Goal: Transaction & Acquisition: Purchase product/service

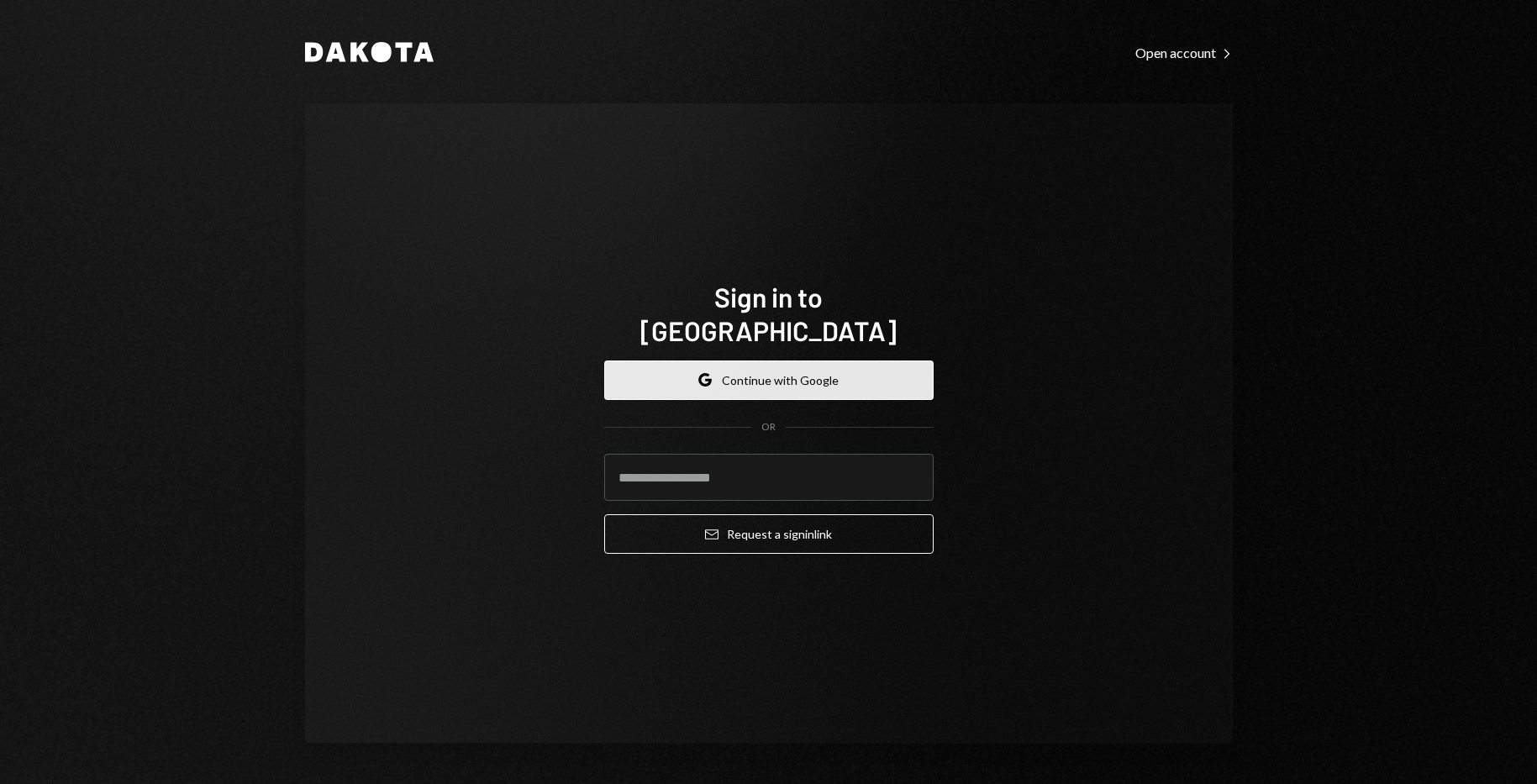
click at [793, 360] on button "Google Continue with Google" at bounding box center [769, 380] width 330 height 39
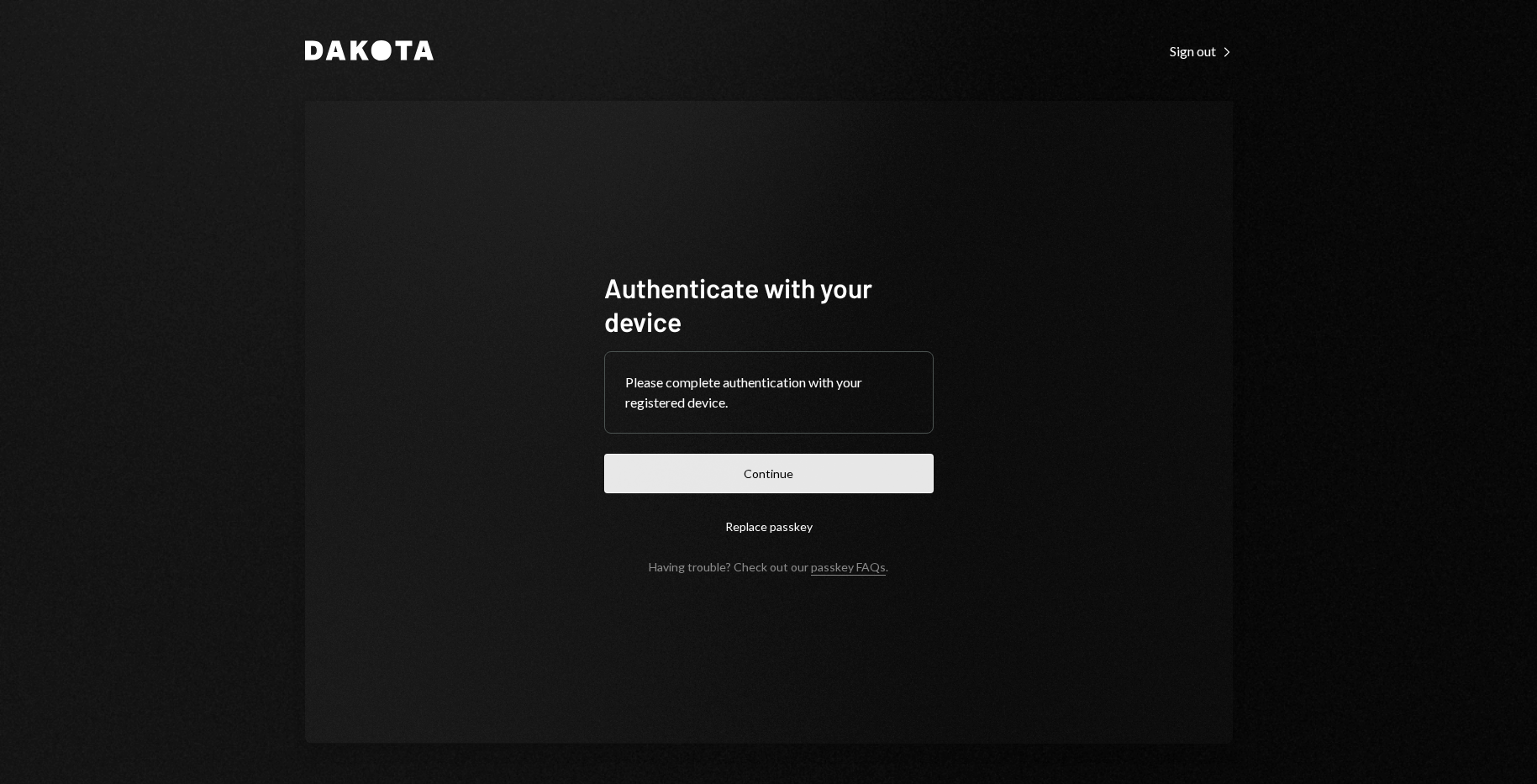
click at [764, 472] on button "Continue" at bounding box center [769, 473] width 330 height 39
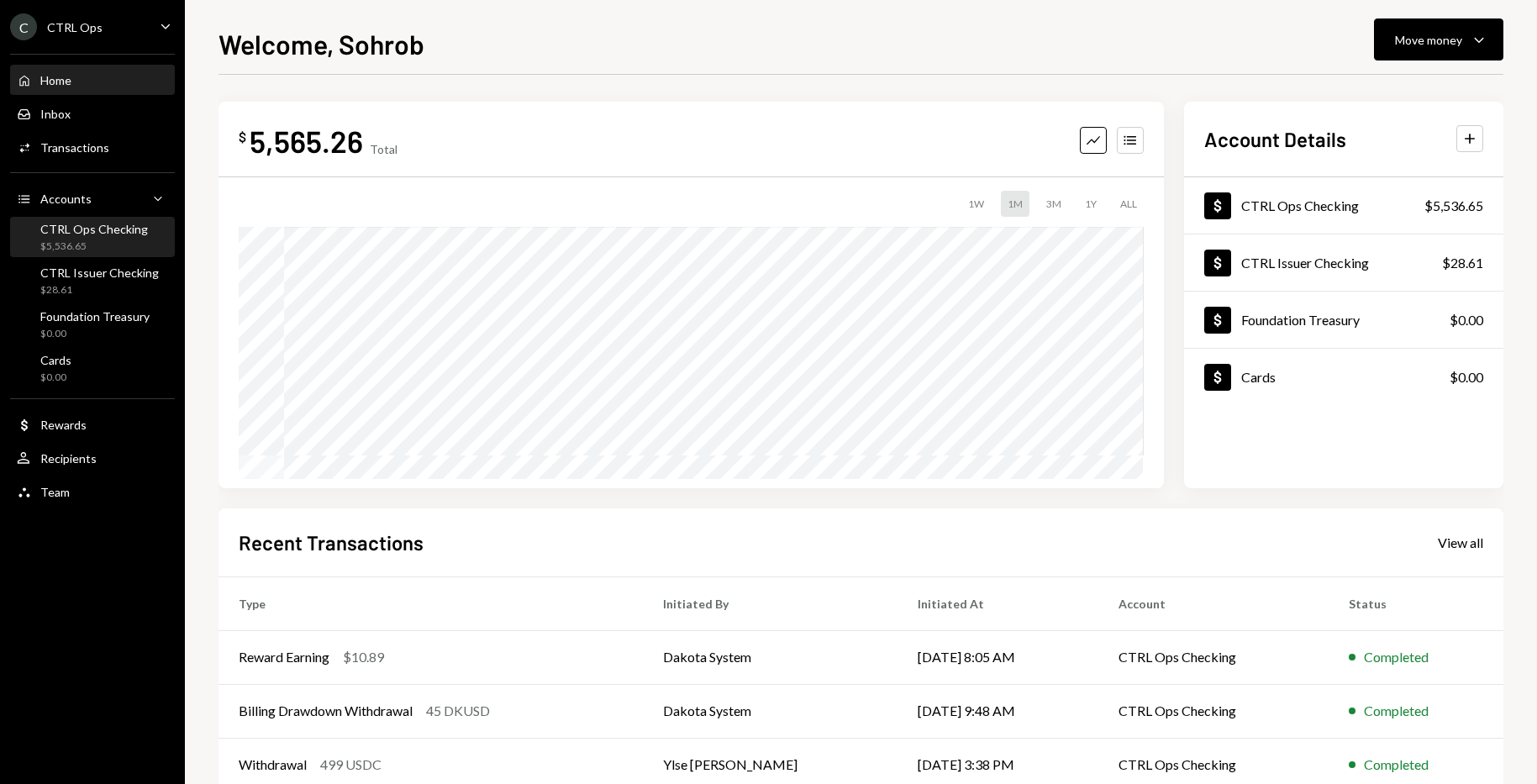
click at [74, 233] on div "CTRL Ops Checking" at bounding box center [94, 228] width 107 height 14
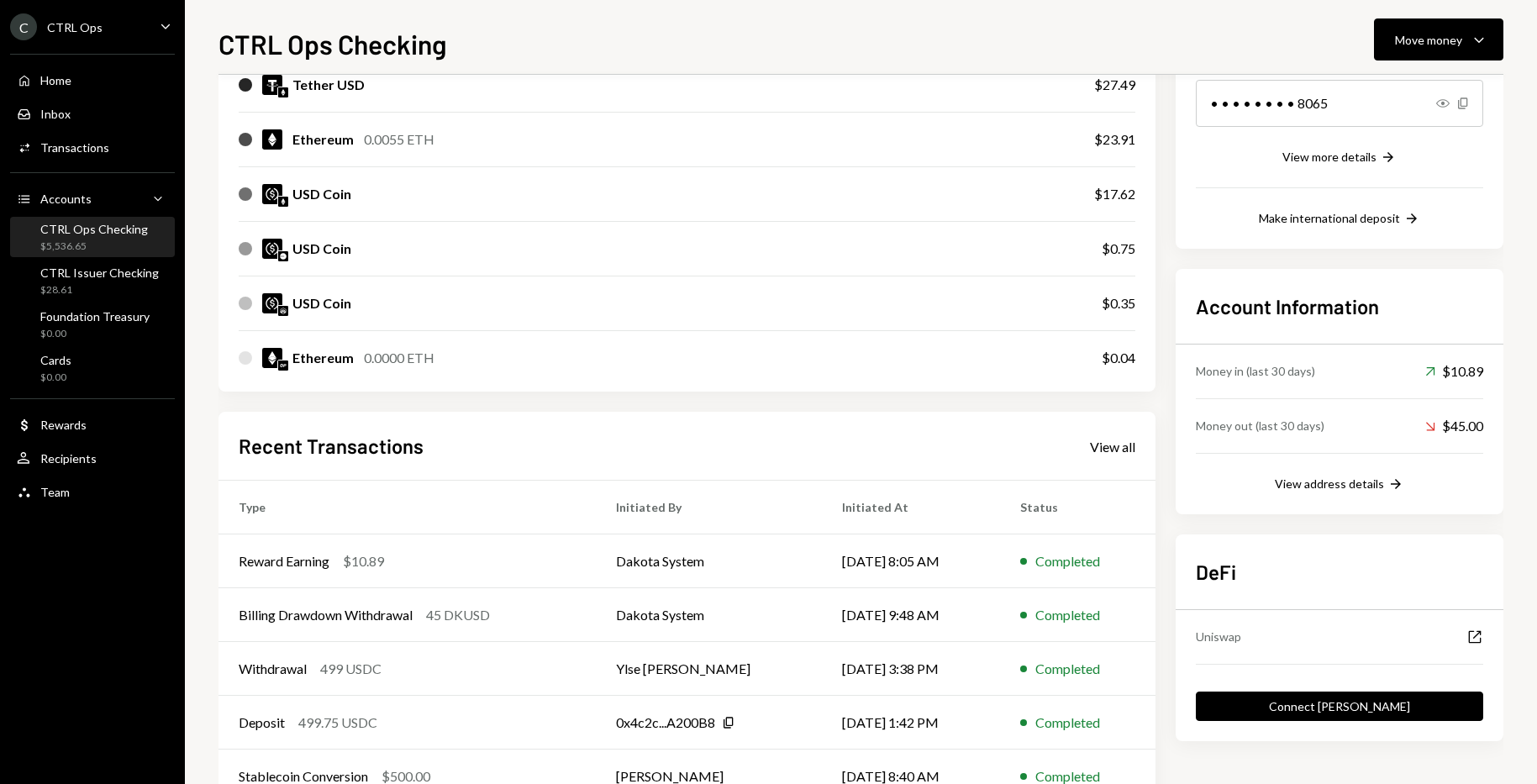
scroll to position [338, 0]
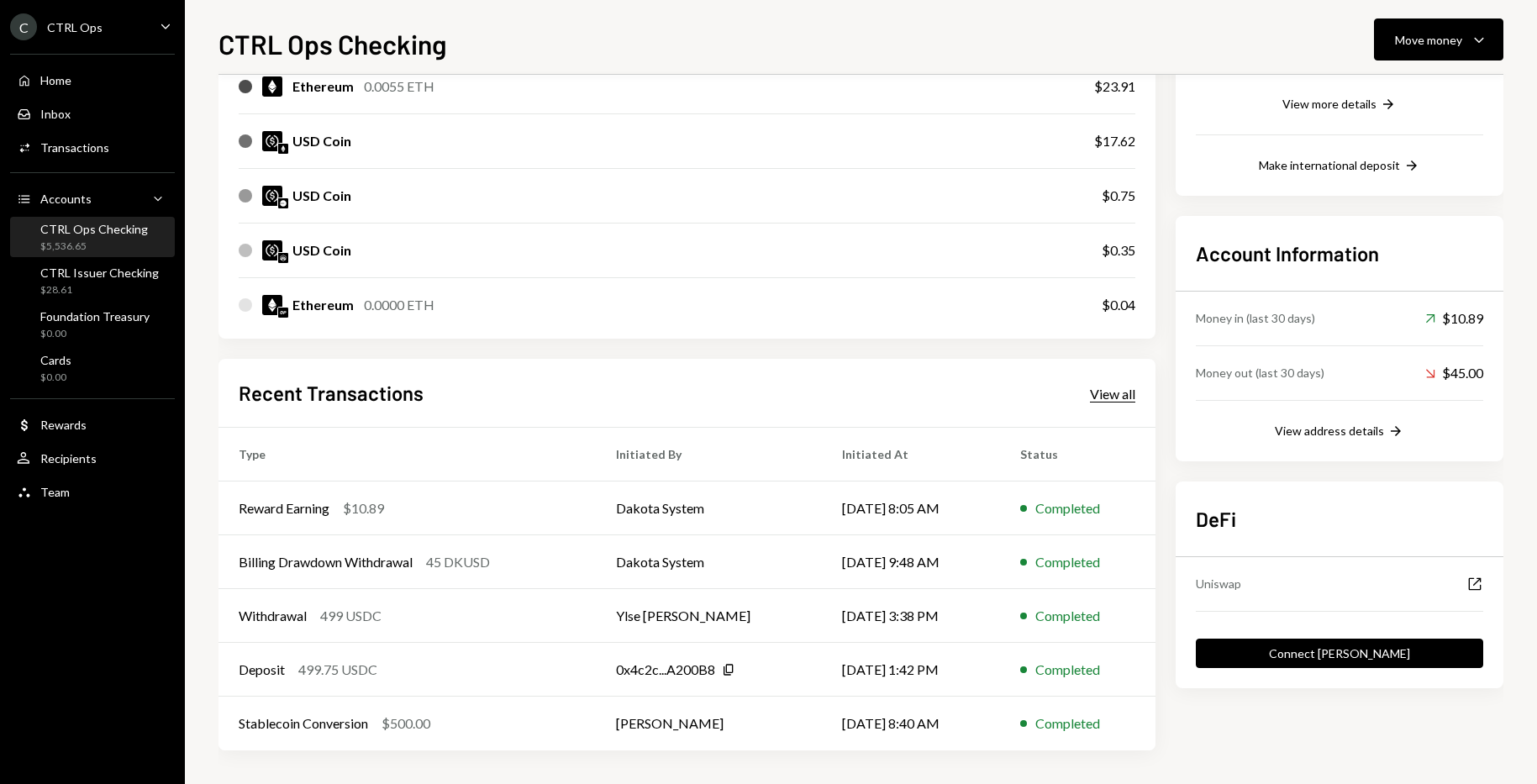
click at [1128, 395] on div "View all" at bounding box center [1112, 394] width 45 height 17
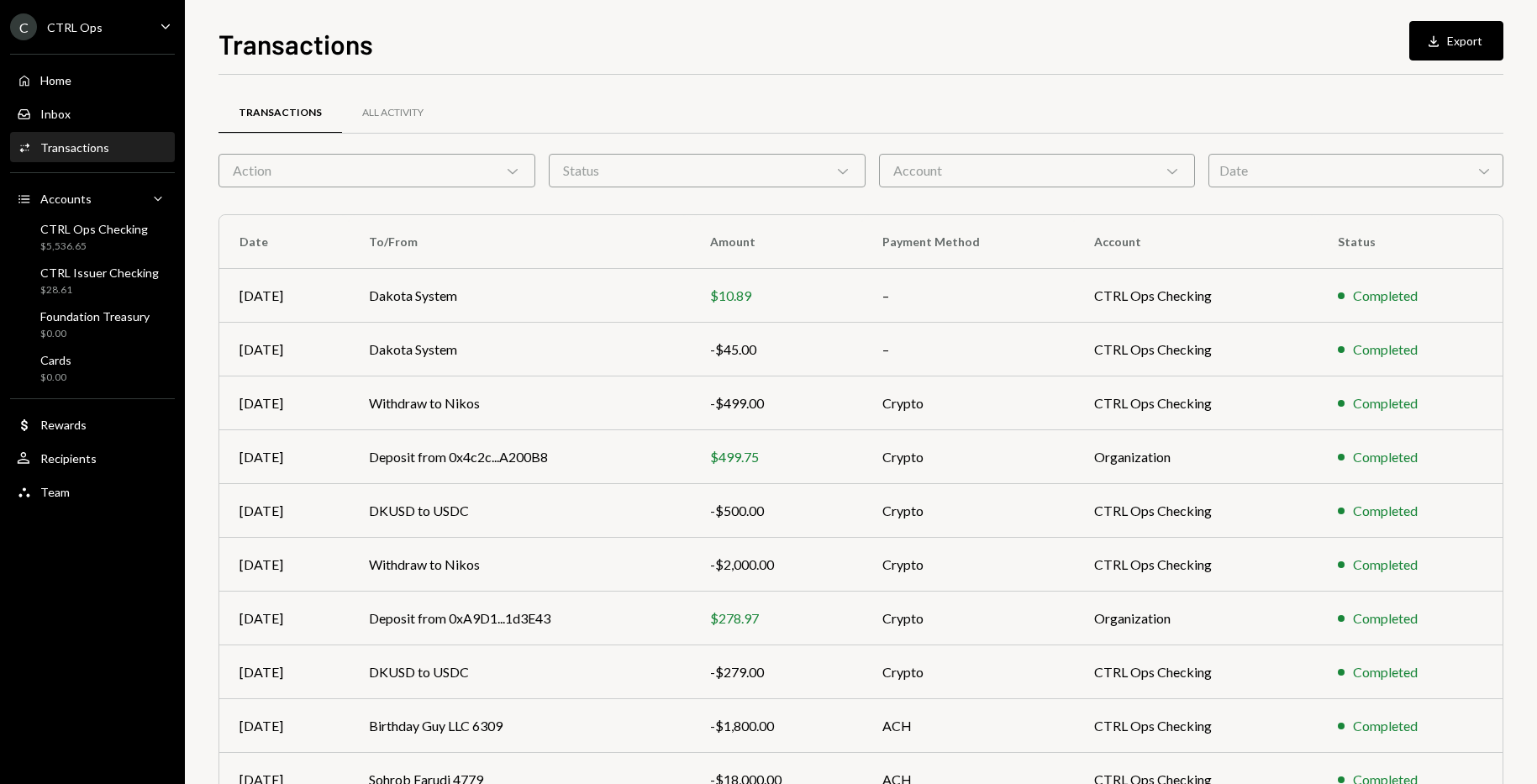
click at [966, 59] on div "Transactions Download Export" at bounding box center [861, 42] width 1285 height 37
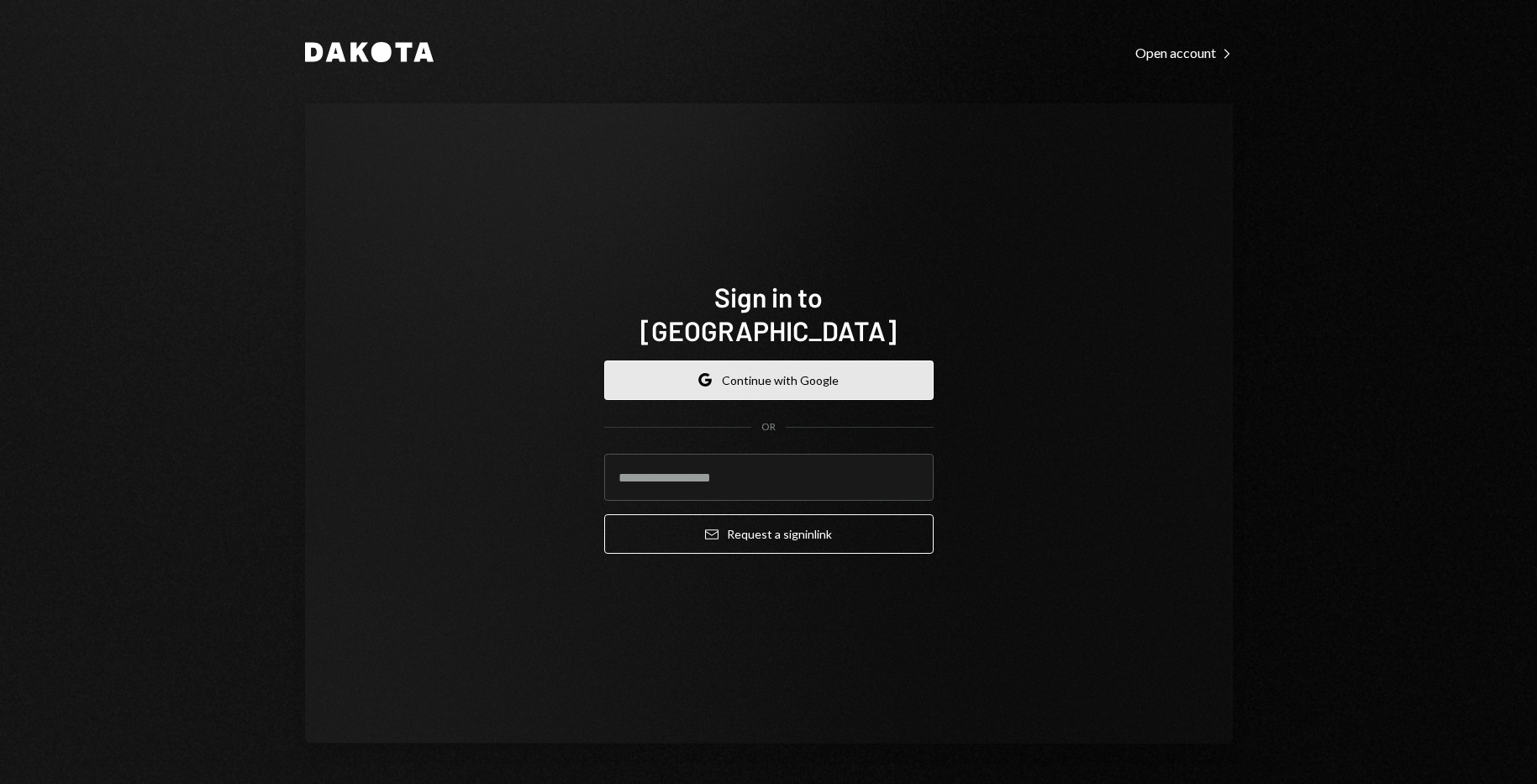
click at [800, 362] on button "Google Continue with Google" at bounding box center [769, 380] width 330 height 39
click at [775, 360] on button "Google Continue with Google" at bounding box center [769, 380] width 330 height 39
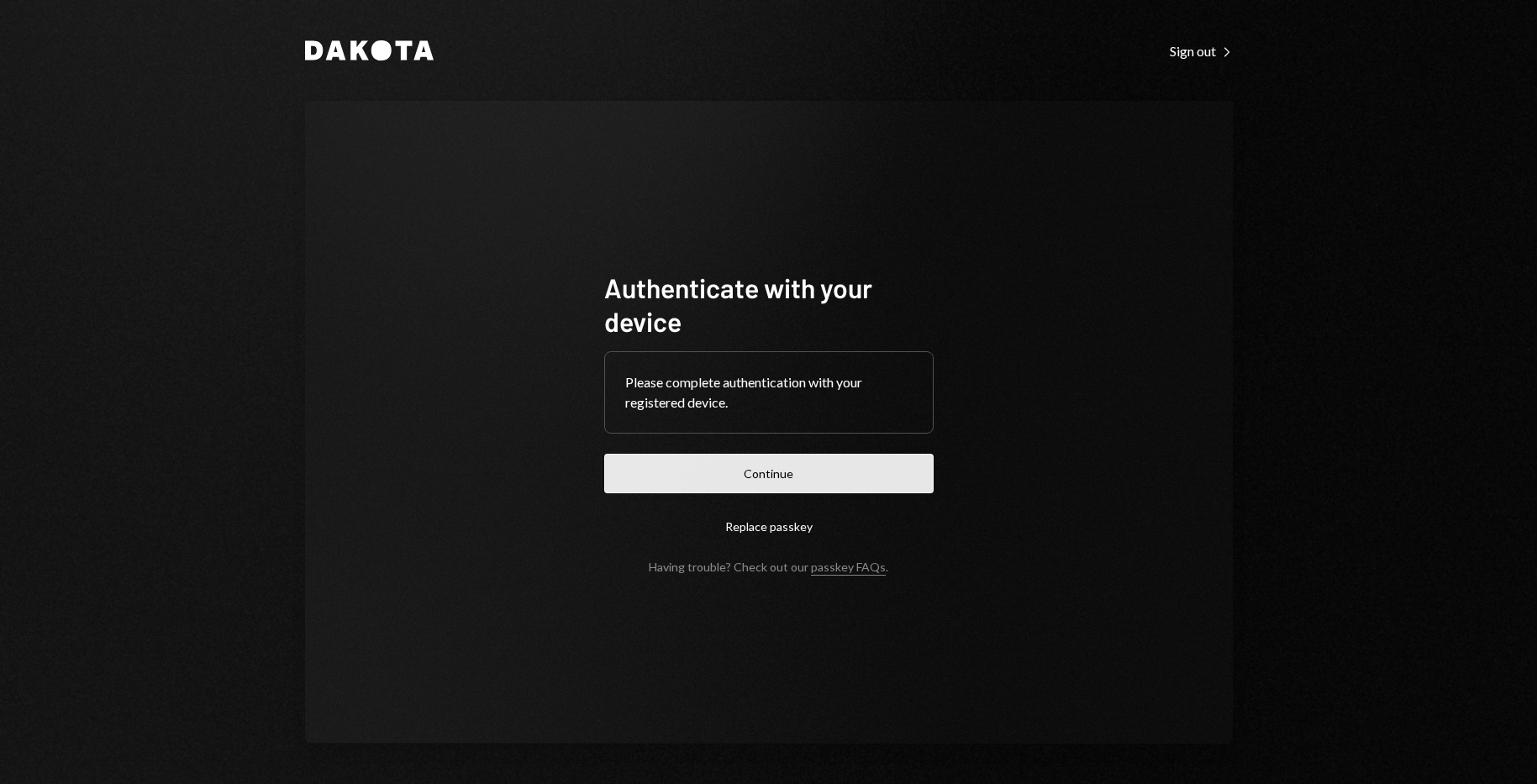
click at [773, 467] on button "Continue" at bounding box center [769, 473] width 330 height 39
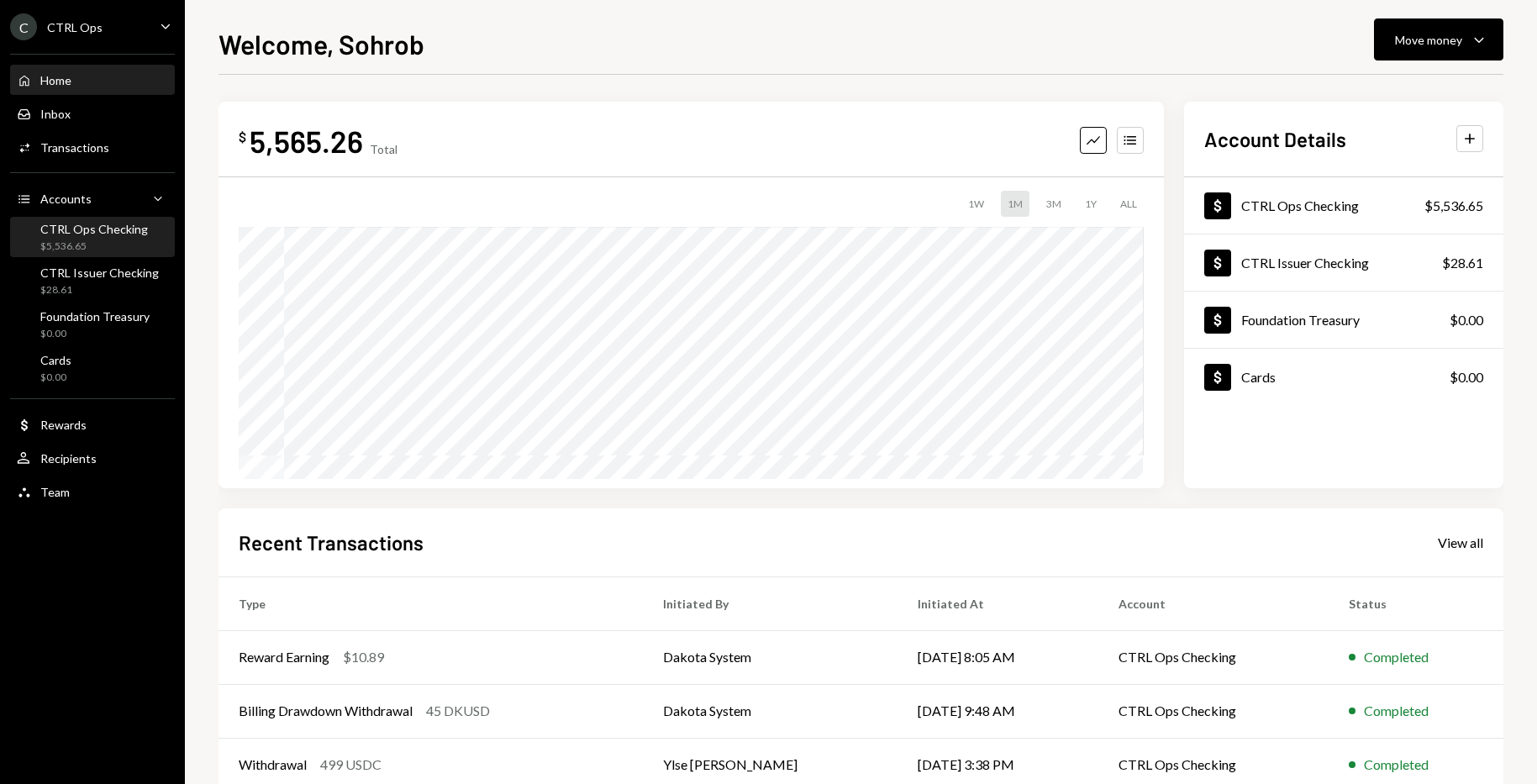
click at [77, 224] on div "CTRL Ops Checking" at bounding box center [94, 228] width 107 height 14
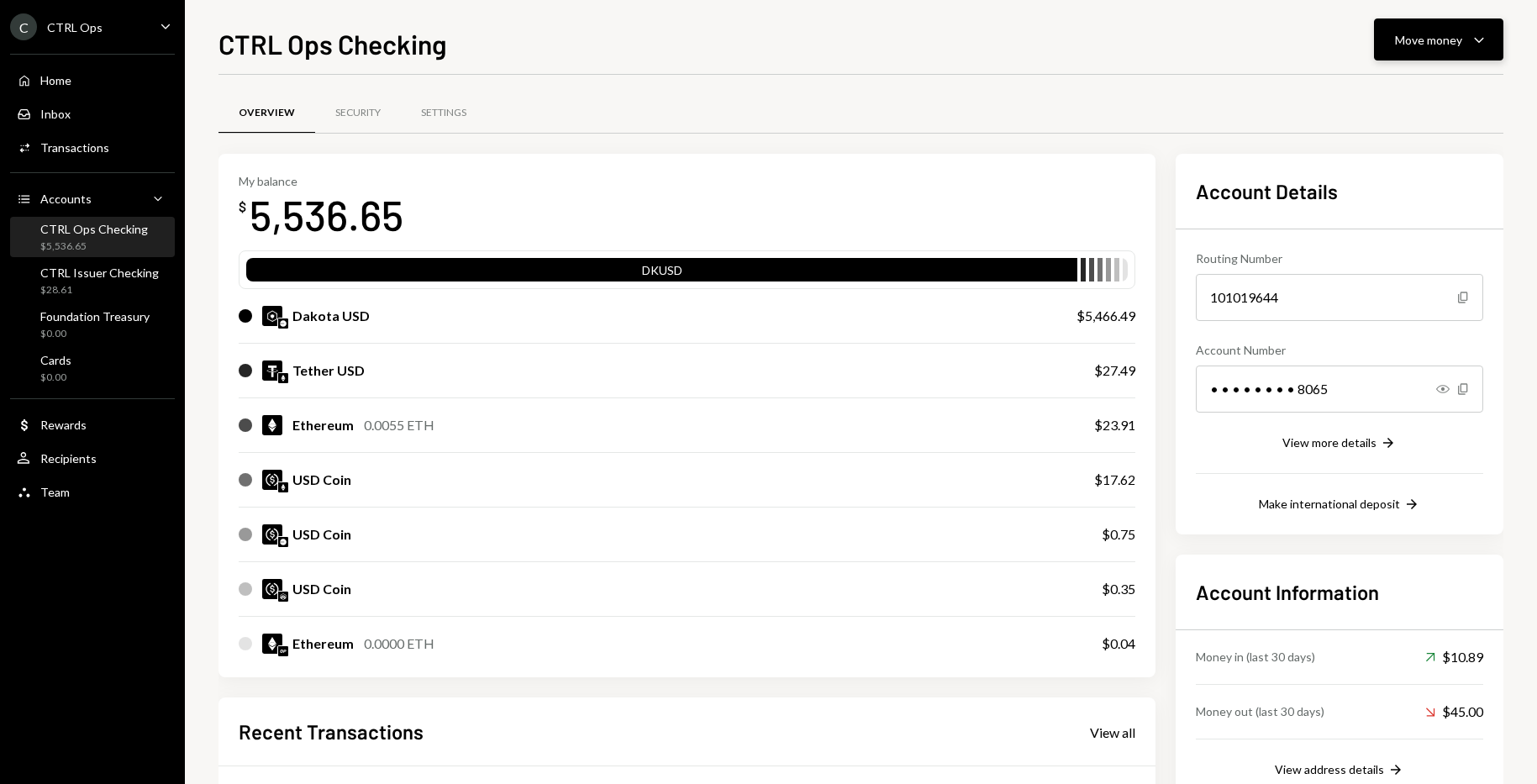
click at [1434, 42] on div "Move money" at bounding box center [1429, 39] width 67 height 17
click at [1385, 95] on div "Send" at bounding box center [1426, 90] width 123 height 17
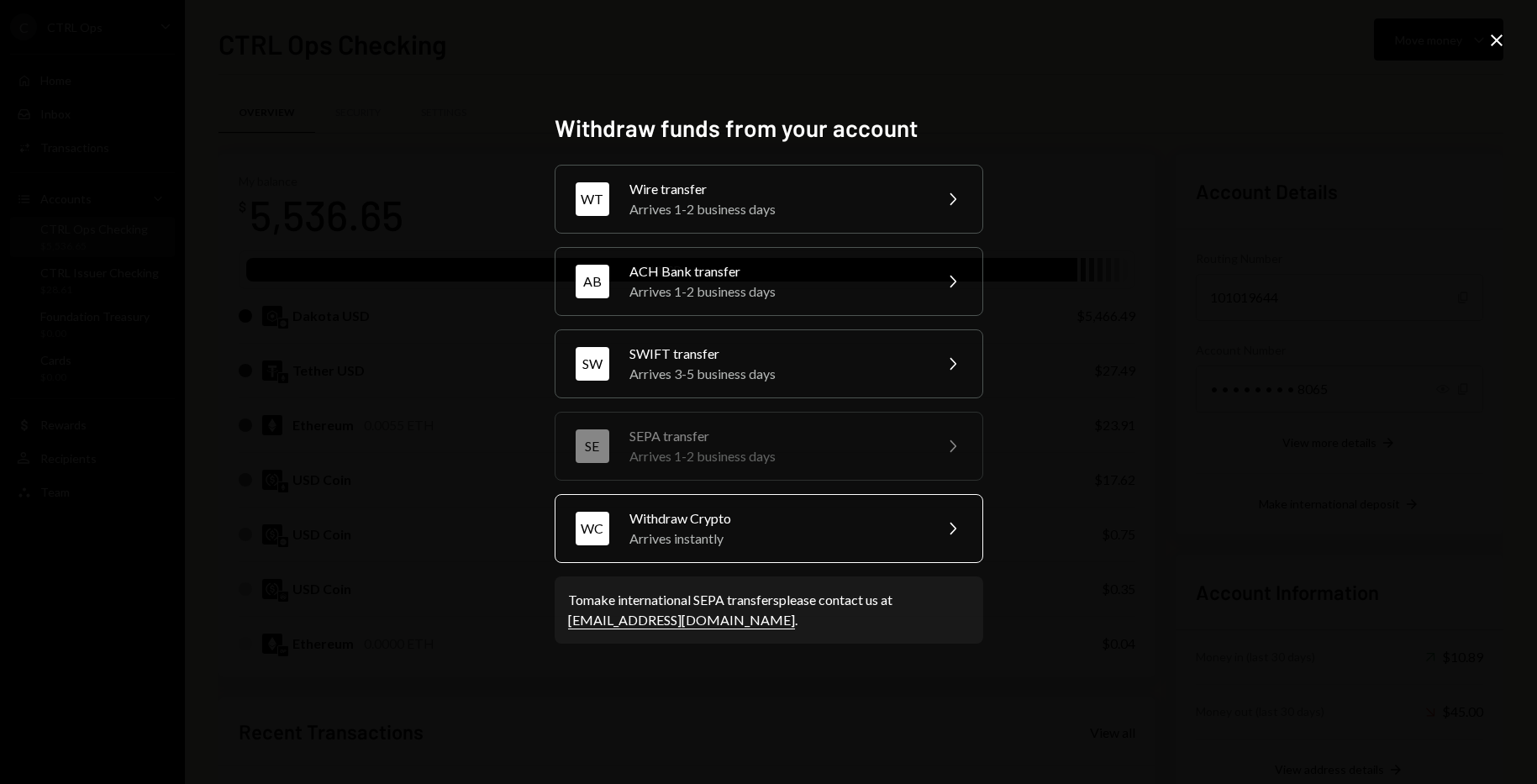
click at [725, 516] on div "Withdraw Crypto" at bounding box center [776, 518] width 292 height 20
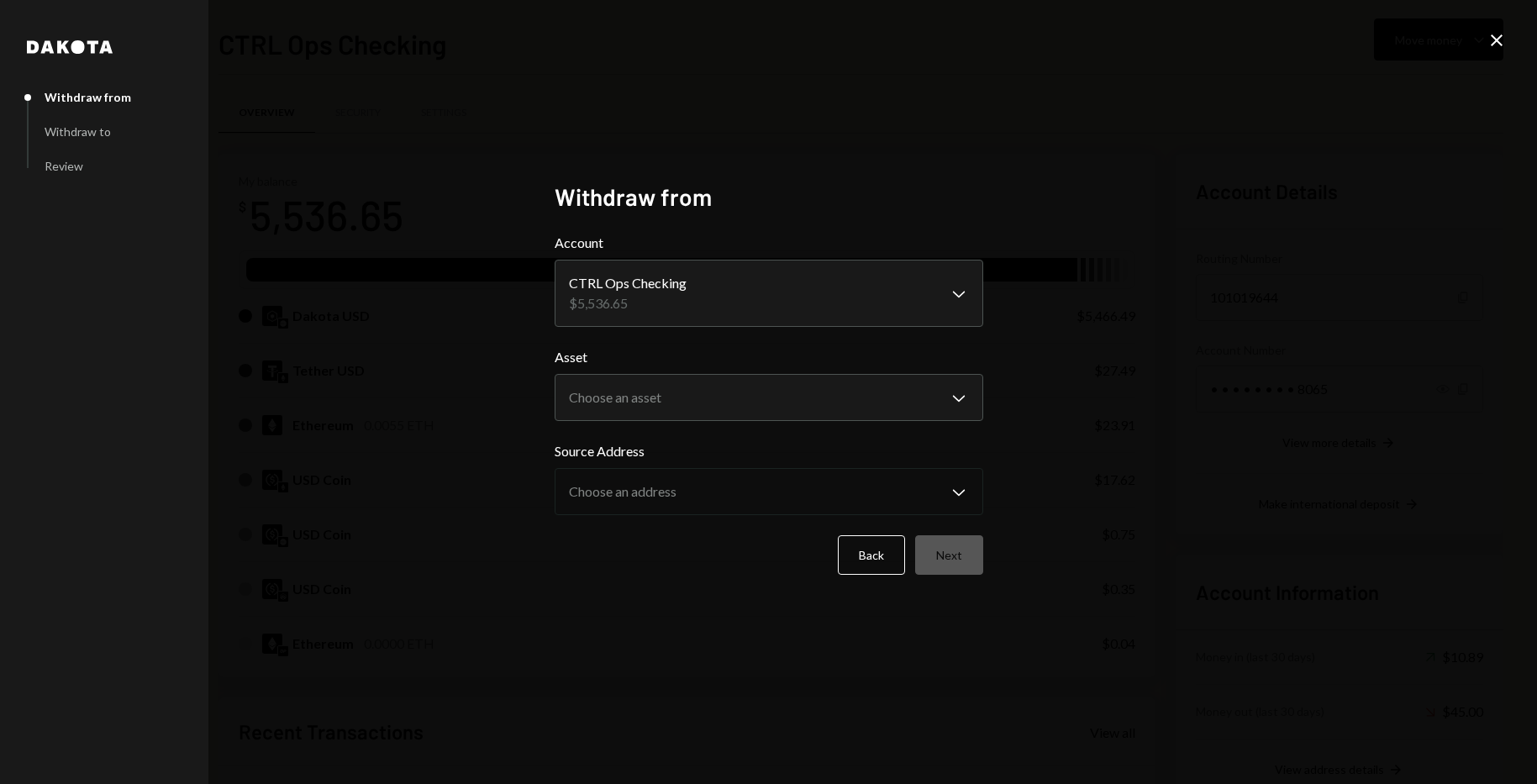
click at [786, 300] on body "C CTRL Ops Caret Down Home Home Inbox Inbox Activities Transactions Accounts Ac…" at bounding box center [768, 392] width 1537 height 784
click at [734, 388] on body "C CTRL Ops Caret Down Home Home Inbox Inbox Activities Transactions Accounts Ac…" at bounding box center [768, 392] width 1537 height 784
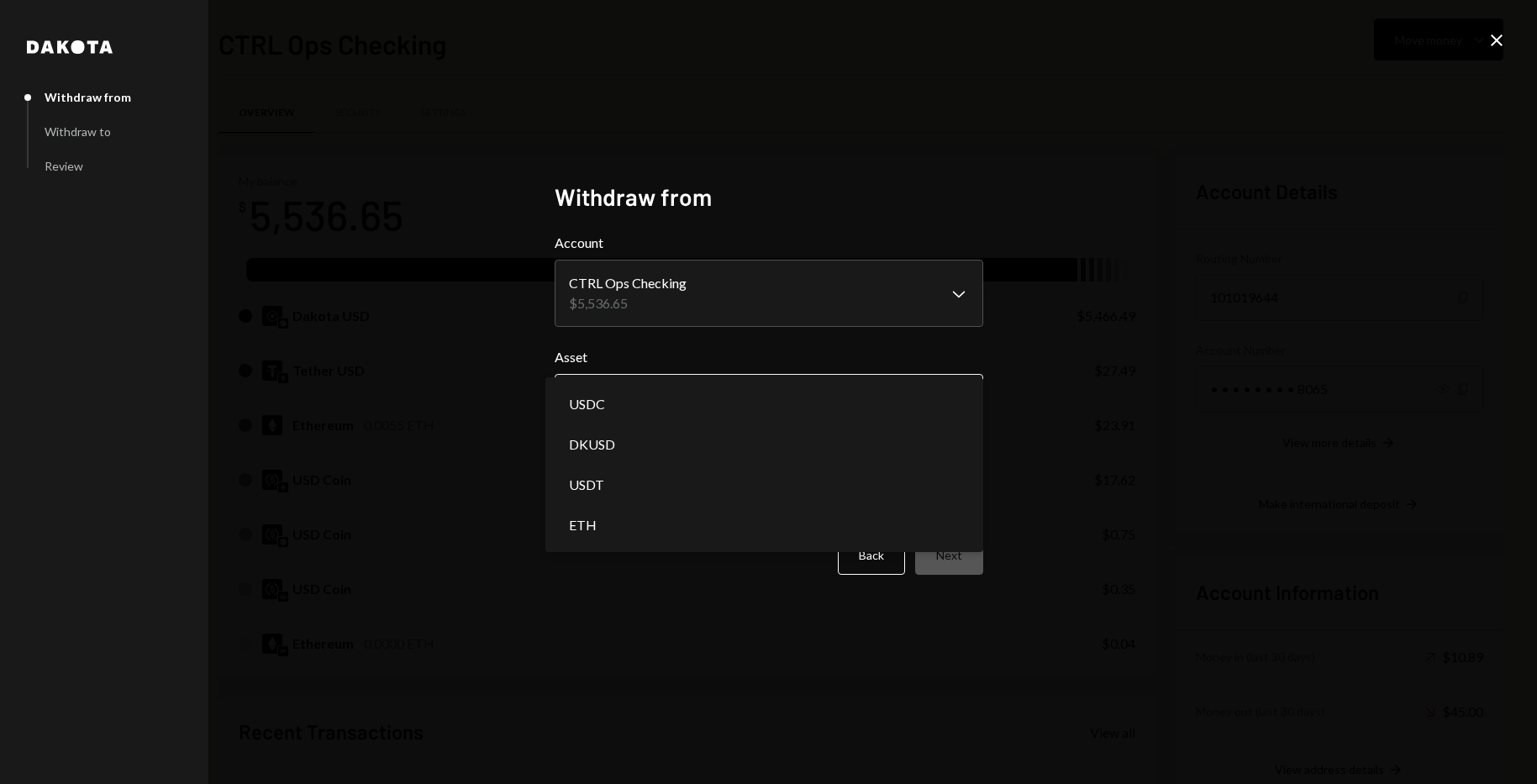
select select "****"
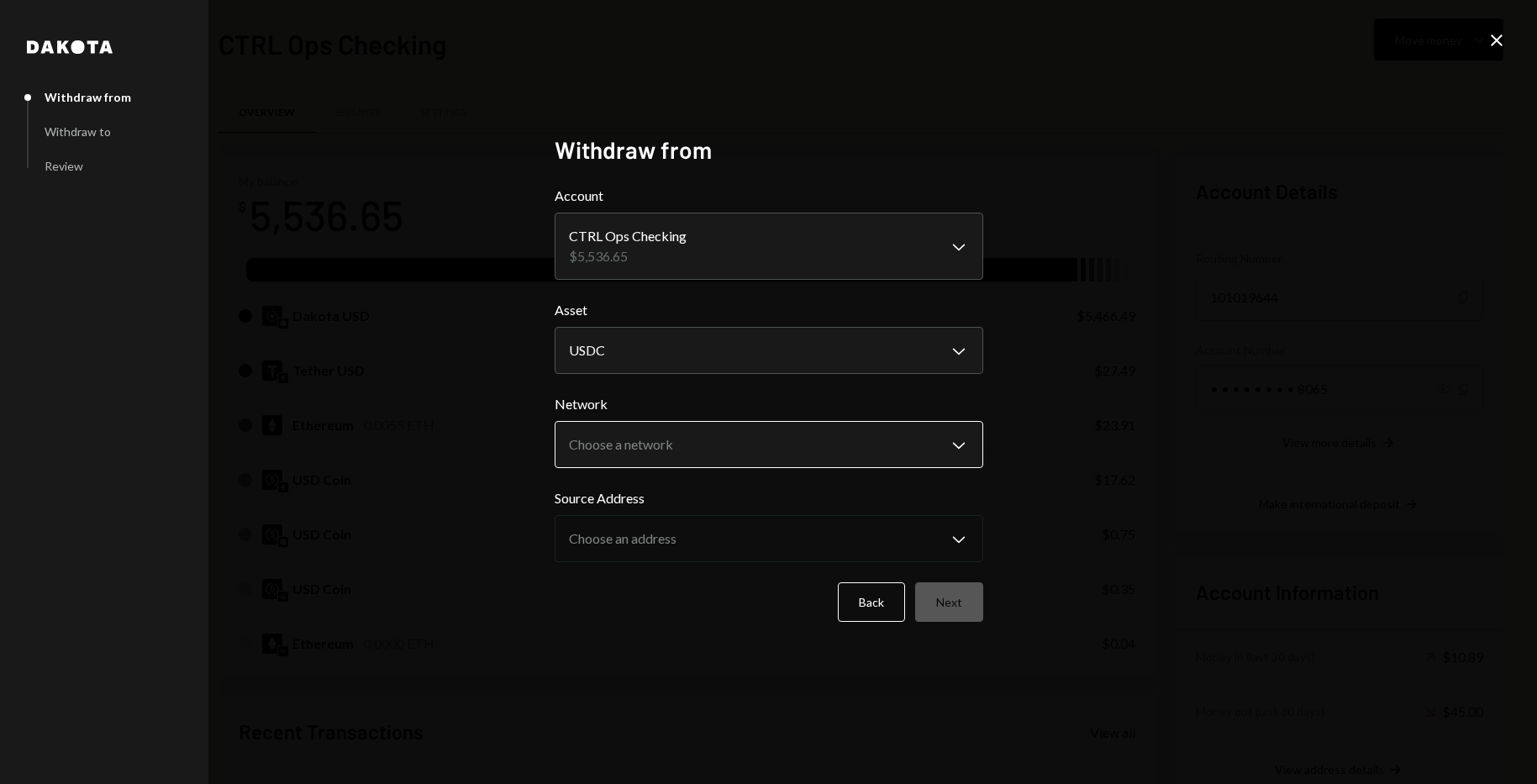
click at [733, 446] on body "C CTRL Ops Caret Down Home Home Inbox Inbox Activities Transactions Accounts Ac…" at bounding box center [768, 392] width 1537 height 784
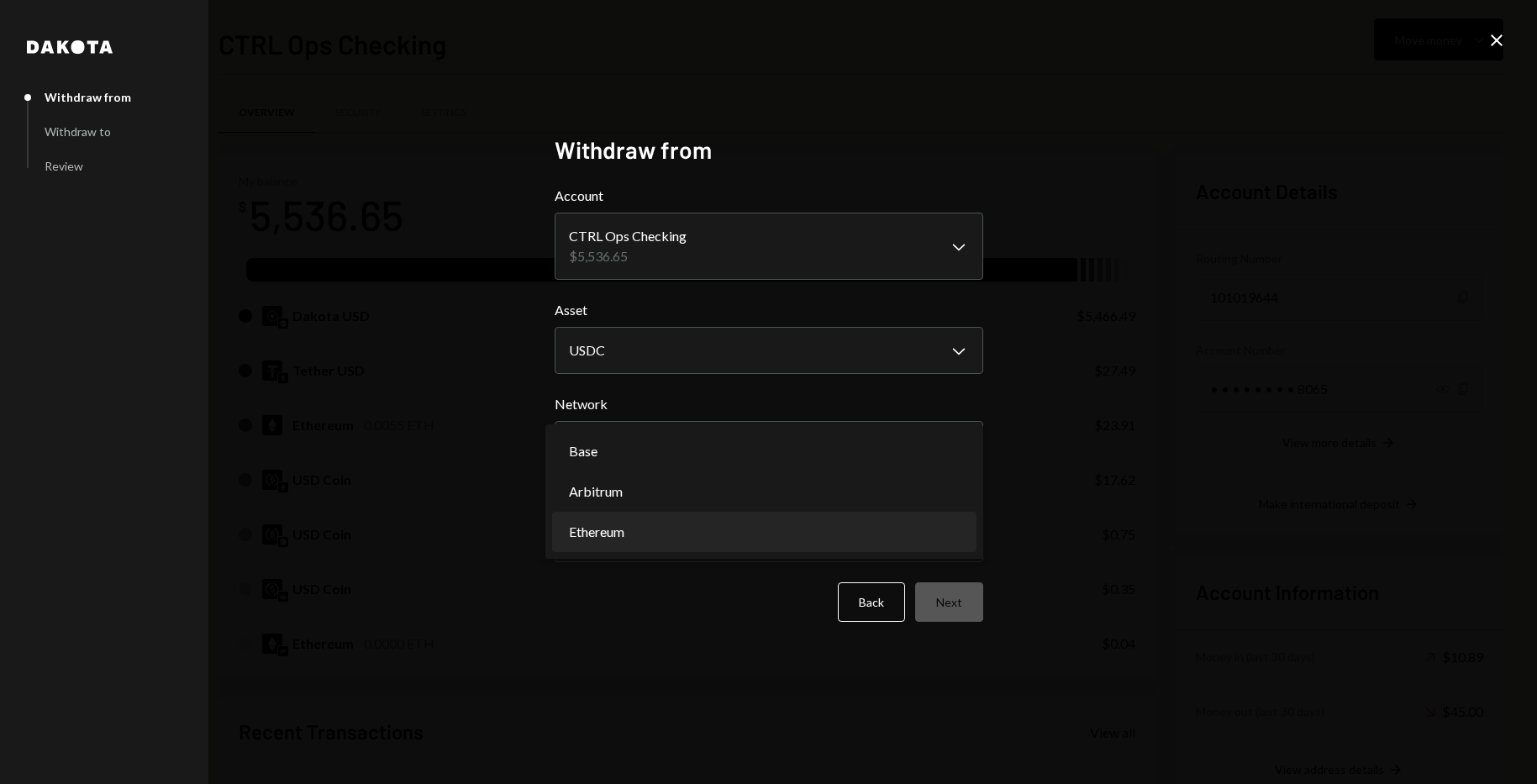
select select "**********"
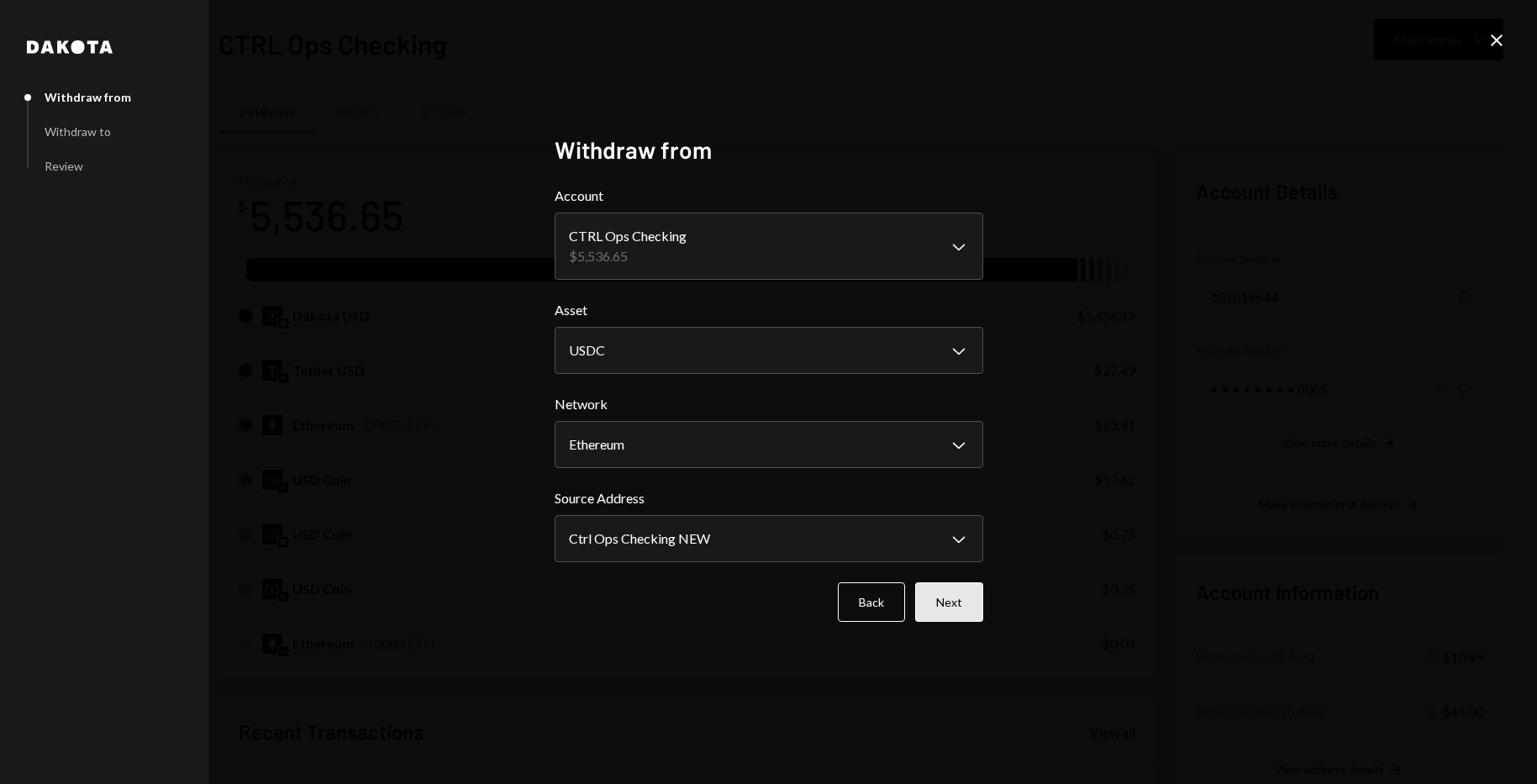
click at [943, 593] on button "Next" at bounding box center [949, 601] width 68 height 39
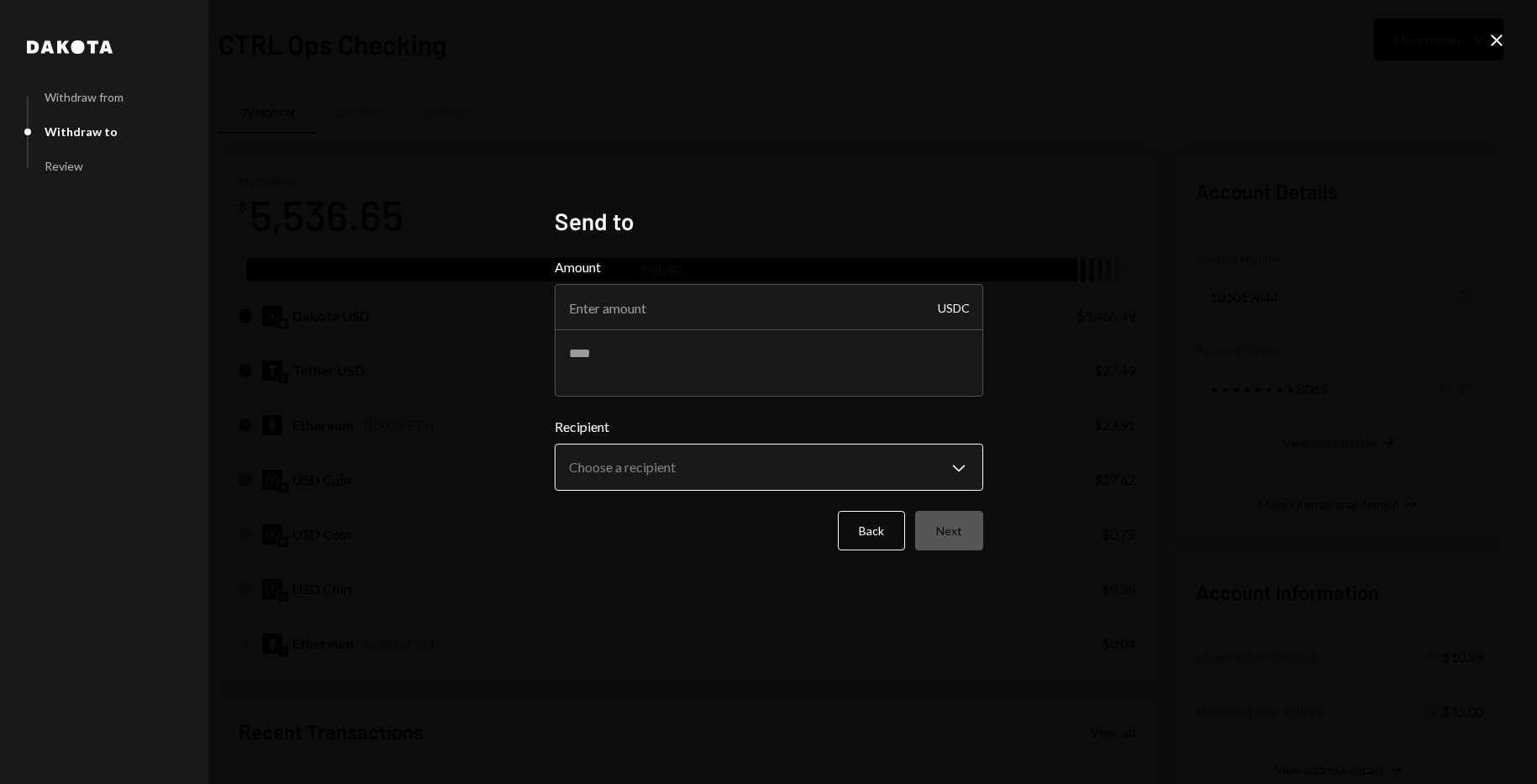
click at [867, 468] on body "C CTRL Ops Caret Down Home Home Inbox Inbox Activities Transactions Accounts Ac…" at bounding box center [768, 392] width 1537 height 784
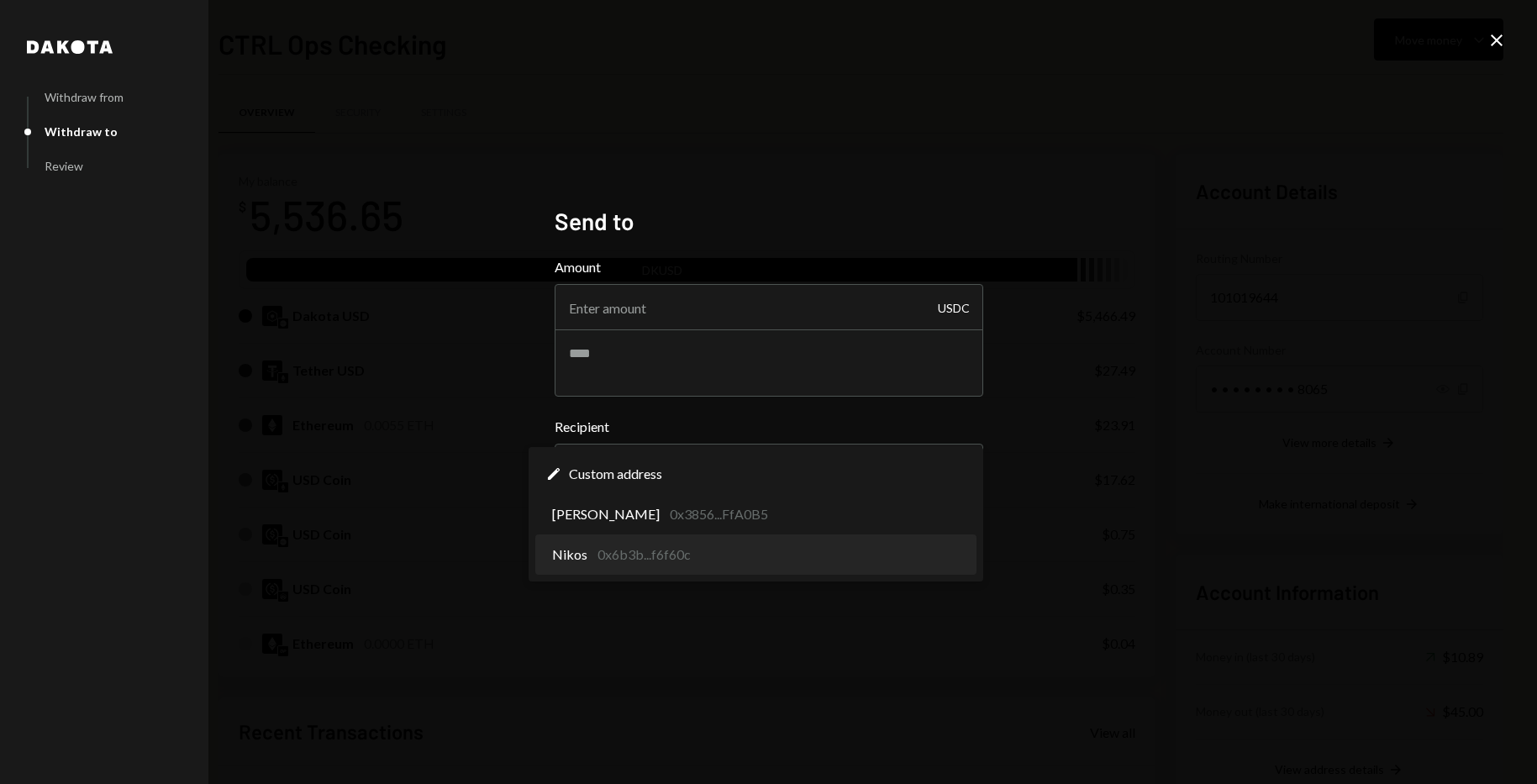
select select "**********"
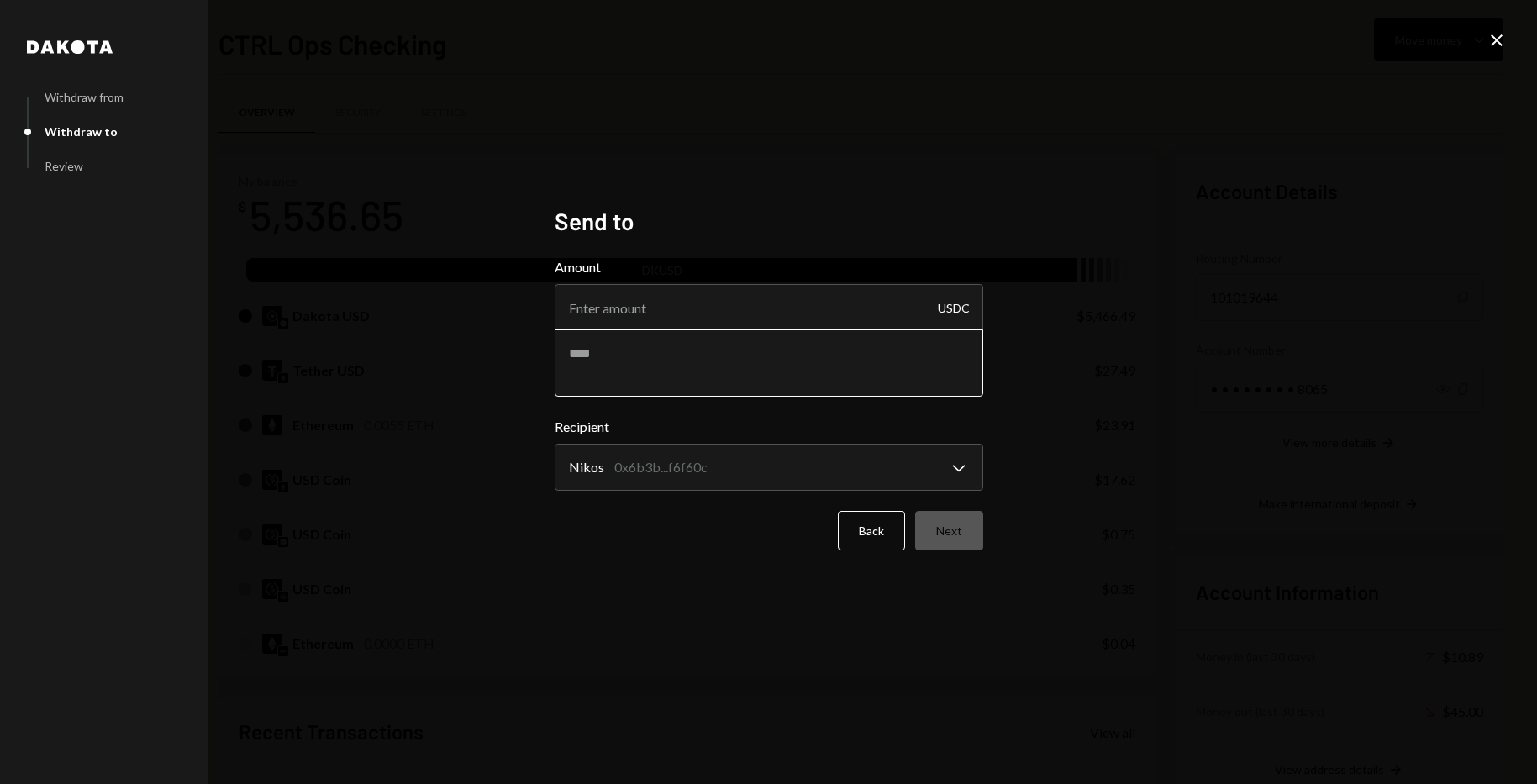
click at [660, 362] on textarea at bounding box center [768, 363] width 429 height 67
click at [672, 311] on input "Amount" at bounding box center [768, 307] width 429 height 47
type input "2500"
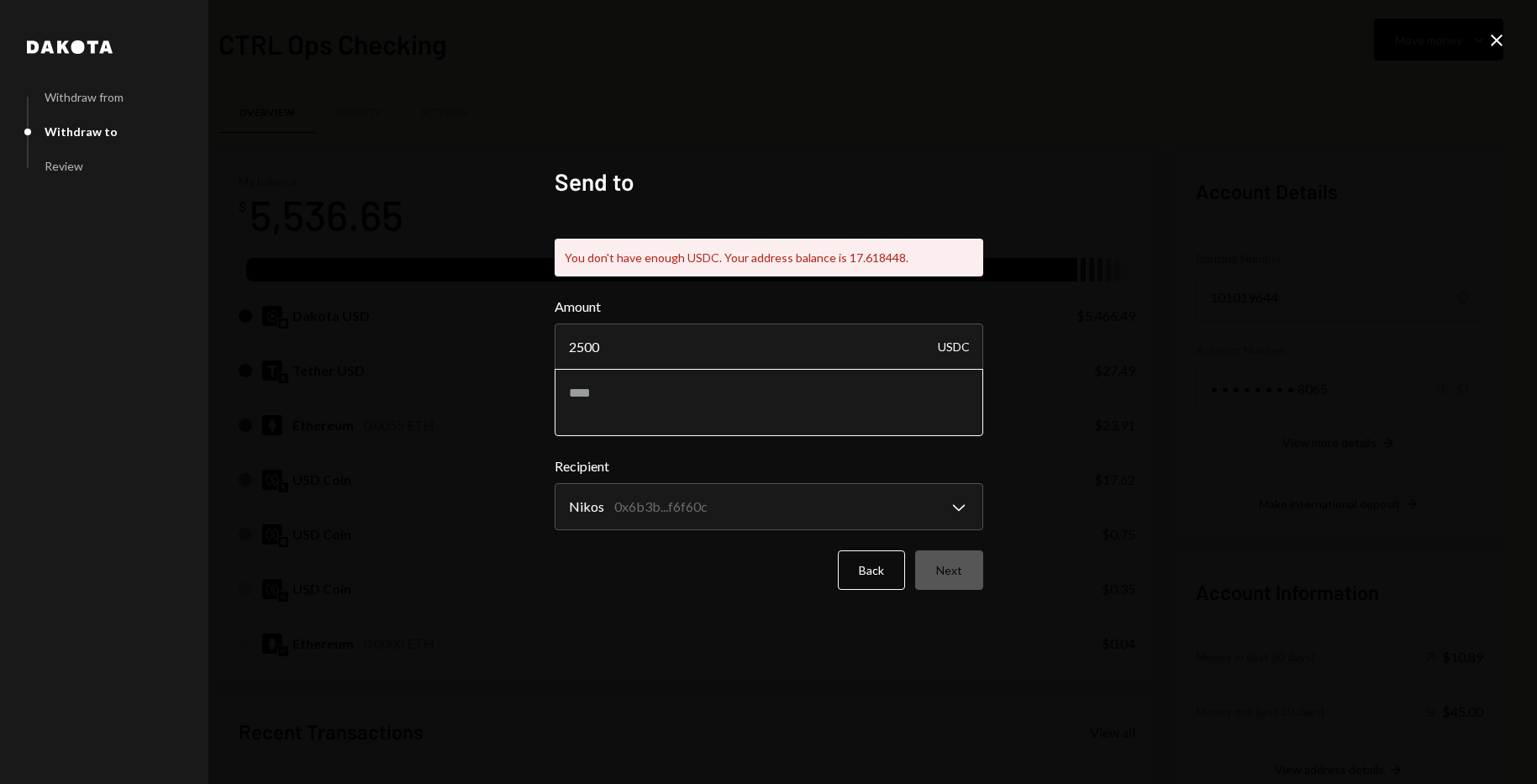
click at [660, 354] on div "Amount 2500 USDC" at bounding box center [768, 366] width 429 height 140
click at [872, 570] on button "Back" at bounding box center [872, 569] width 67 height 39
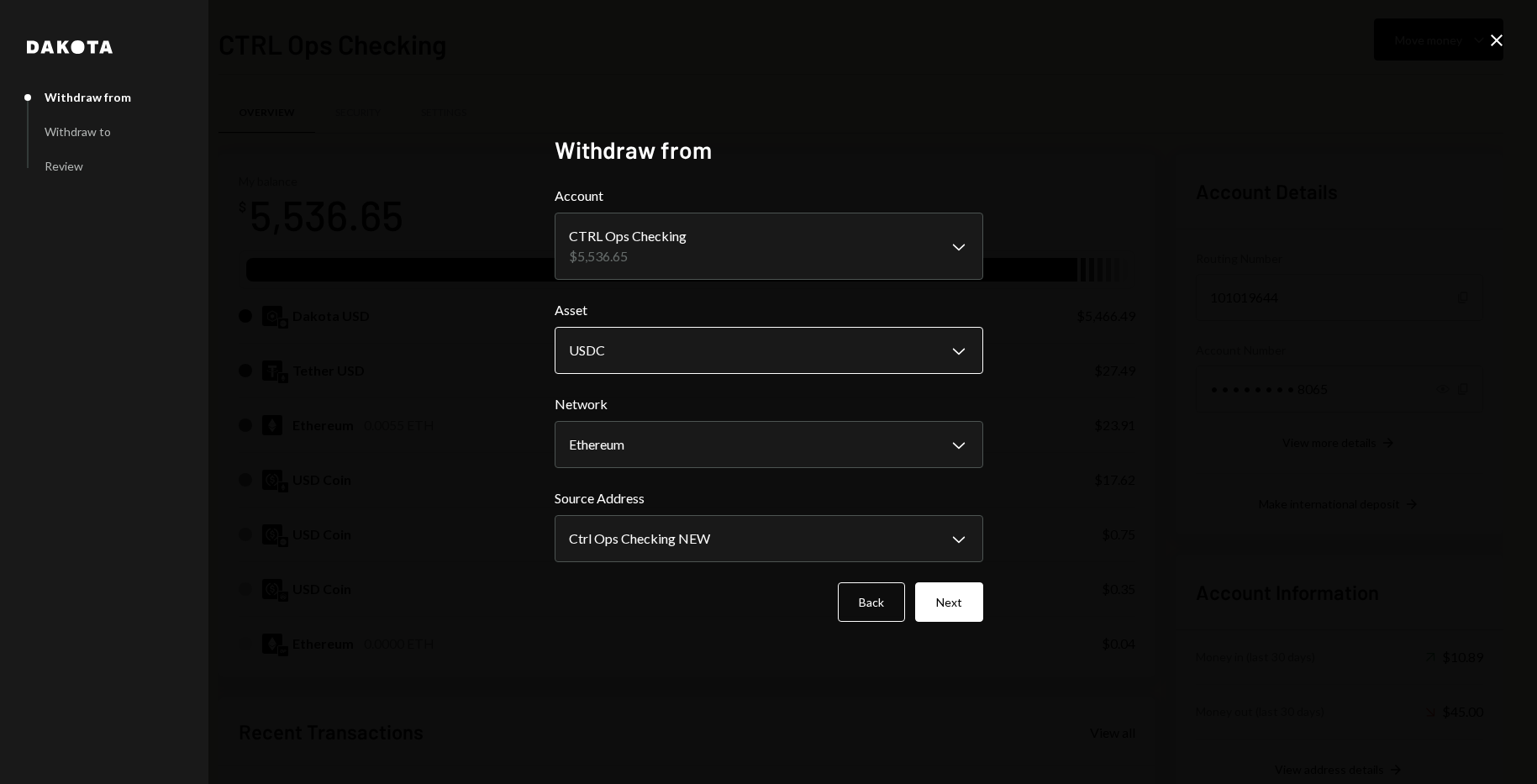
click at [748, 360] on body "C CTRL Ops Caret Down Home Home Inbox Inbox Activities Transactions Accounts Ac…" at bounding box center [768, 392] width 1537 height 784
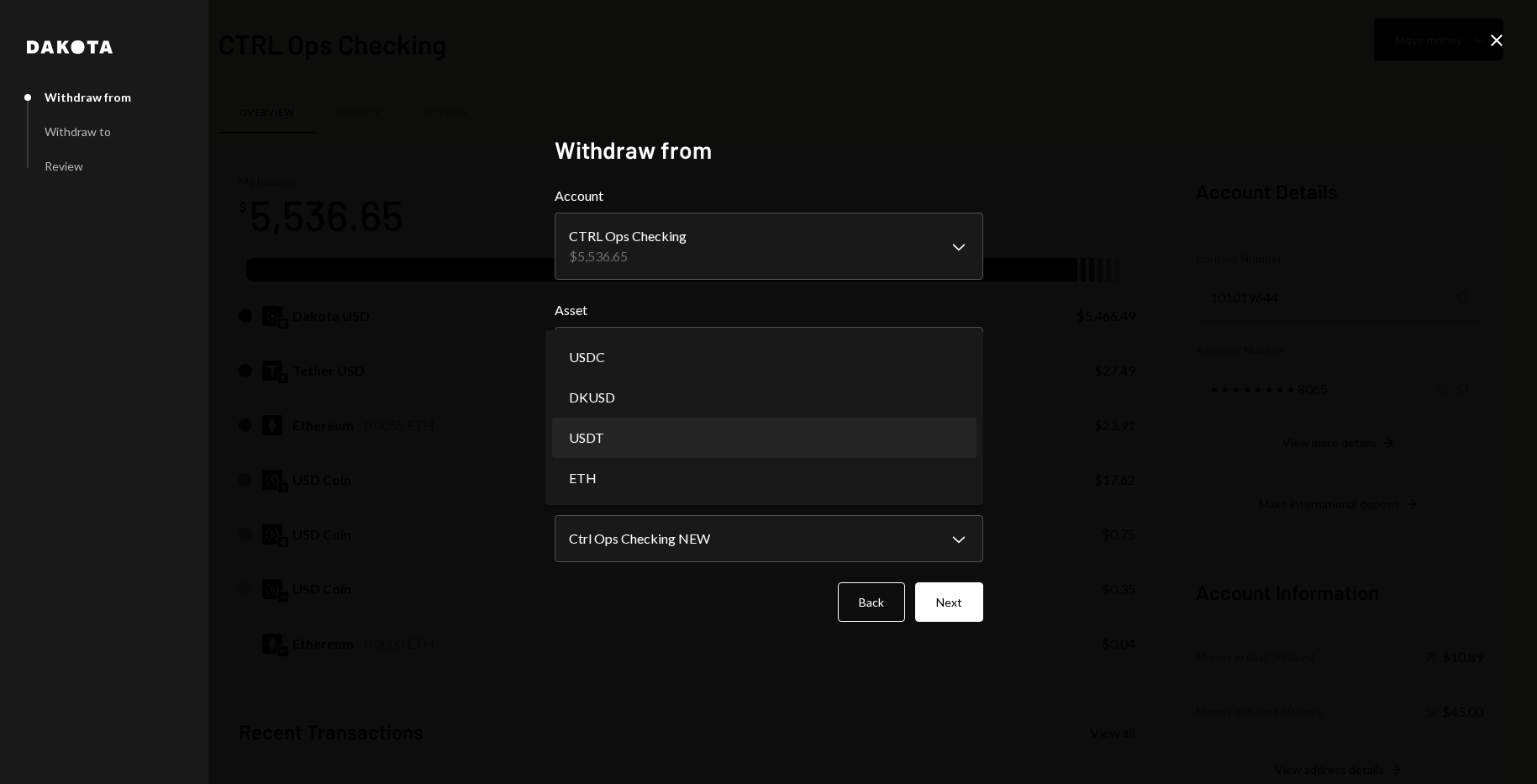
select select "****"
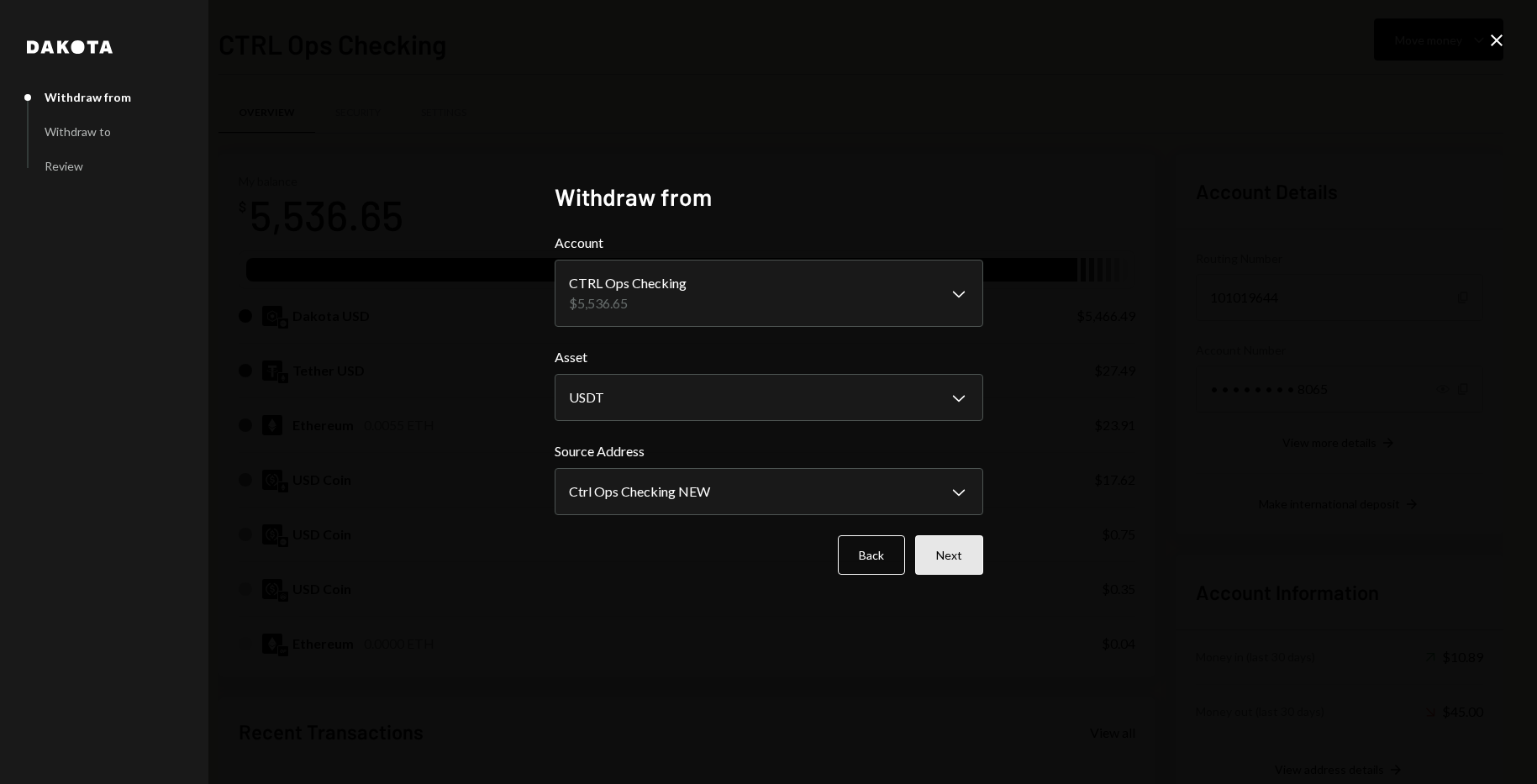
click at [951, 561] on button "Next" at bounding box center [949, 554] width 68 height 39
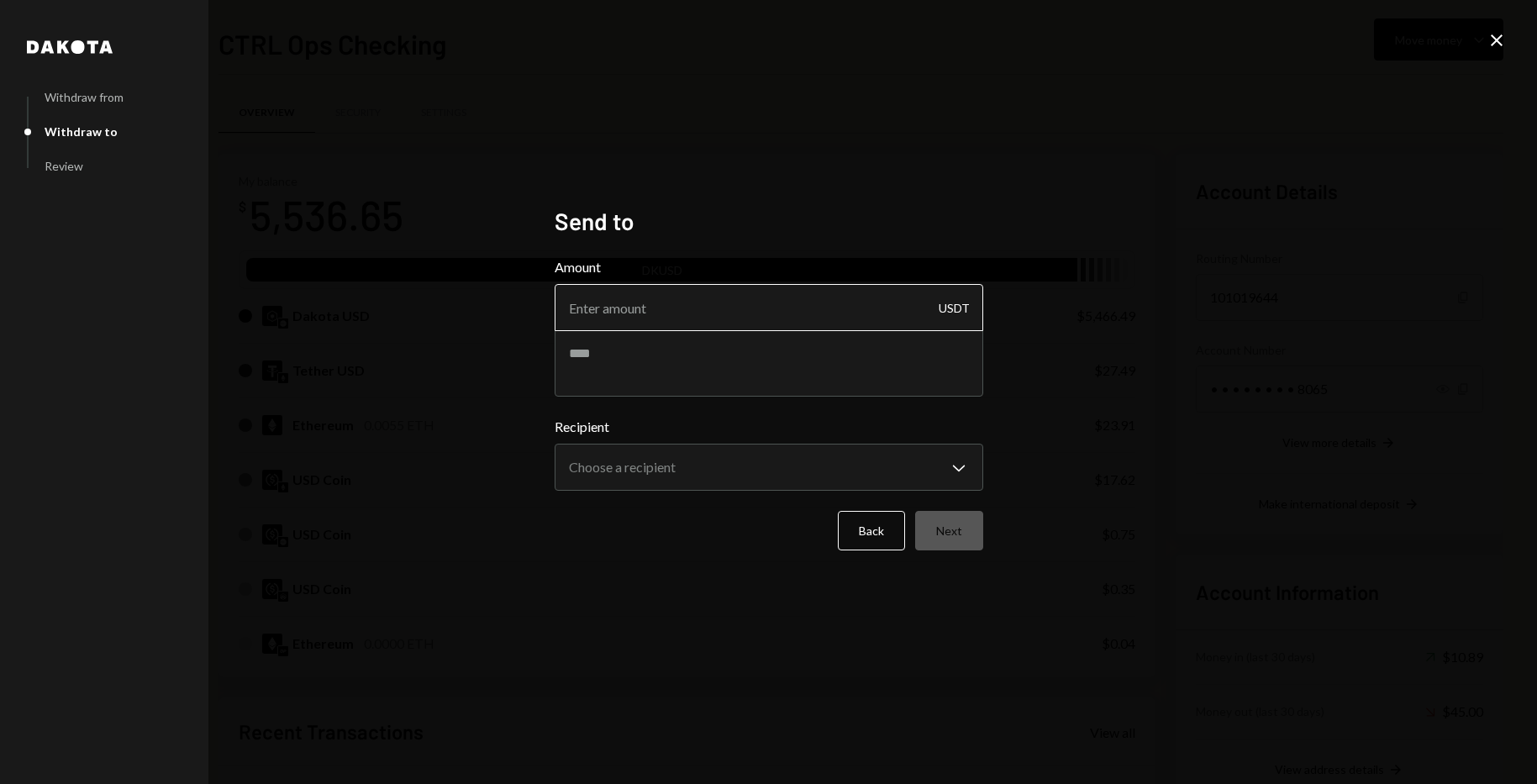
click at [712, 306] on input "Amount" at bounding box center [768, 307] width 429 height 47
type input "2500"
click at [684, 364] on div "Amount 2500 USDT" at bounding box center [768, 327] width 429 height 140
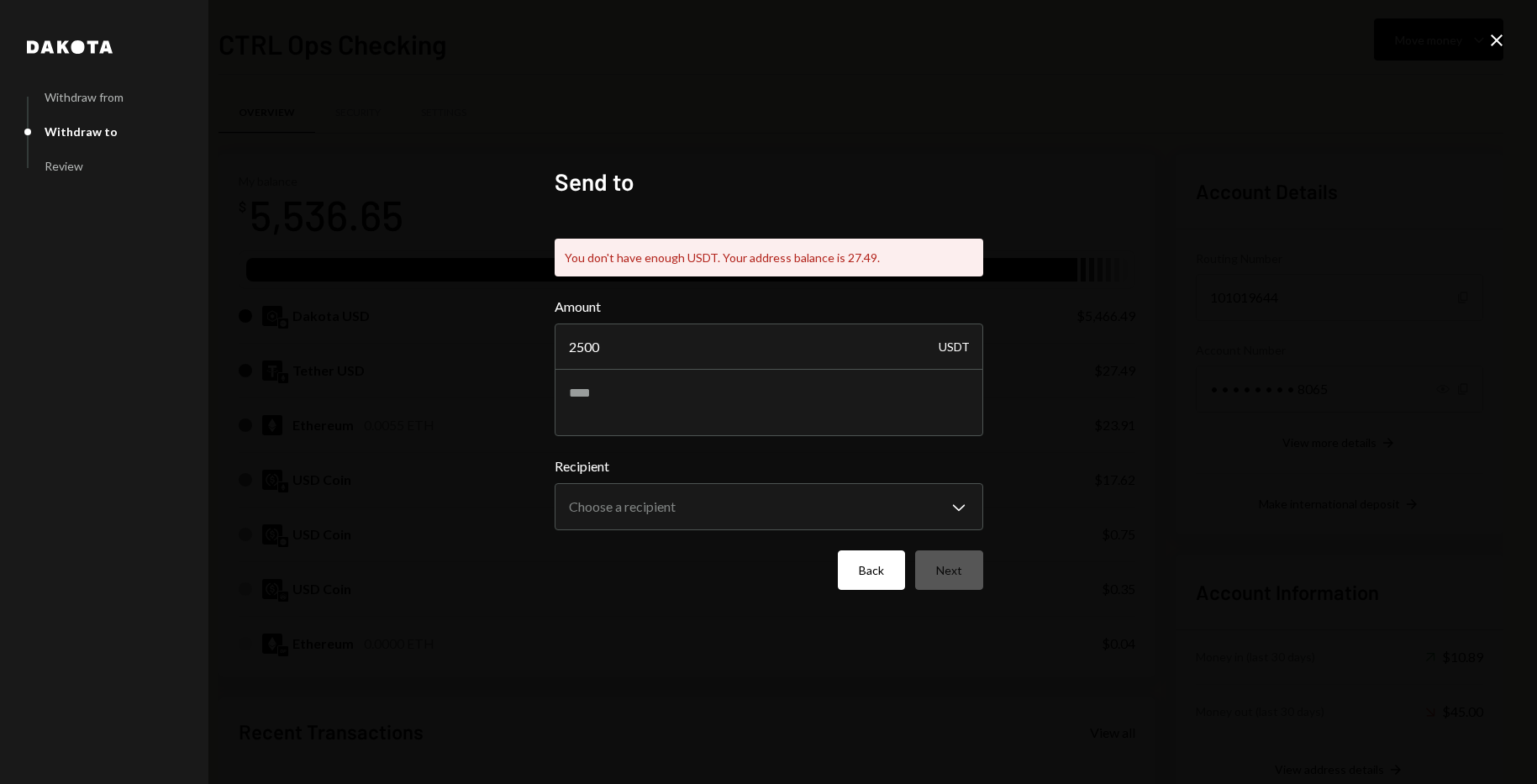
click at [873, 565] on button "Back" at bounding box center [872, 569] width 67 height 39
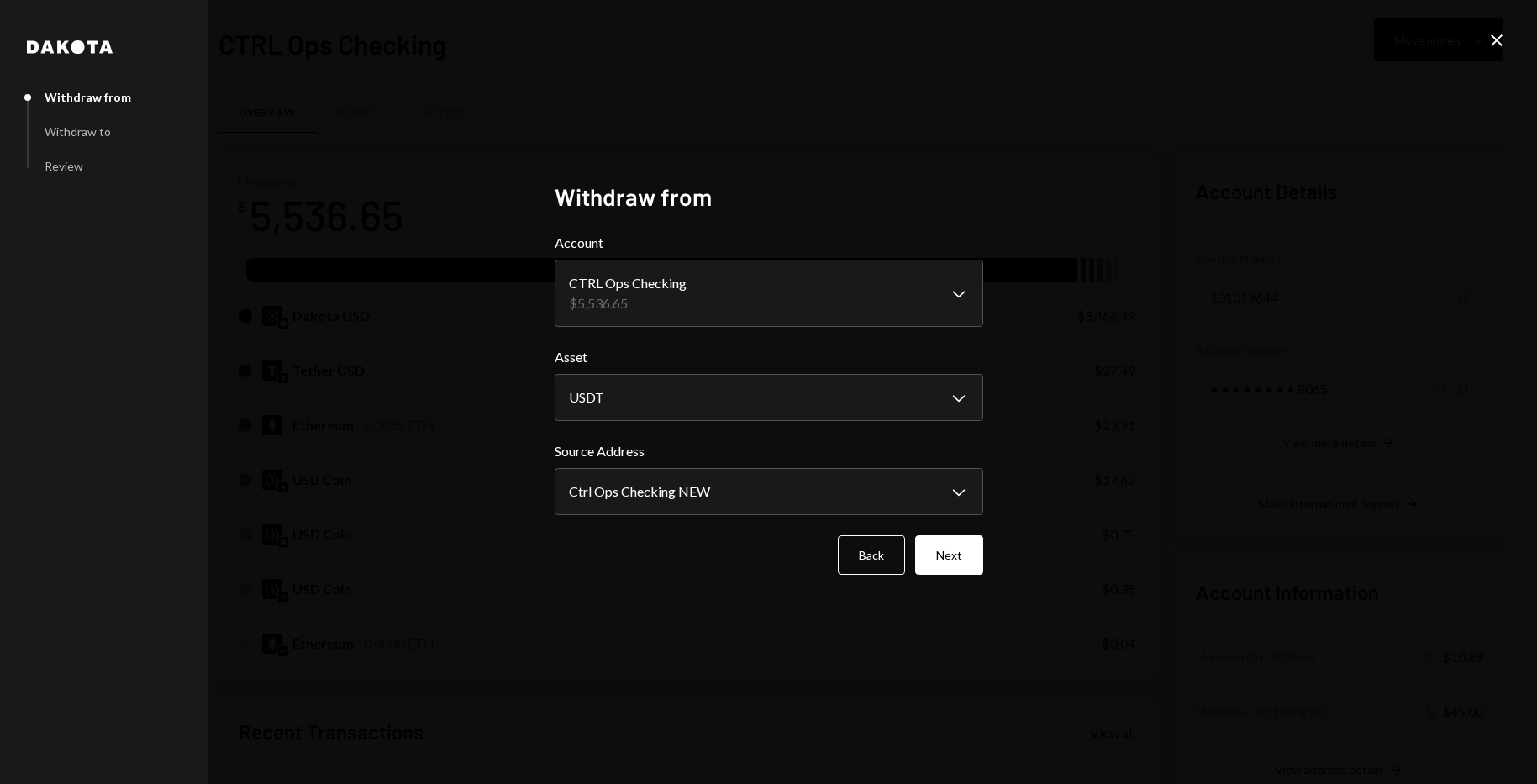
click at [873, 565] on button "Back" at bounding box center [872, 554] width 67 height 39
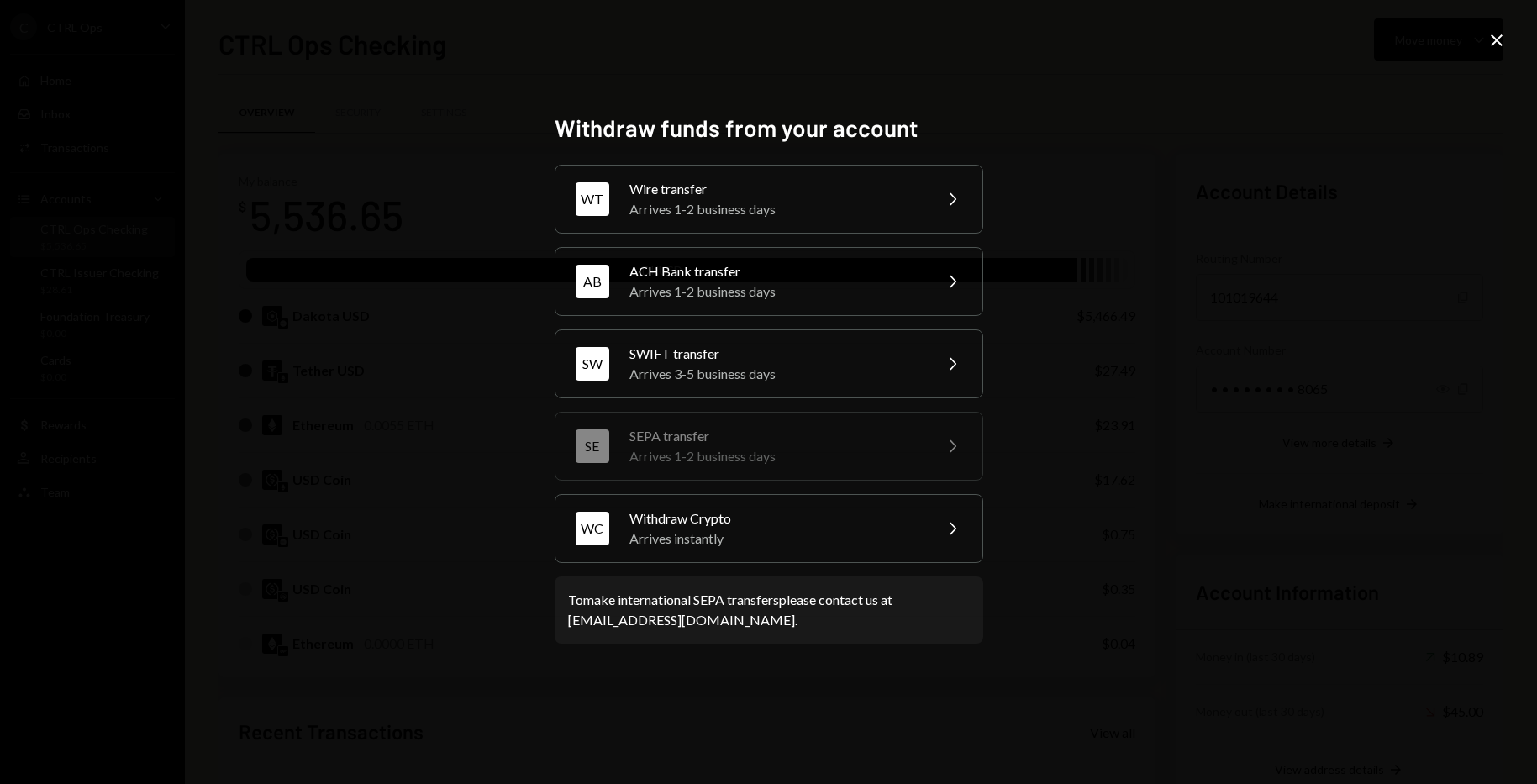
click at [1495, 42] on icon "Close" at bounding box center [1497, 40] width 20 height 20
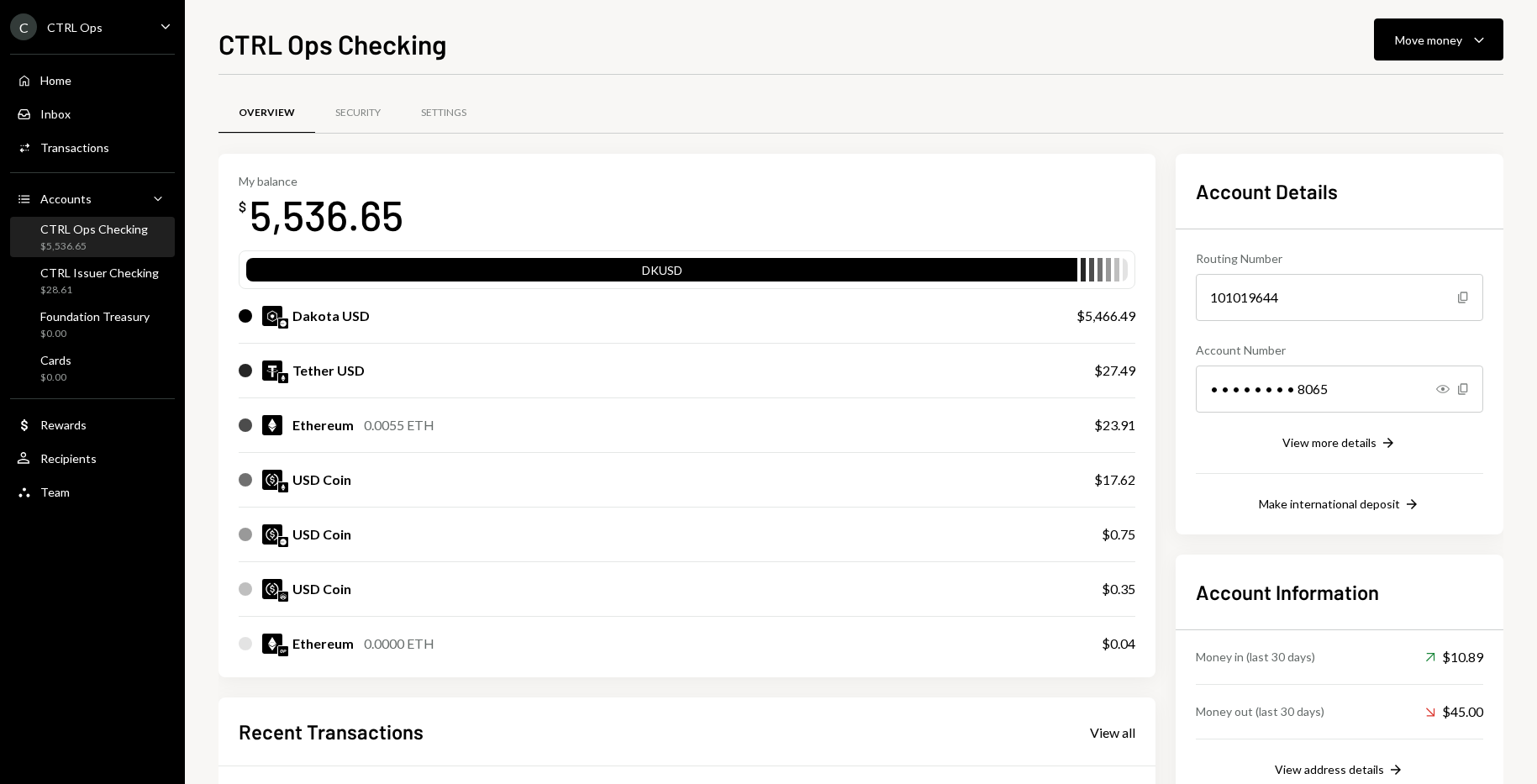
click at [449, 302] on div "Dakota USD $5,466.49" at bounding box center [687, 316] width 897 height 54
click at [464, 311] on div "Dakota USD" at bounding box center [640, 315] width 804 height 20
click at [1443, 37] on div "Move money" at bounding box center [1429, 39] width 67 height 17
click at [1395, 209] on div "Swap stablecoins" at bounding box center [1426, 218] width 123 height 17
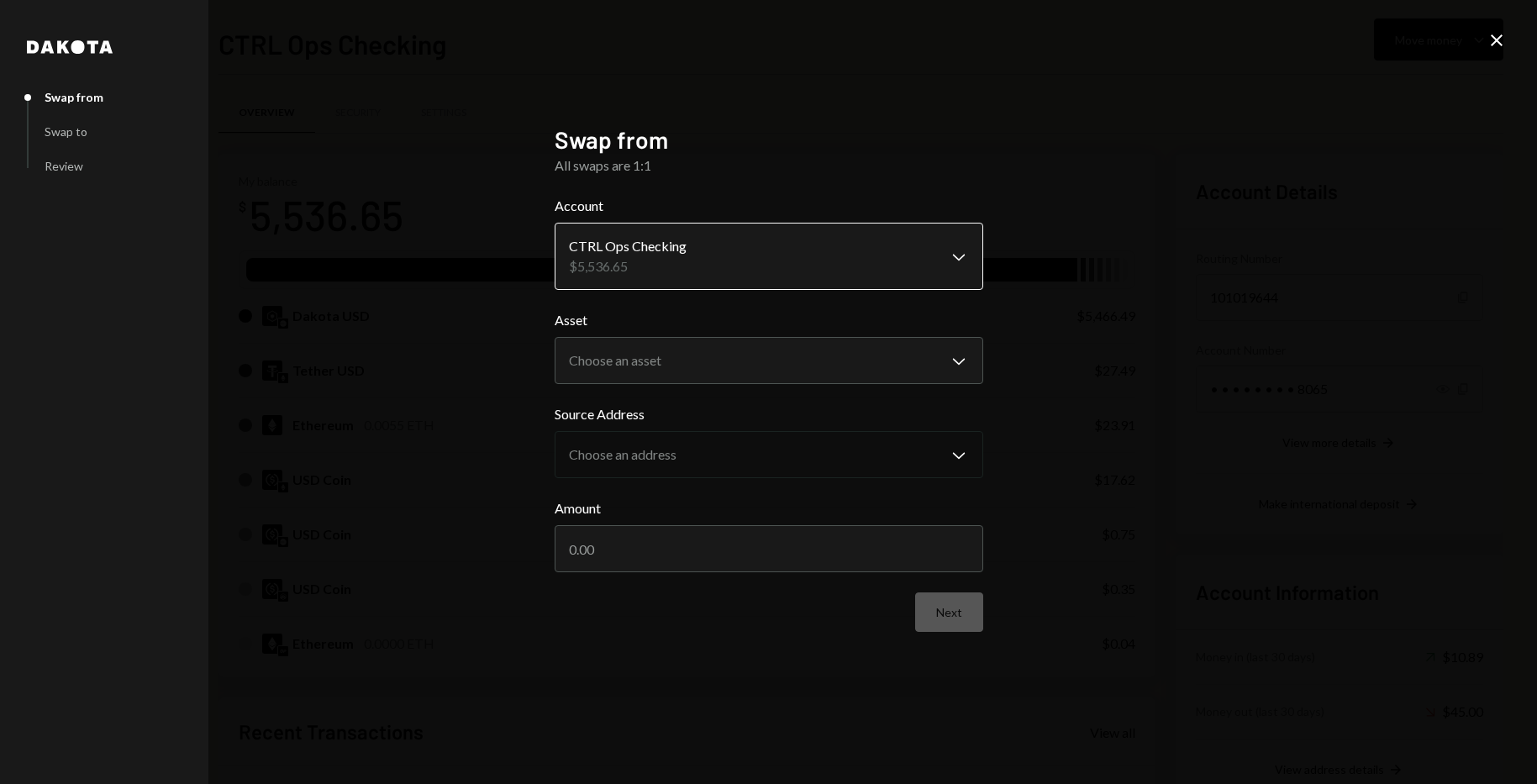
click at [765, 257] on body "C CTRL Ops Caret Down Home Home Inbox Inbox Activities Transactions Accounts Ac…" at bounding box center [768, 392] width 1537 height 784
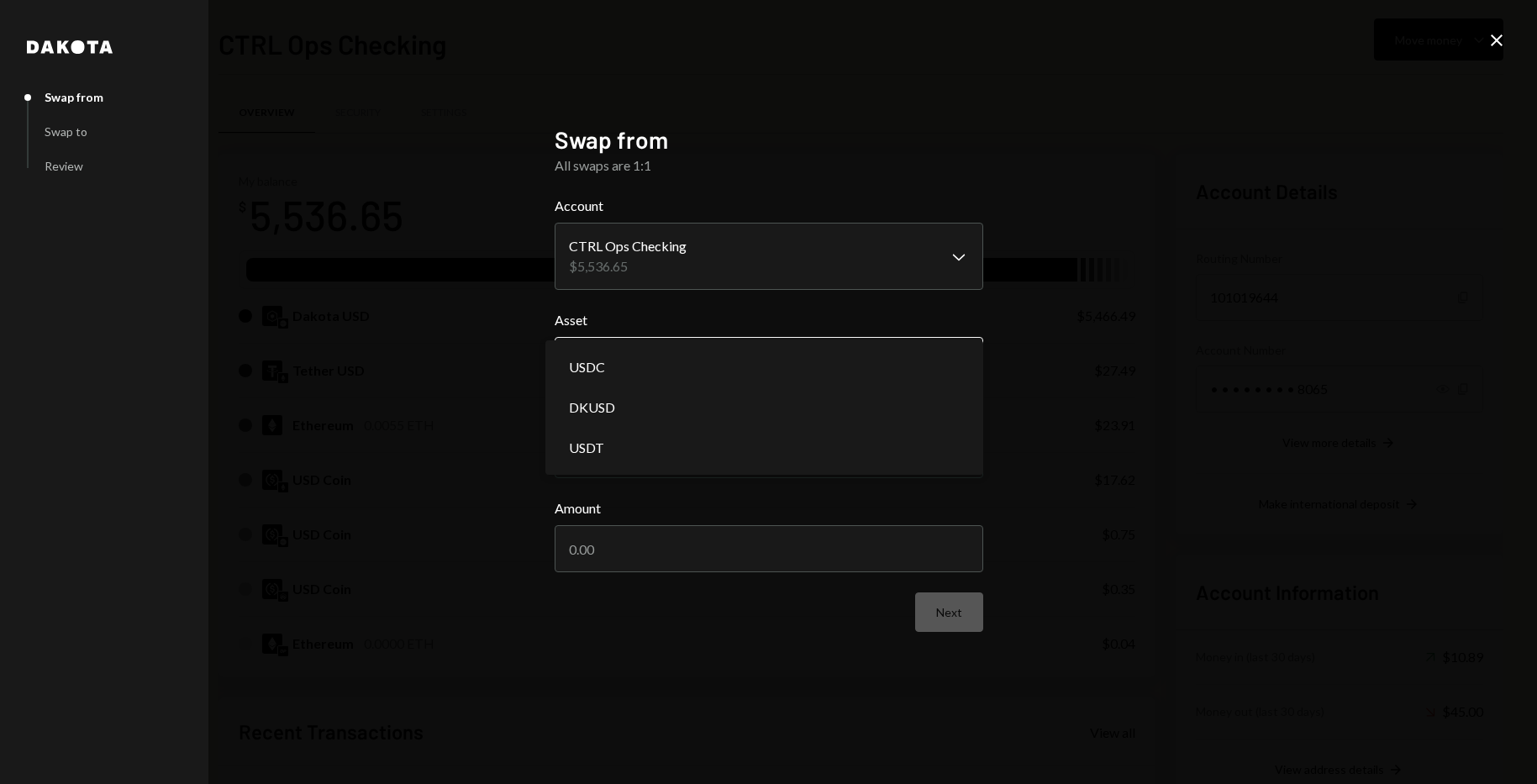
click at [722, 382] on body "C CTRL Ops Caret Down Home Home Inbox Inbox Activities Transactions Accounts Ac…" at bounding box center [768, 392] width 1537 height 784
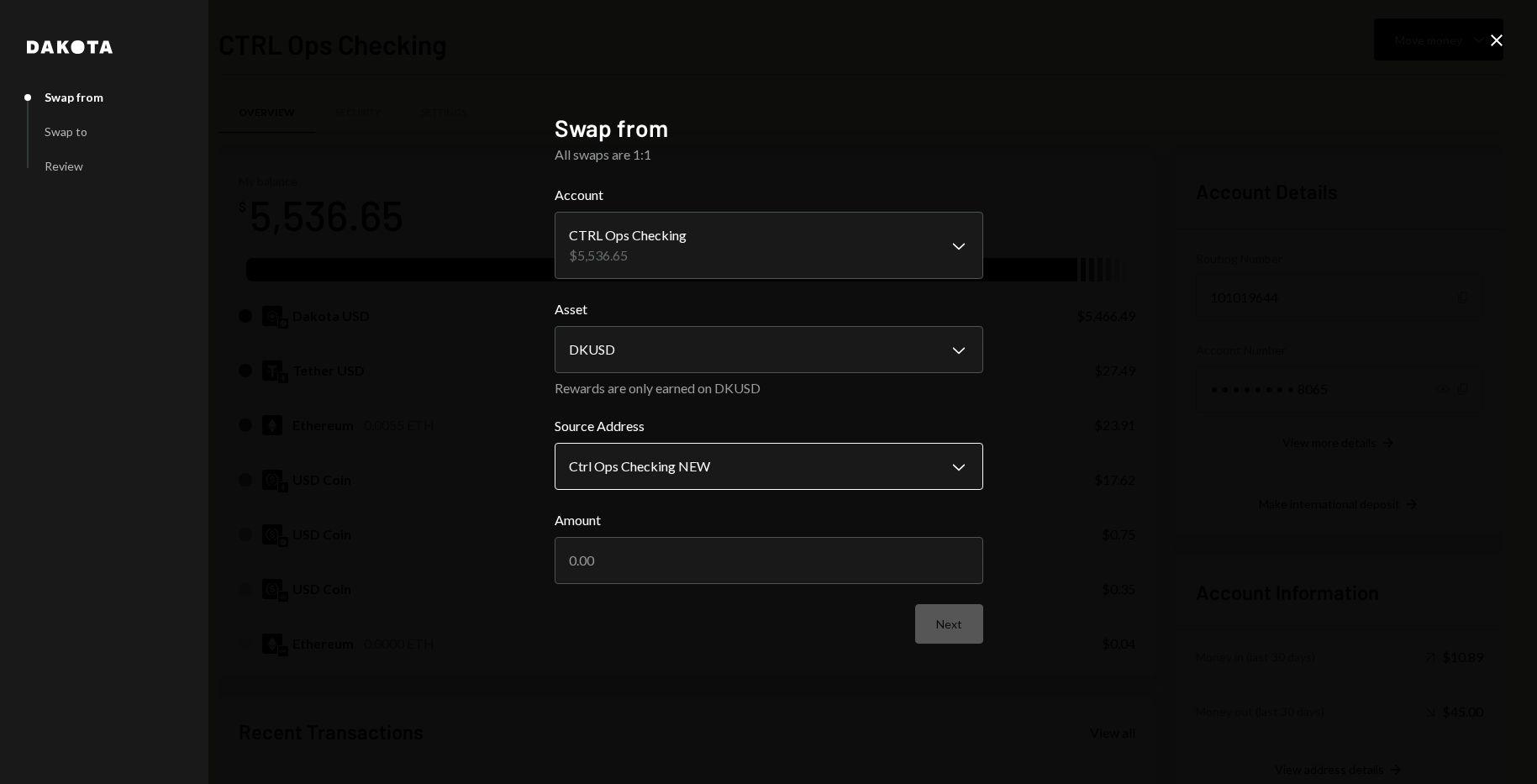
click at [741, 468] on body "C CTRL Ops Caret Down Home Home Inbox Inbox Activities Transactions Accounts Ac…" at bounding box center [768, 392] width 1537 height 784
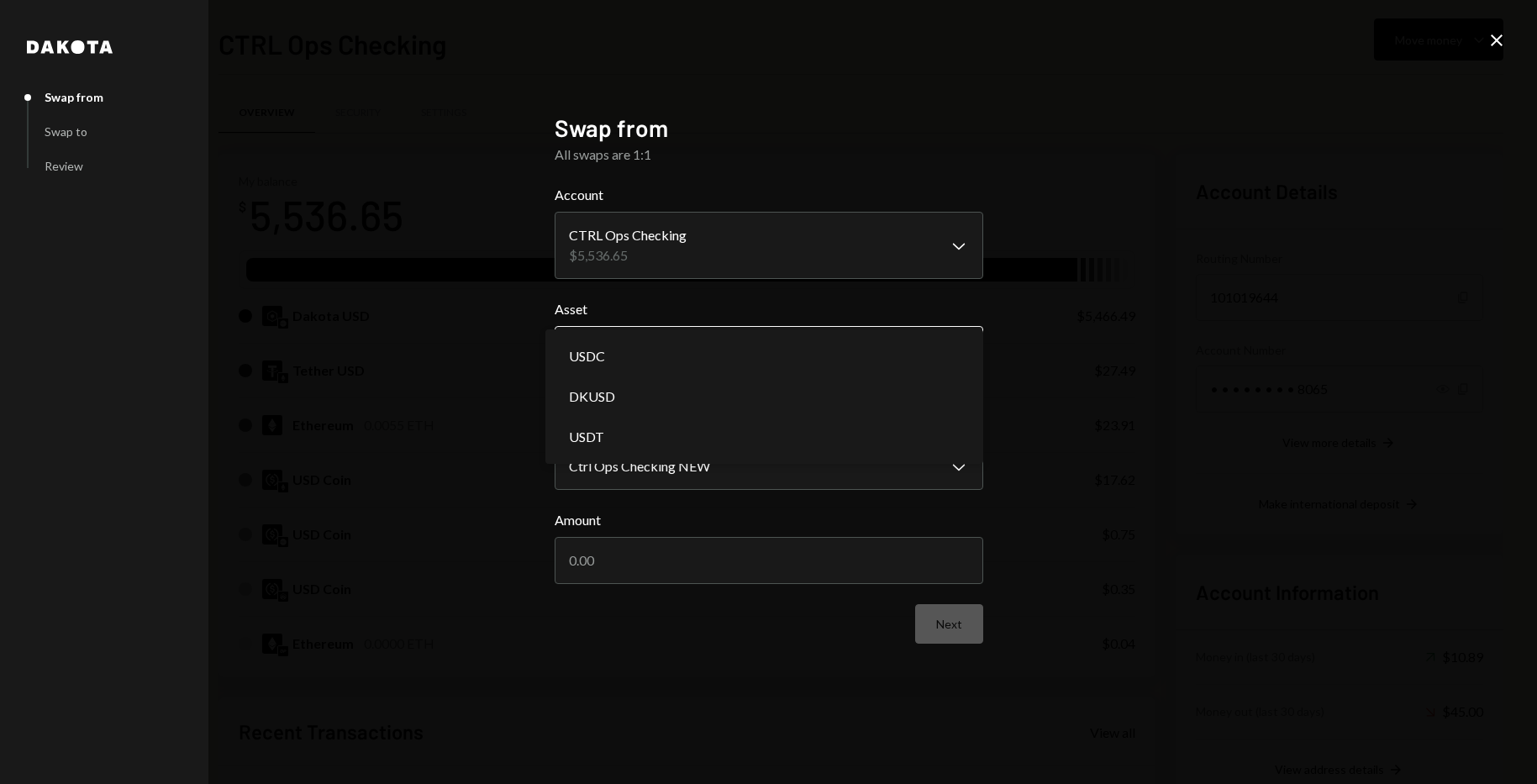
click at [714, 348] on body "C CTRL Ops Caret Down Home Home Inbox Inbox Activities Transactions Accounts Ac…" at bounding box center [768, 392] width 1537 height 784
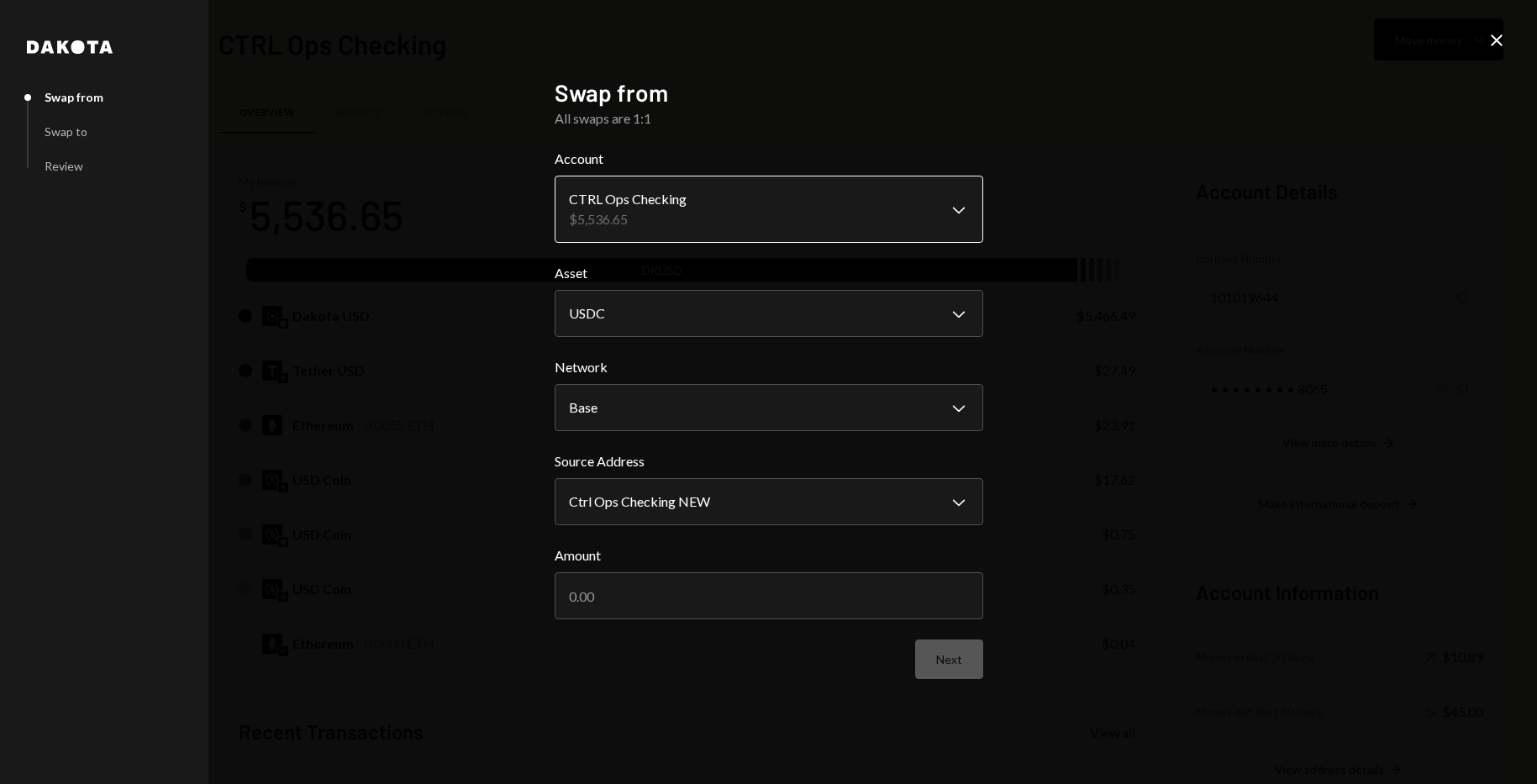
click at [788, 181] on body "C CTRL Ops Caret Down Home Home Inbox Inbox Activities Transactions Accounts Ac…" at bounding box center [768, 392] width 1537 height 784
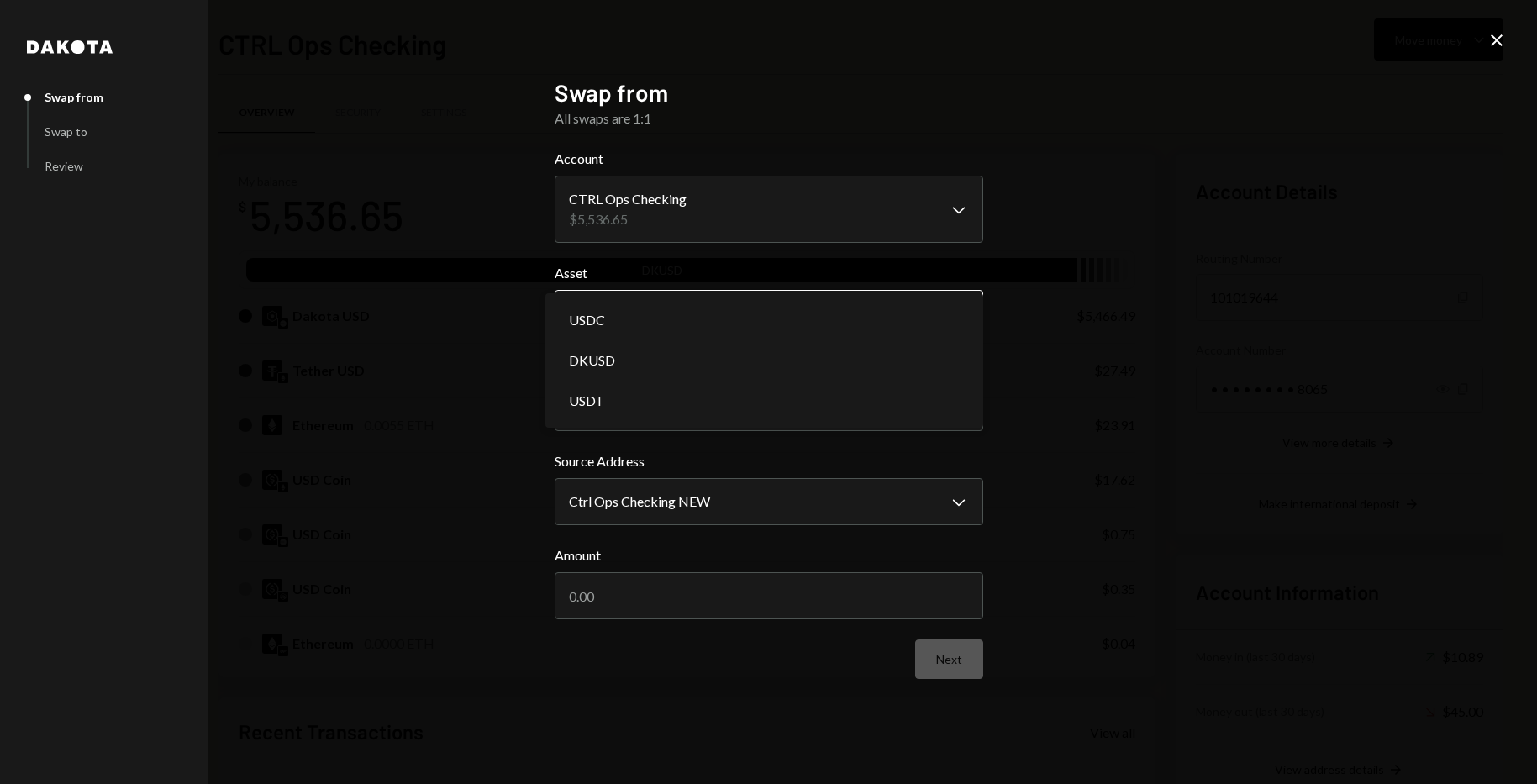
click at [766, 317] on body "C CTRL Ops Caret Down Home Home Inbox Inbox Activities Transactions Accounts Ac…" at bounding box center [768, 392] width 1537 height 784
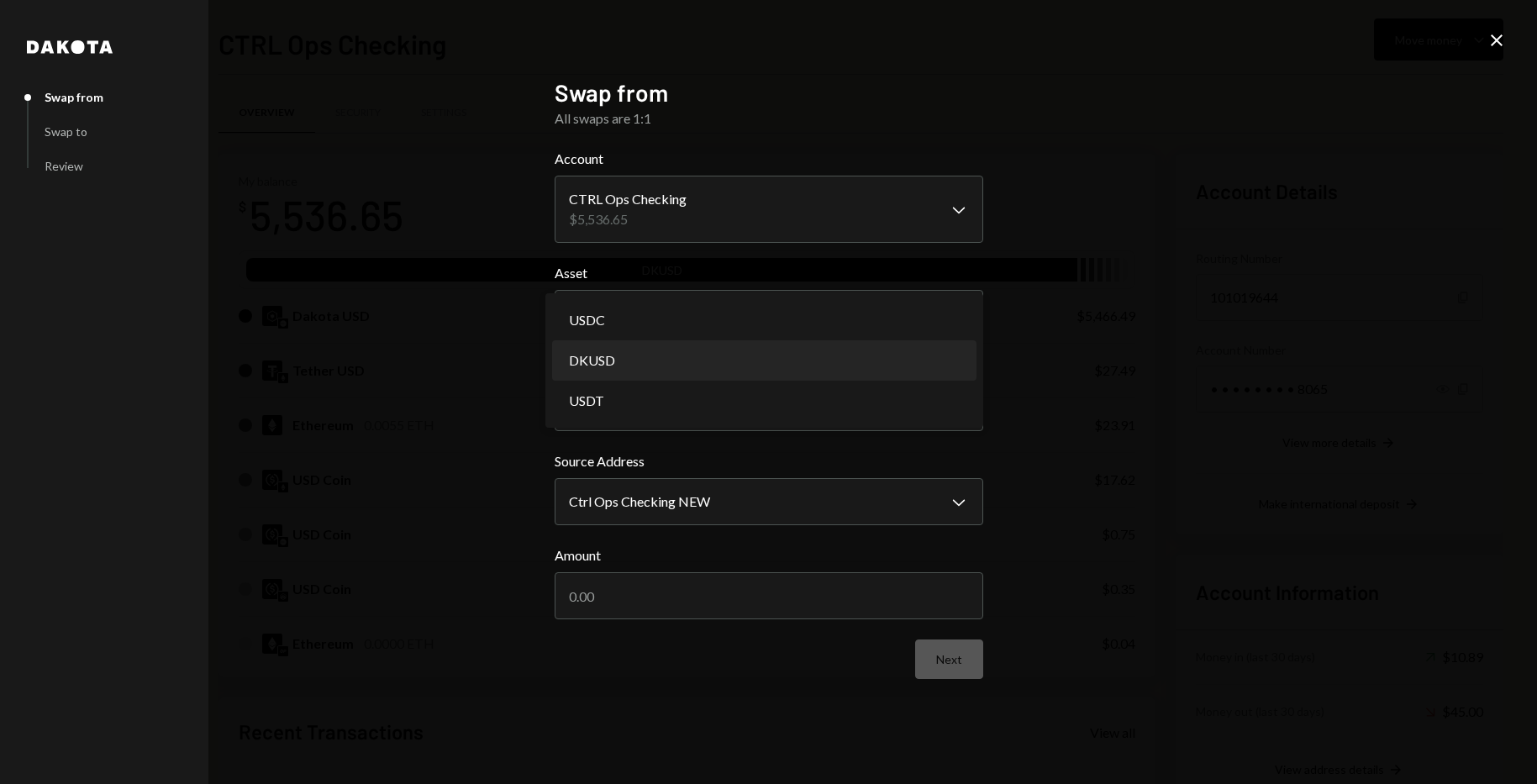
select select "*****"
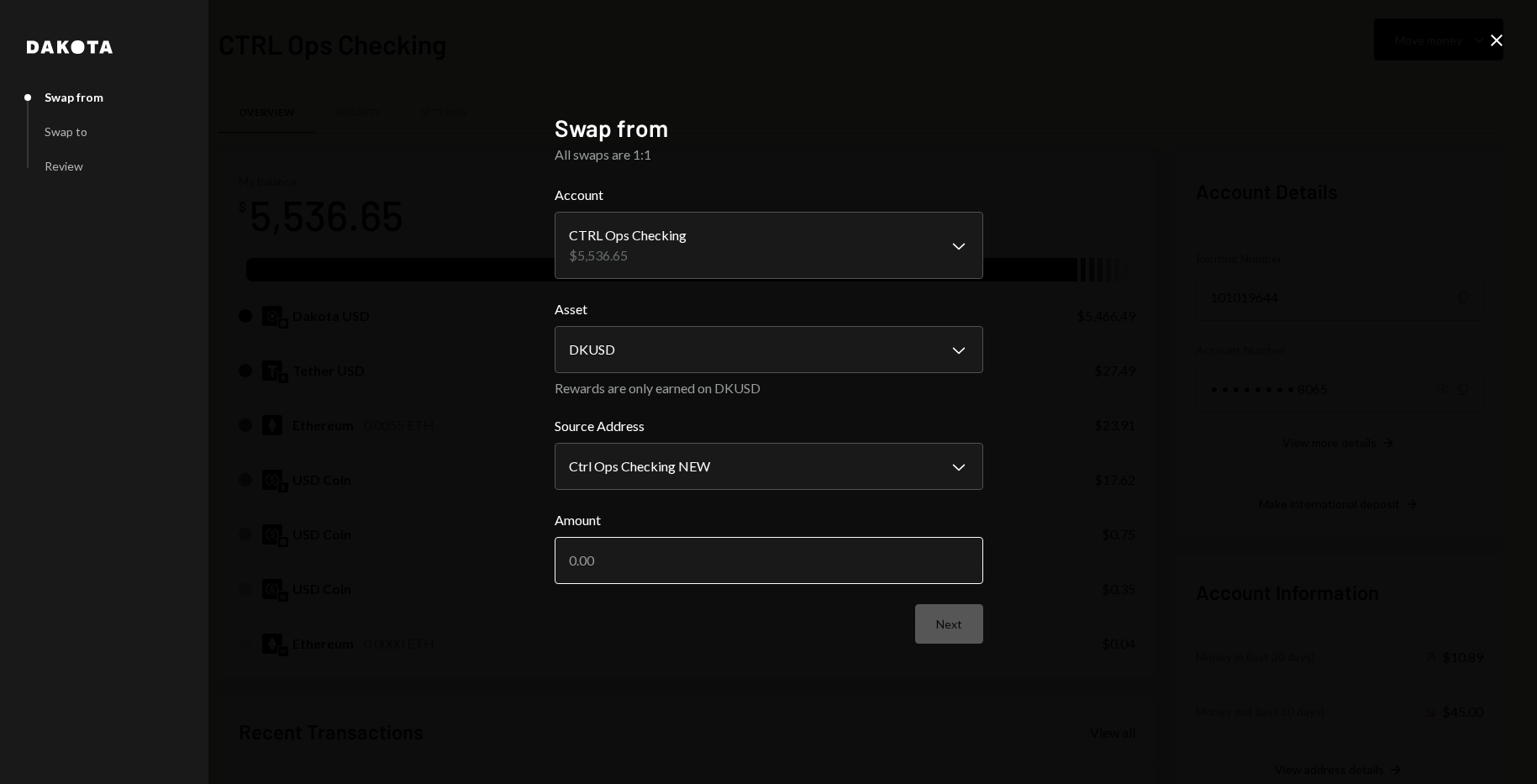
click at [773, 573] on input "Amount" at bounding box center [768, 560] width 429 height 47
type input "5466.49"
click at [961, 619] on button "Next" at bounding box center [949, 623] width 68 height 39
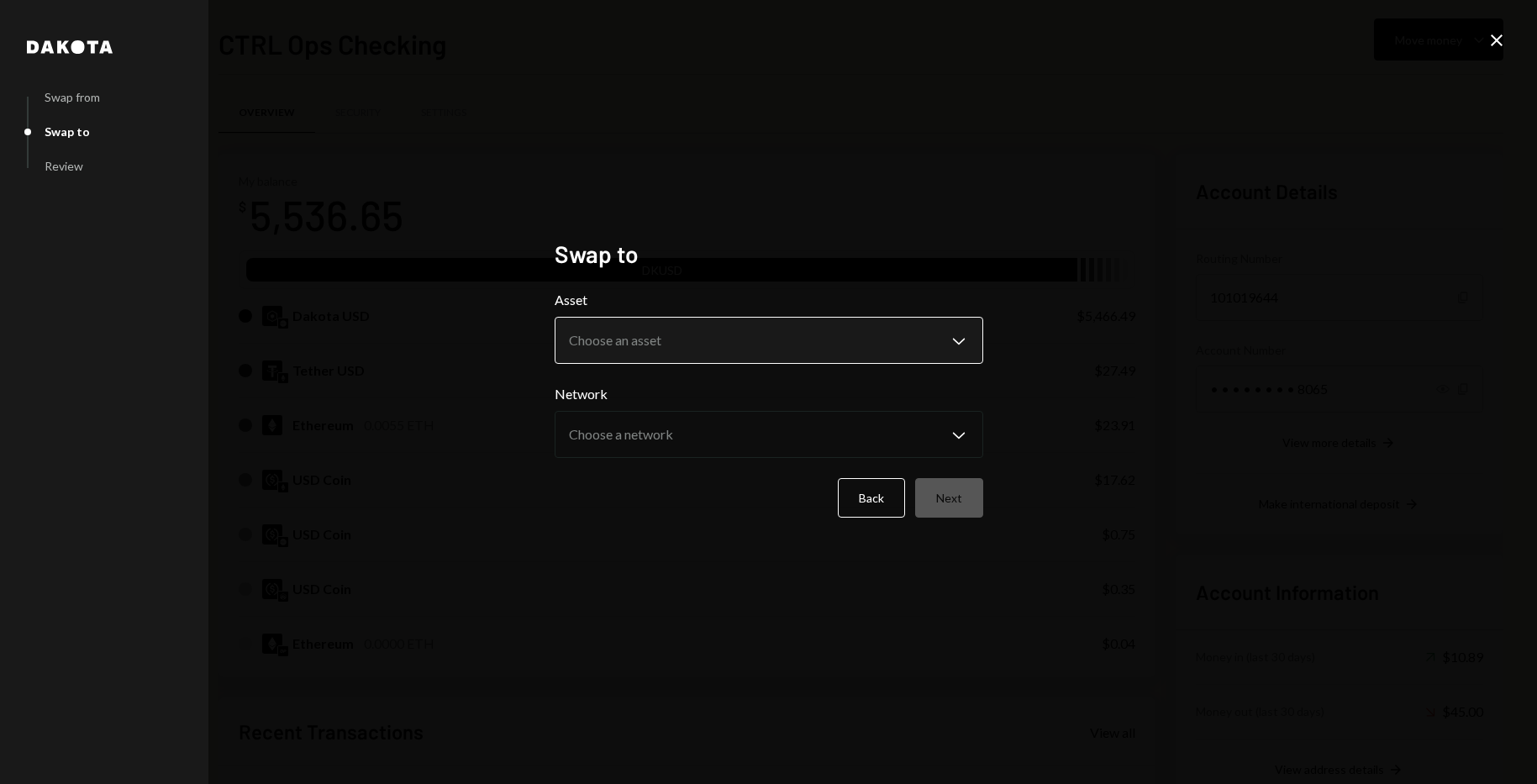
click at [753, 343] on body "C CTRL Ops Caret Down Home Home Inbox Inbox Activities Transactions Accounts Ac…" at bounding box center [768, 392] width 1537 height 784
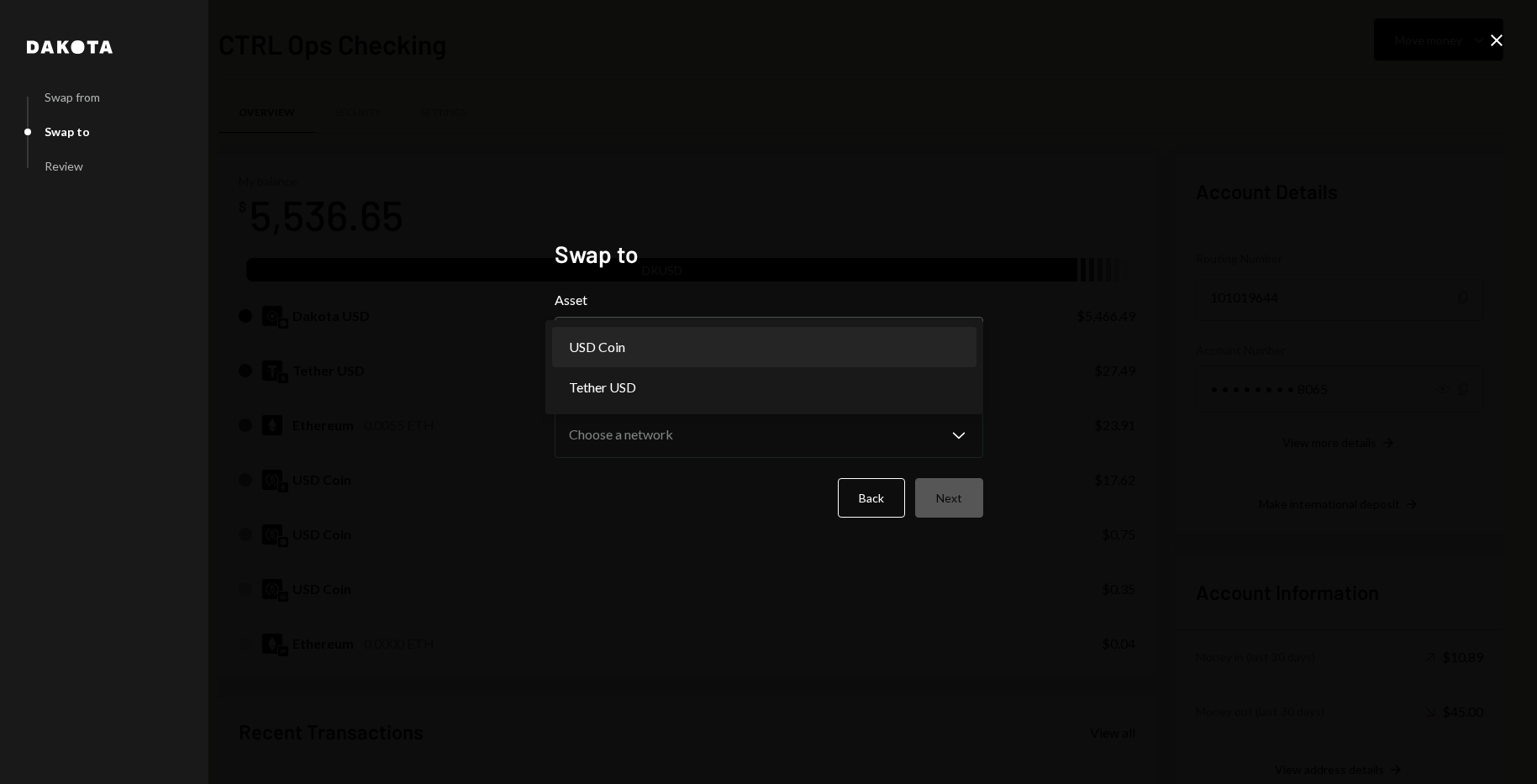
select select "****"
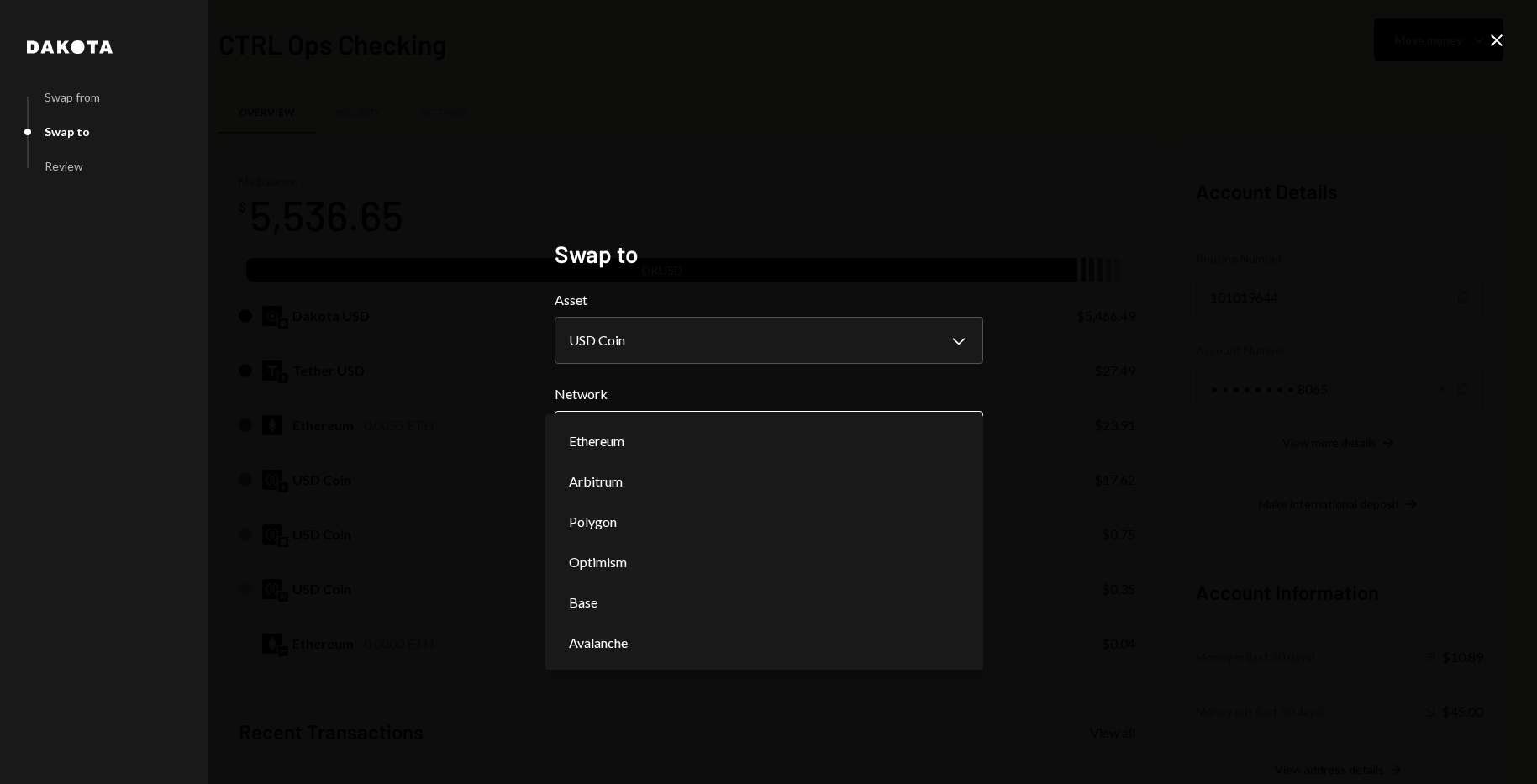
click at [747, 427] on body "C CTRL Ops Caret Down Home Home Inbox Inbox Activities Transactions Accounts Ac…" at bounding box center [768, 392] width 1537 height 784
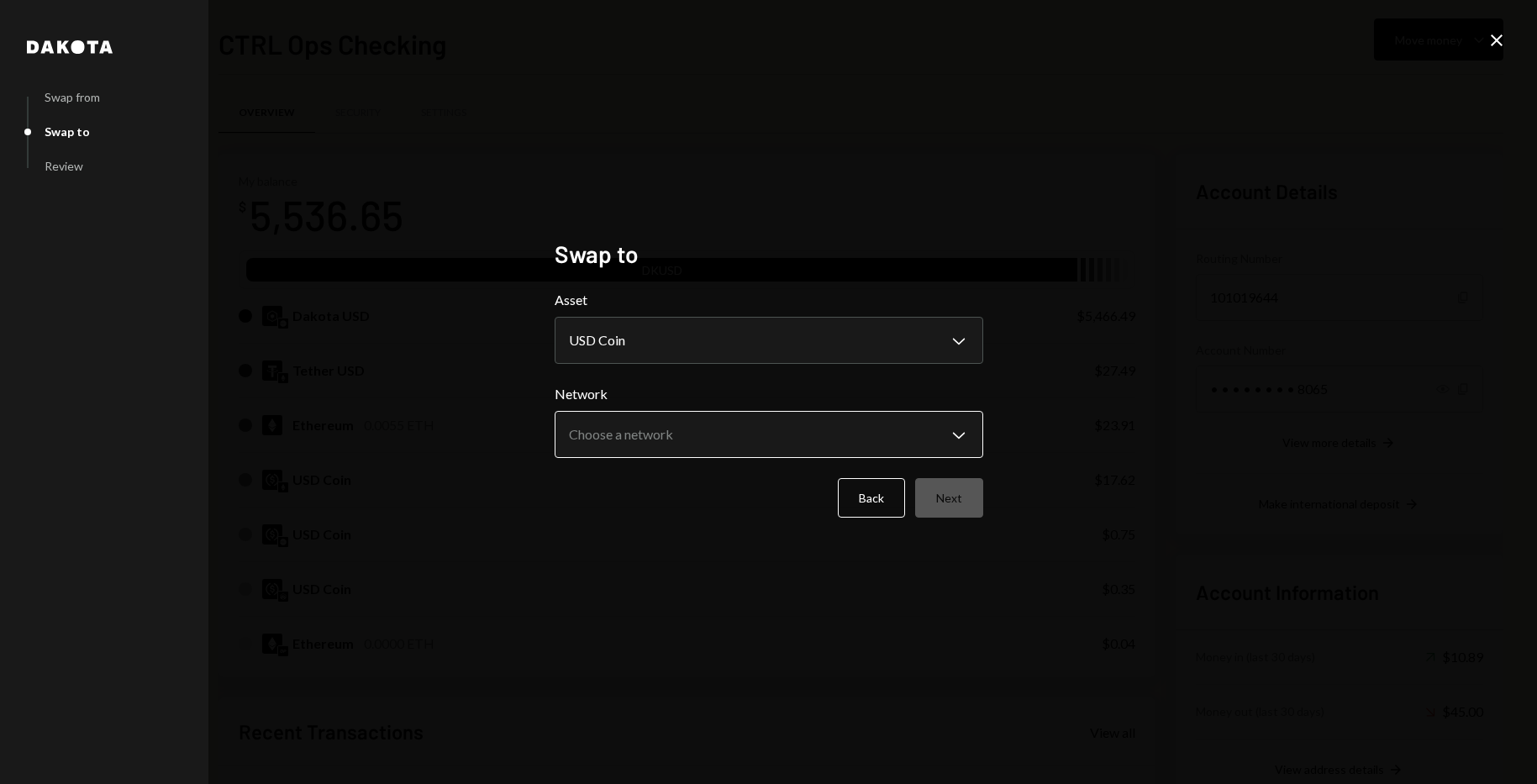
click at [725, 443] on body "C CTRL Ops Caret Down Home Home Inbox Inbox Activities Transactions Accounts Ac…" at bounding box center [768, 392] width 1537 height 784
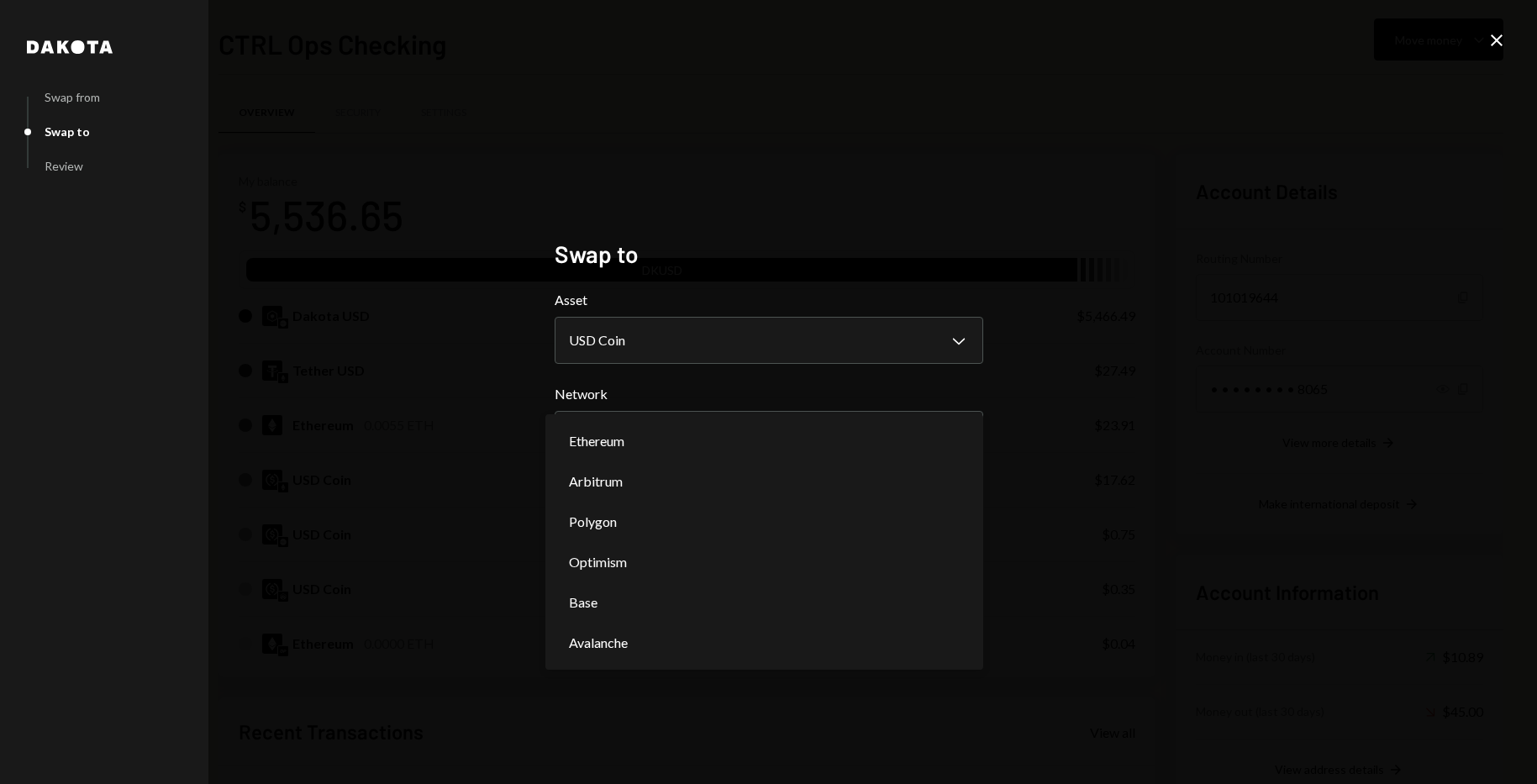
click at [761, 182] on div "**********" at bounding box center [768, 392] width 1537 height 784
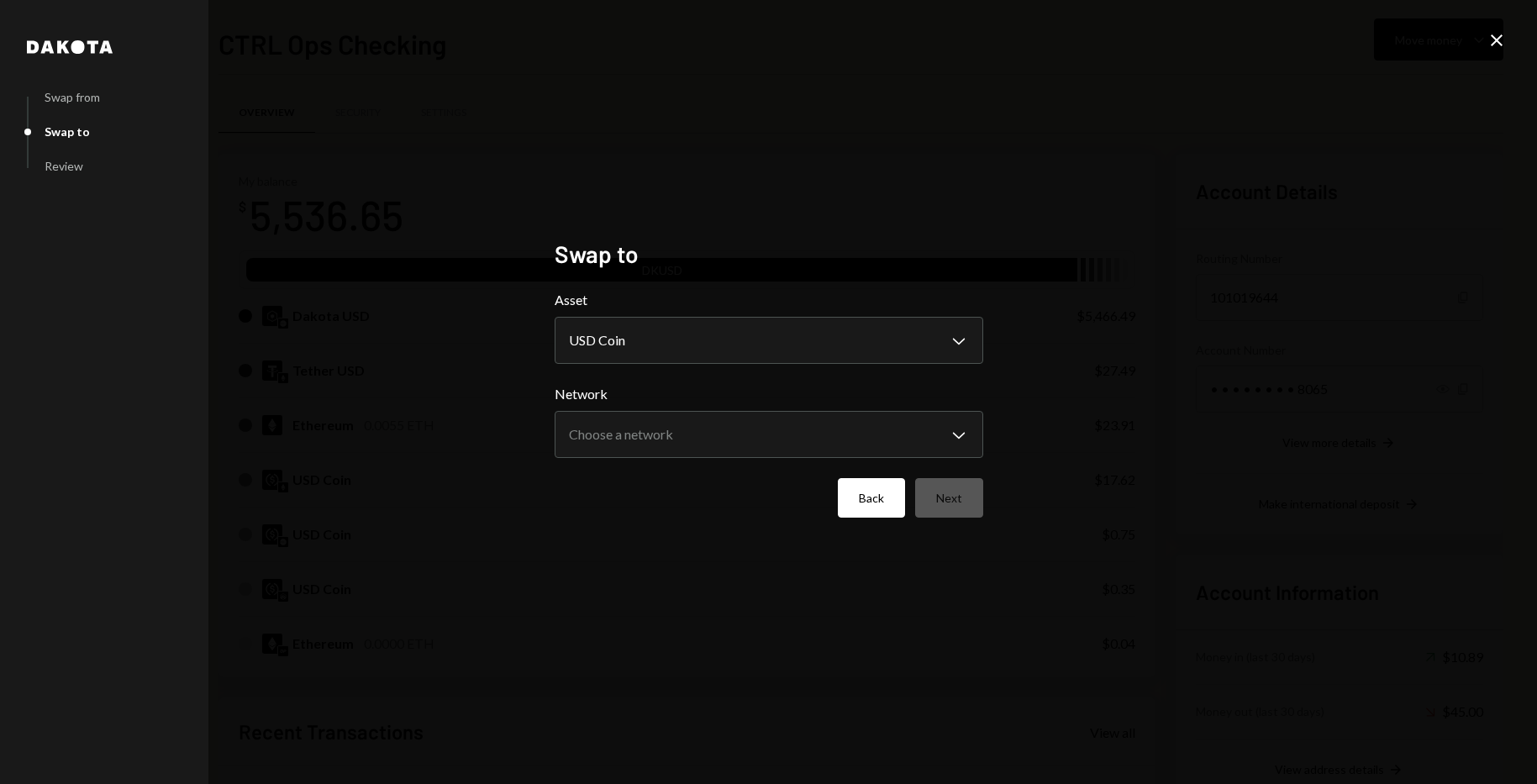
click at [874, 496] on button "Back" at bounding box center [872, 497] width 67 height 39
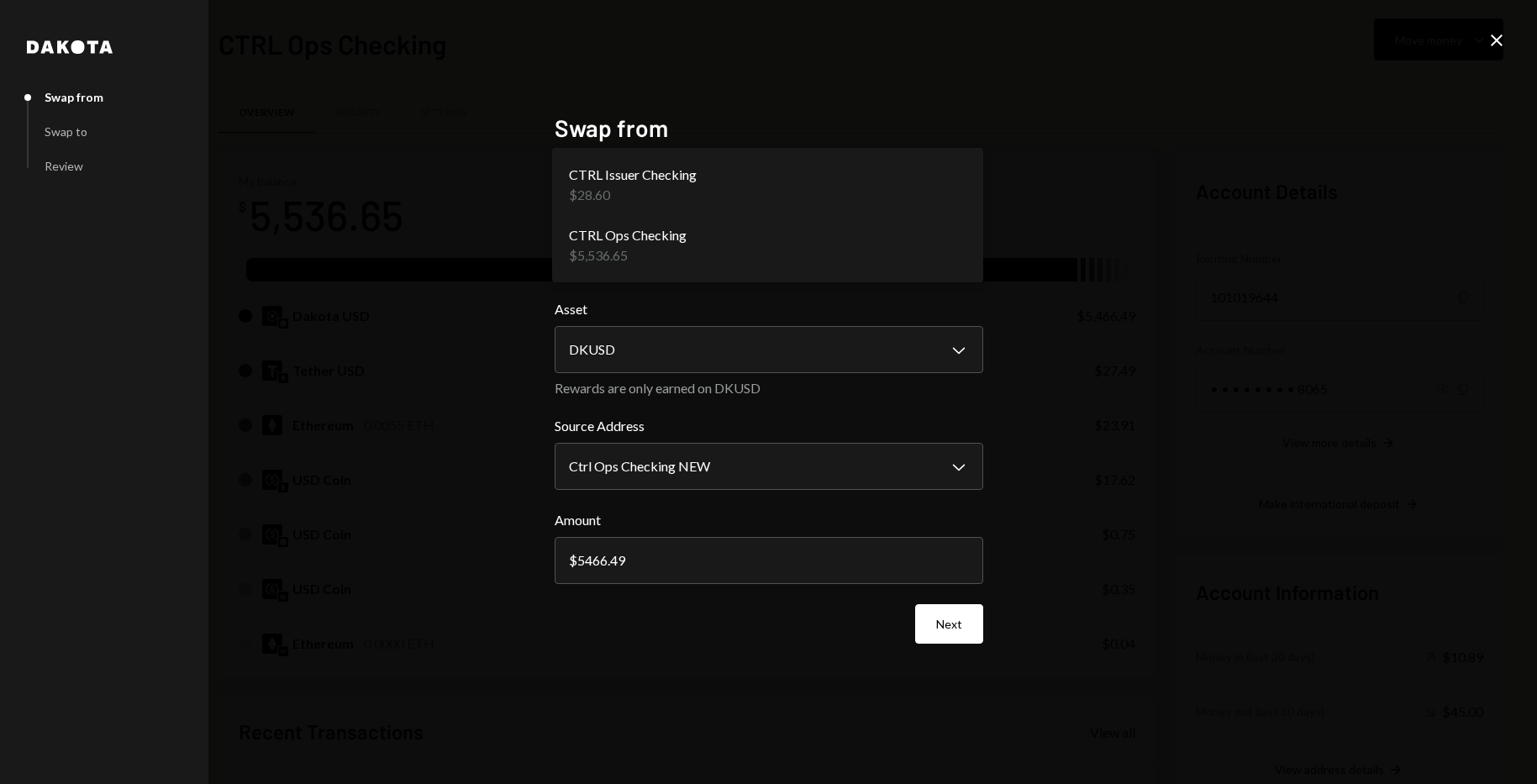
click at [651, 246] on body "C CTRL Ops Caret Down Home Home Inbox Inbox Activities Transactions Accounts Ac…" at bounding box center [768, 392] width 1537 height 784
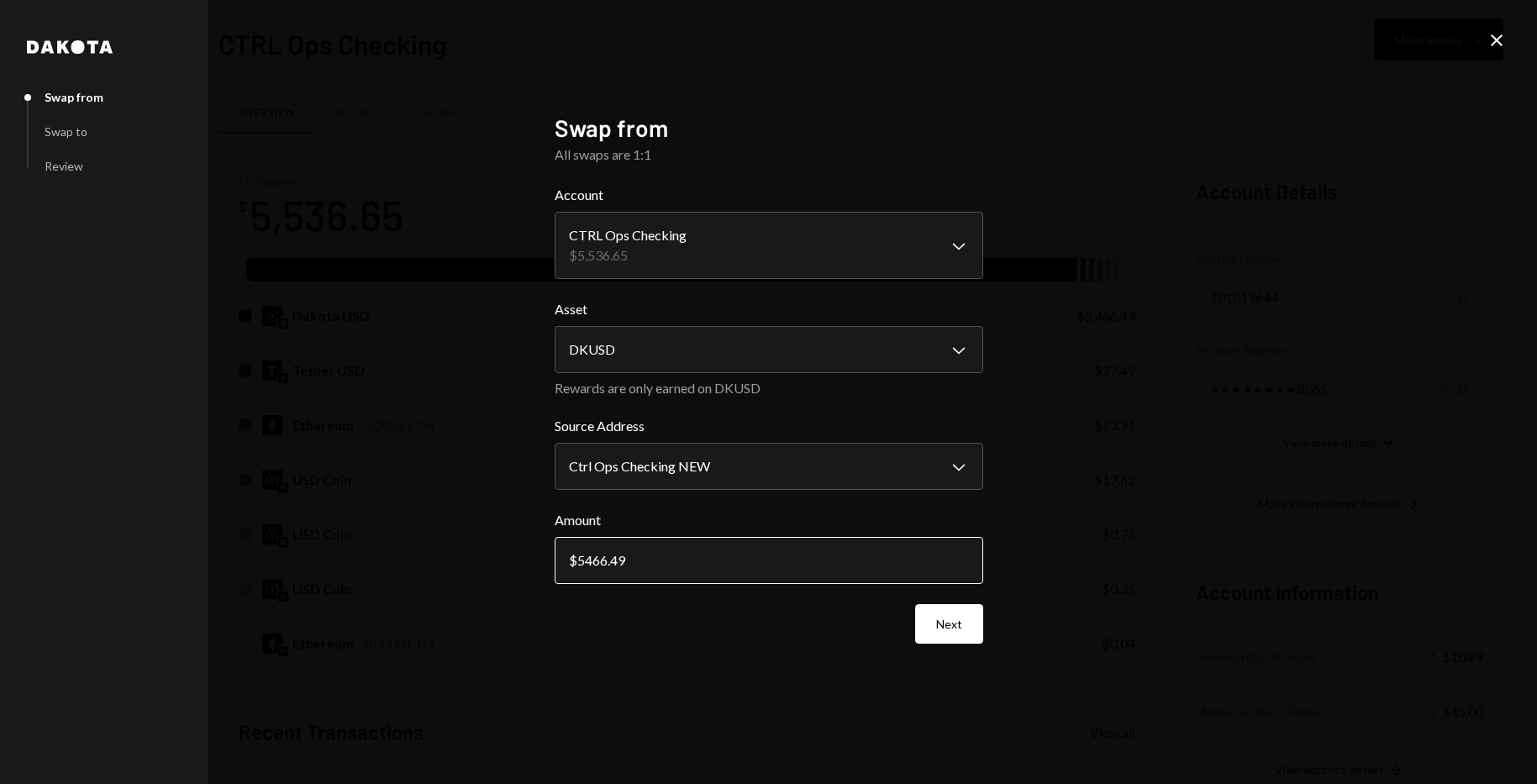
click at [602, 554] on input "5466.49" at bounding box center [768, 560] width 429 height 47
type input "2500"
click at [943, 627] on button "Next" at bounding box center [949, 623] width 68 height 39
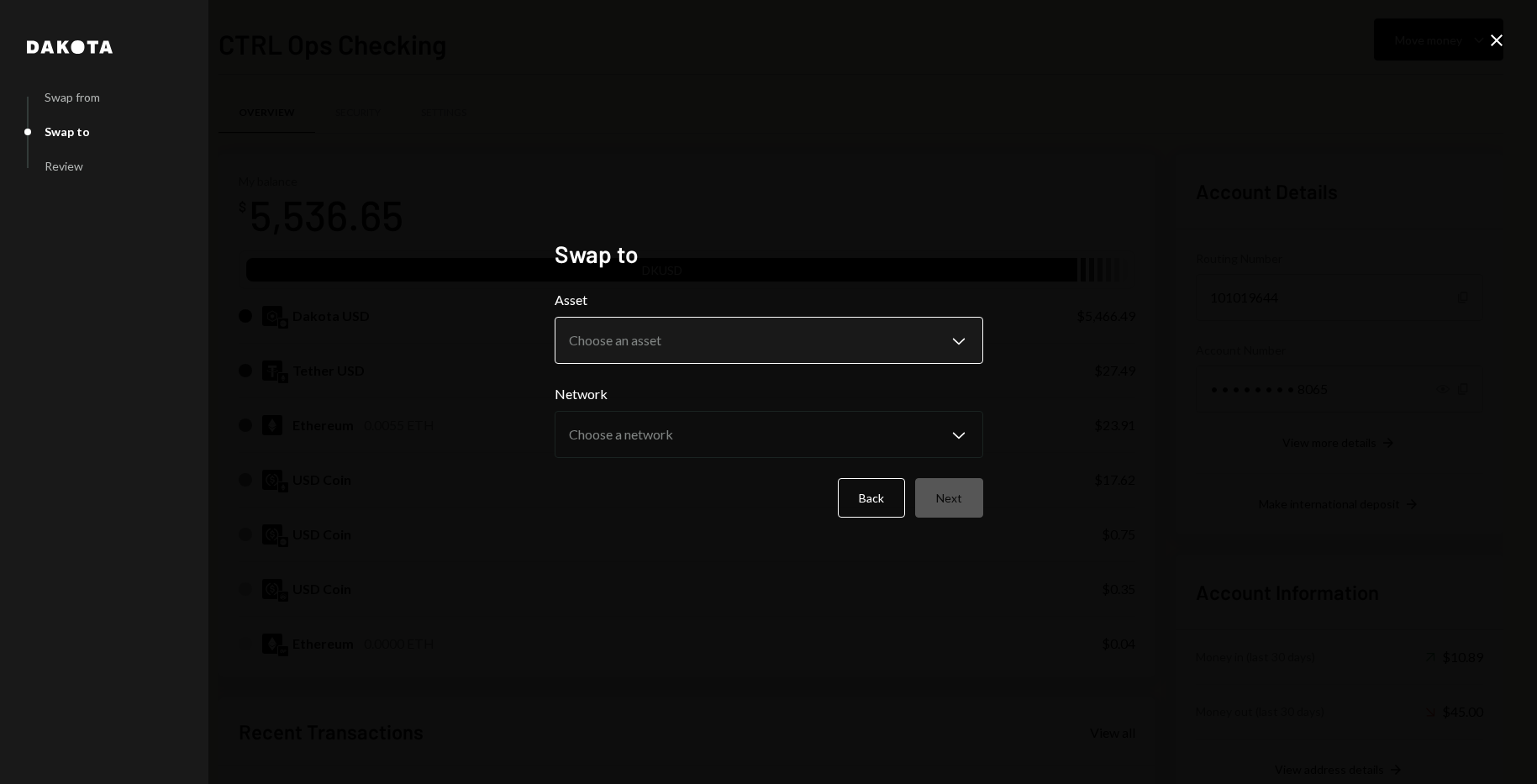
click at [739, 351] on body "C CTRL Ops Caret Down Home Home Inbox Inbox Activities Transactions Accounts Ac…" at bounding box center [768, 392] width 1537 height 784
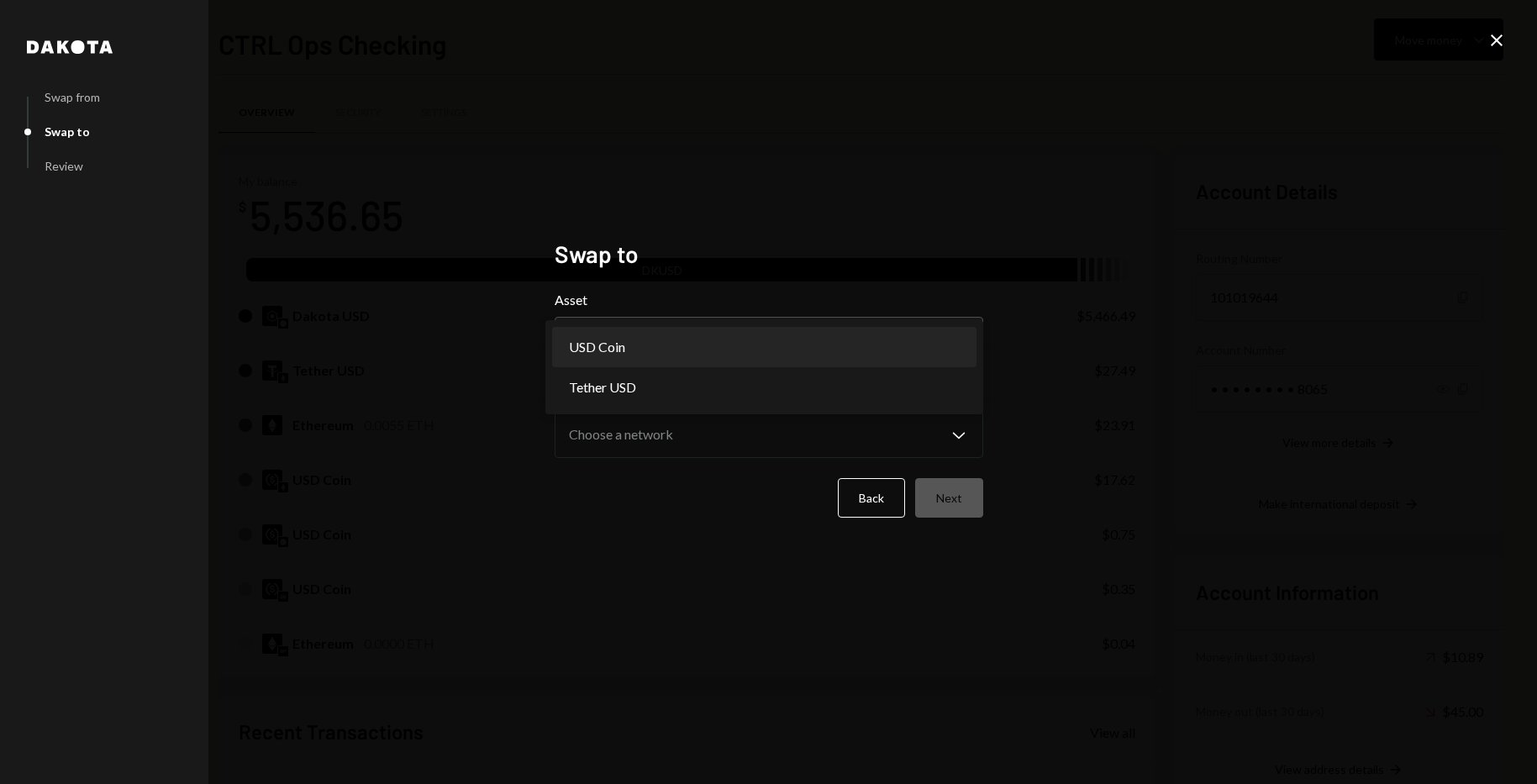
select select "****"
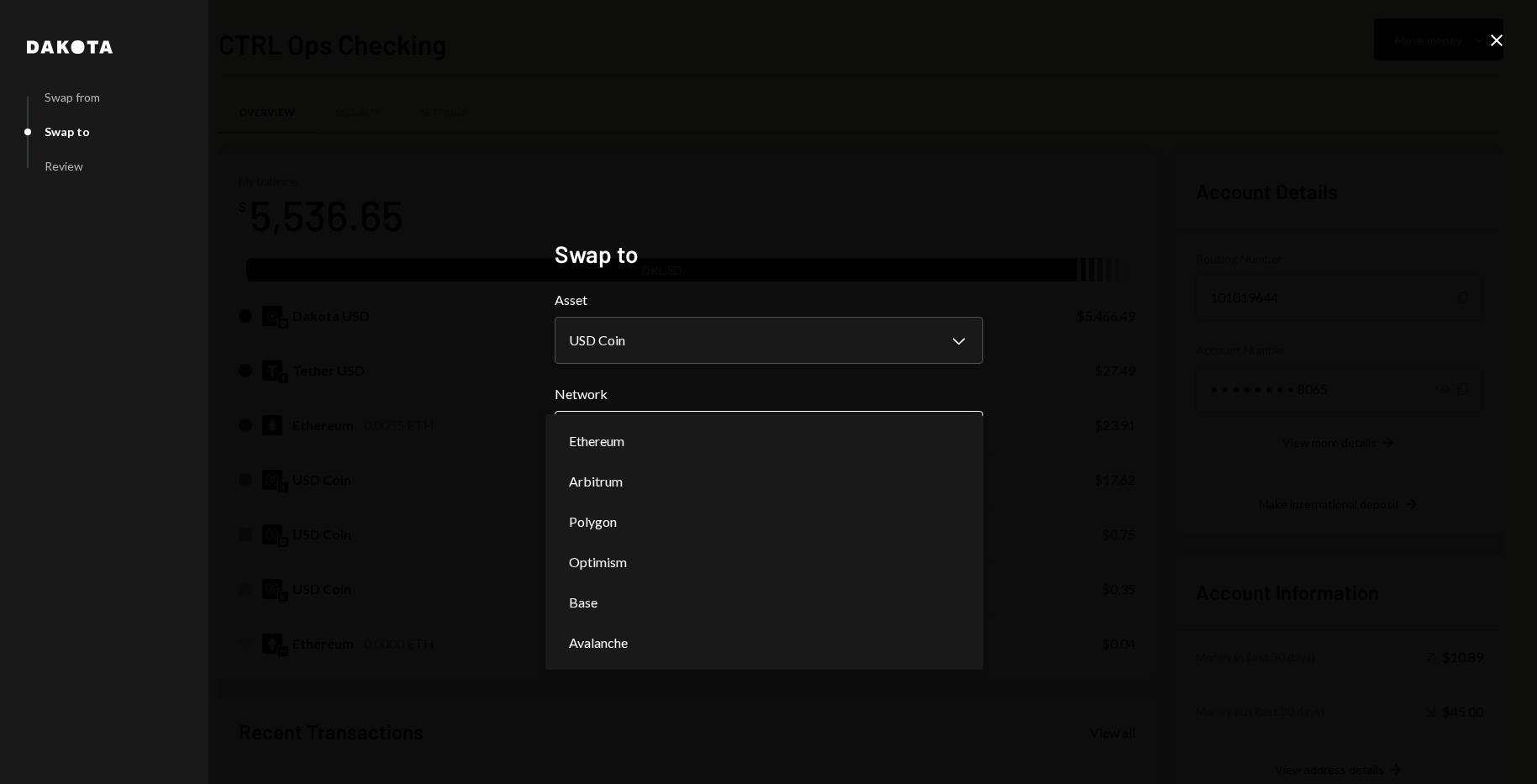
click at [751, 433] on body "C CTRL Ops Caret Down Home Home Inbox Inbox Activities Transactions Accounts Ac…" at bounding box center [768, 392] width 1537 height 784
select select "**********"
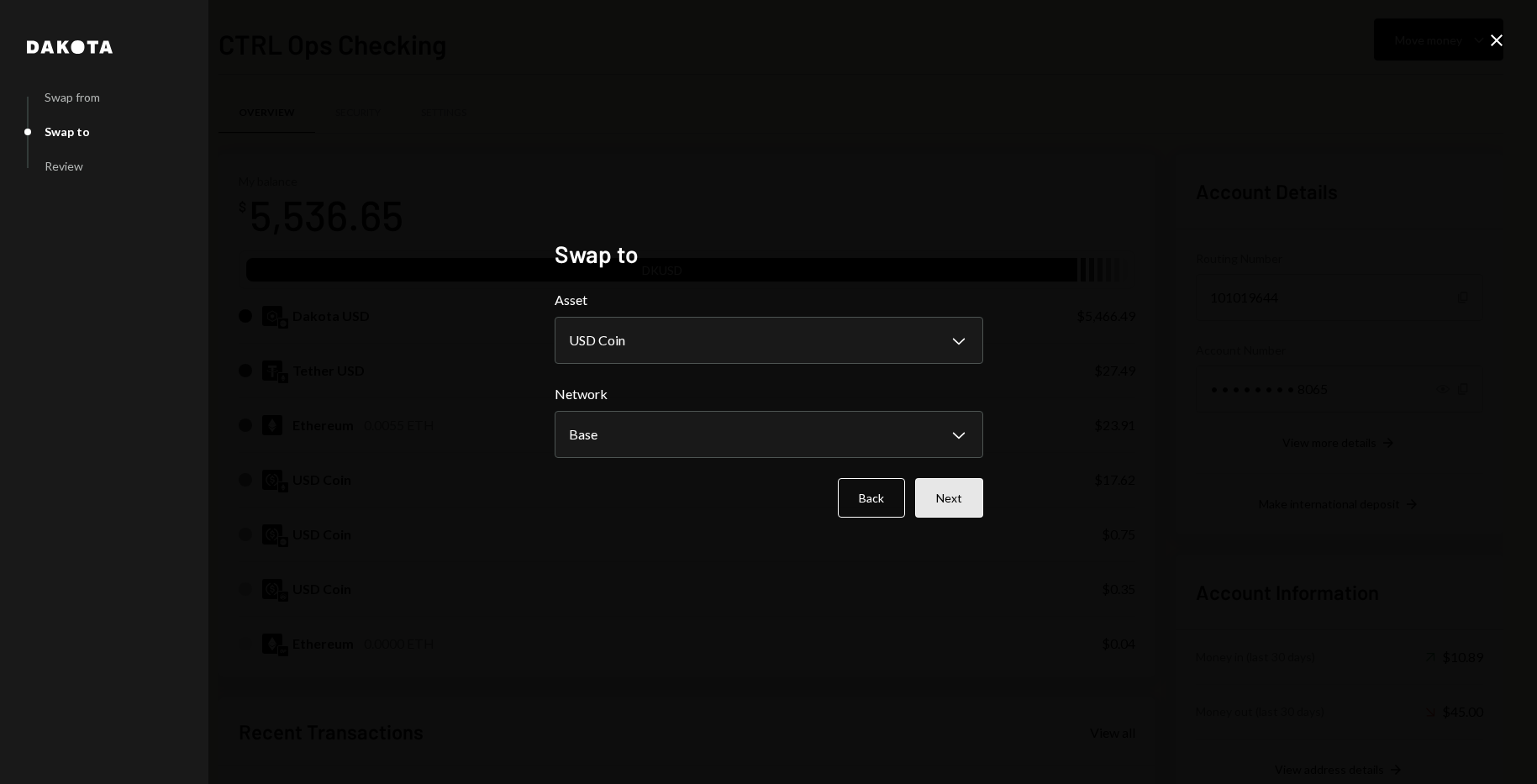
click at [946, 494] on button "Next" at bounding box center [949, 497] width 68 height 39
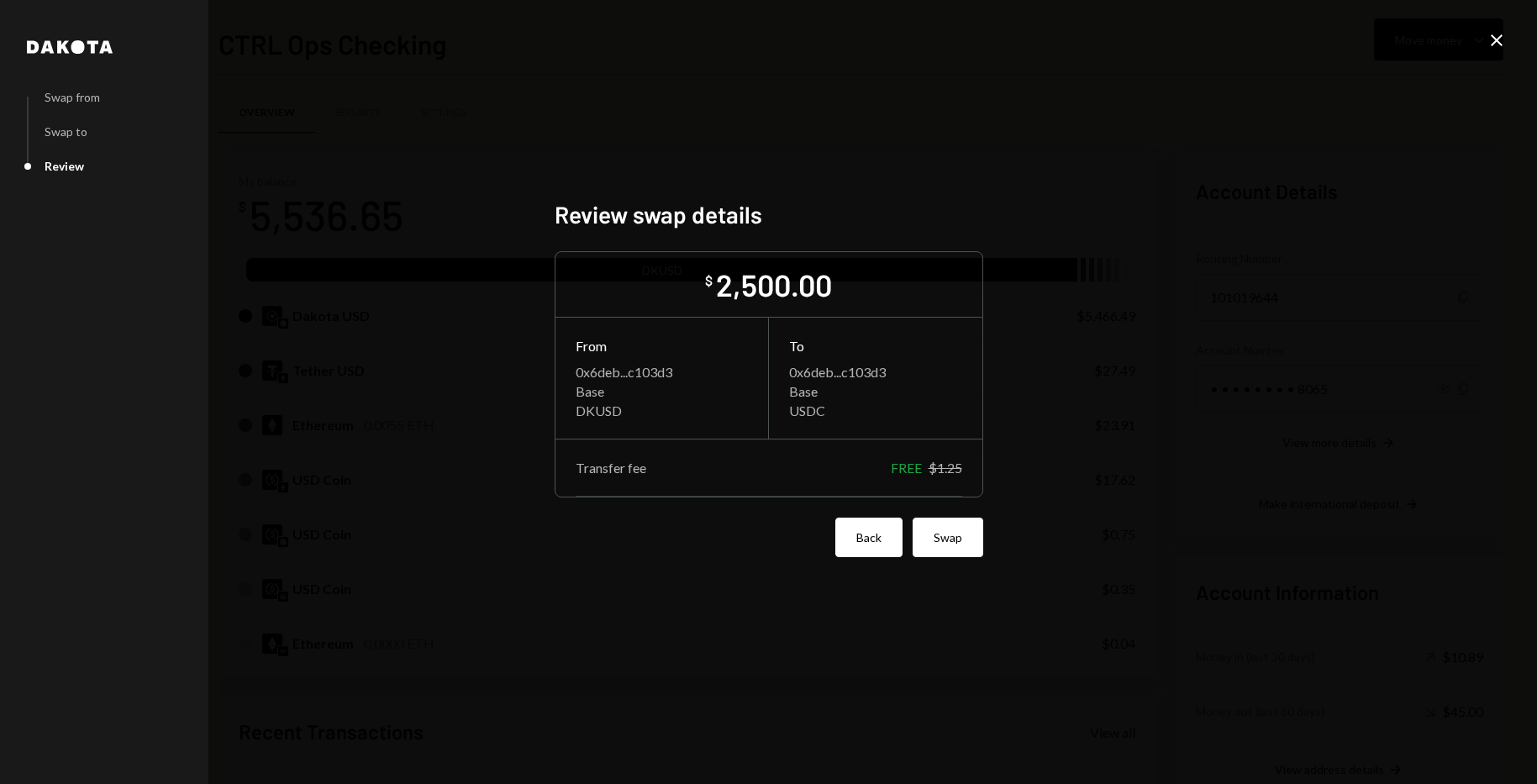
click at [866, 534] on button "Back" at bounding box center [869, 537] width 67 height 39
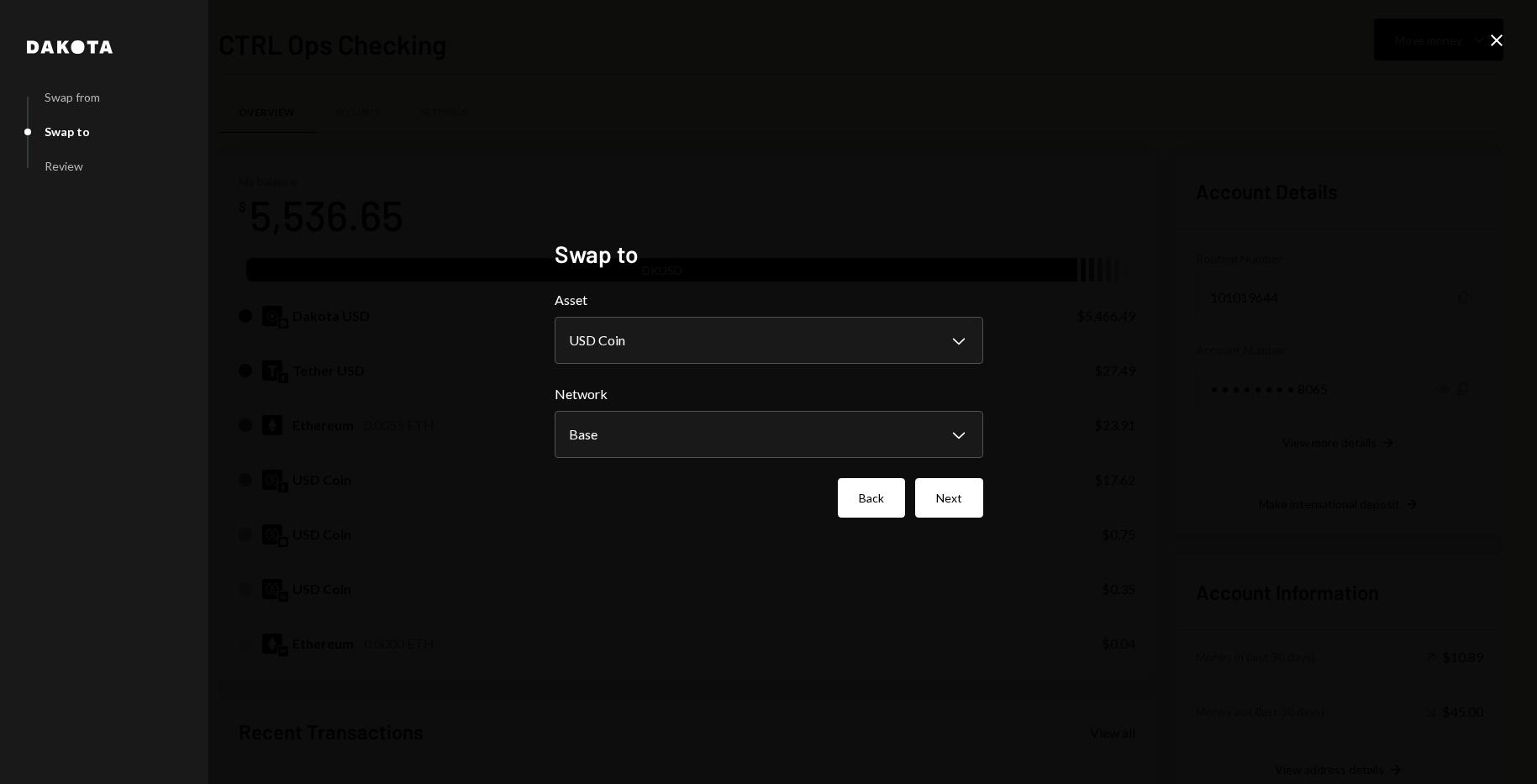
click at [867, 502] on button "Back" at bounding box center [872, 497] width 67 height 39
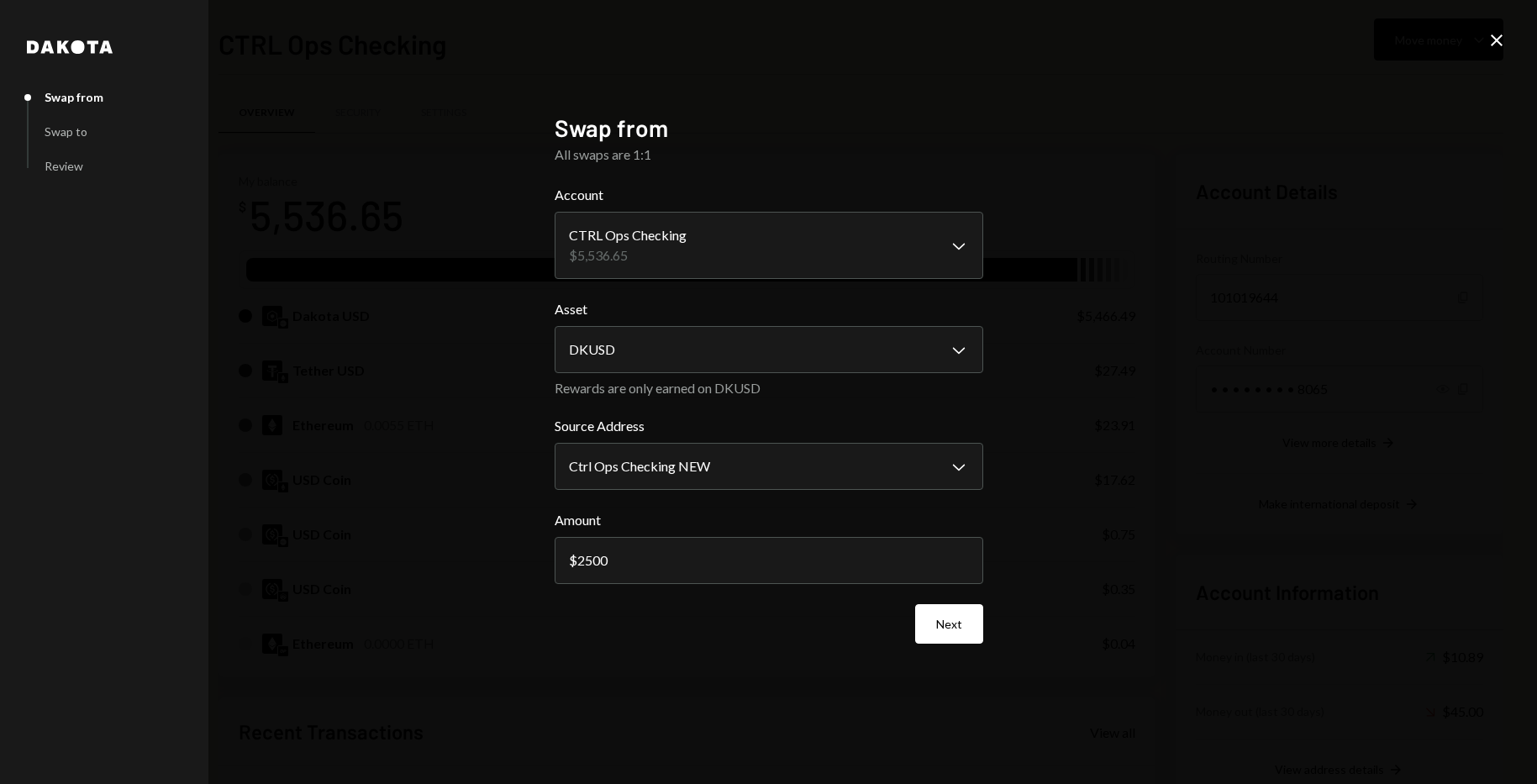
click at [1496, 37] on icon "Close" at bounding box center [1497, 40] width 20 height 20
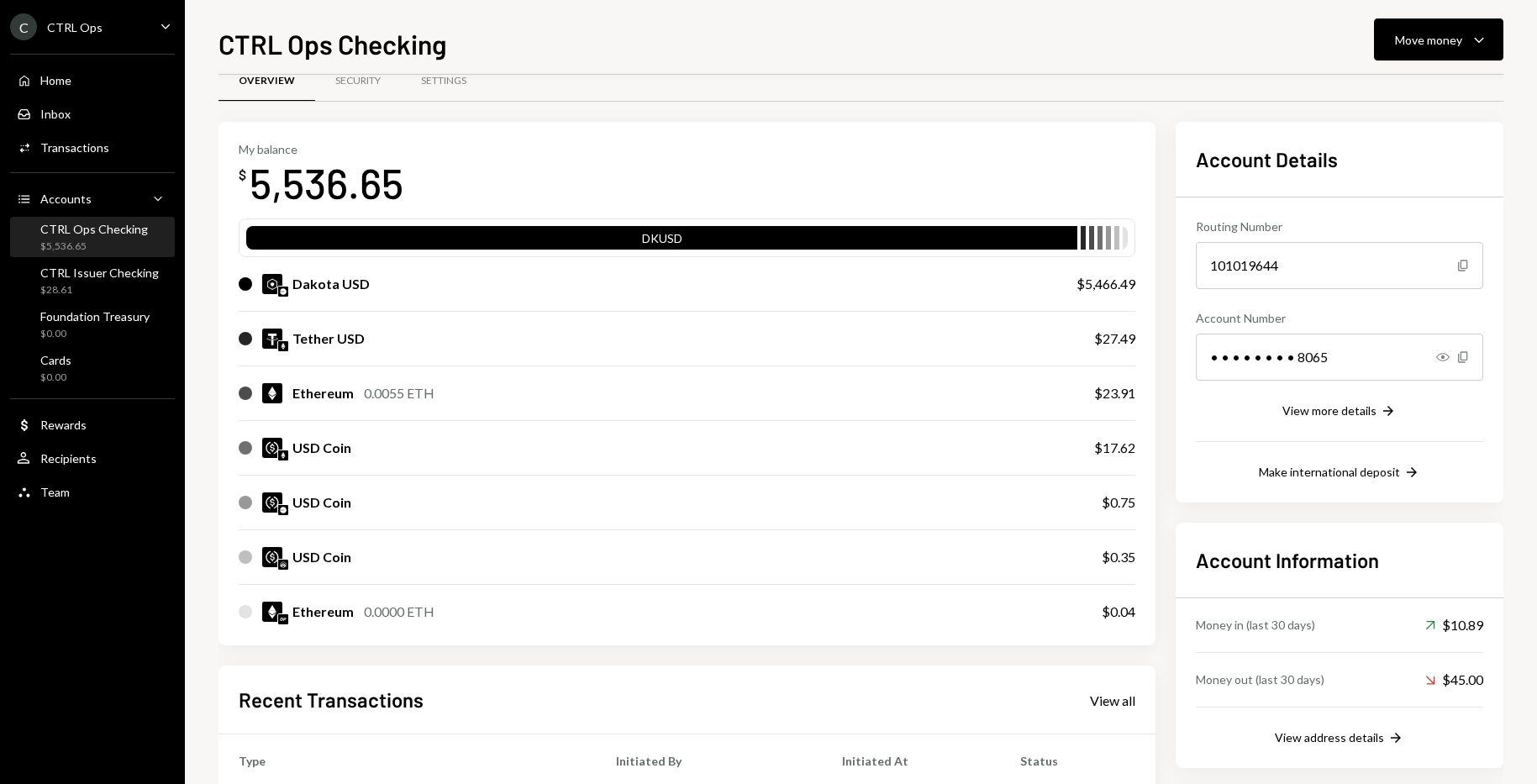
scroll to position [26, 0]
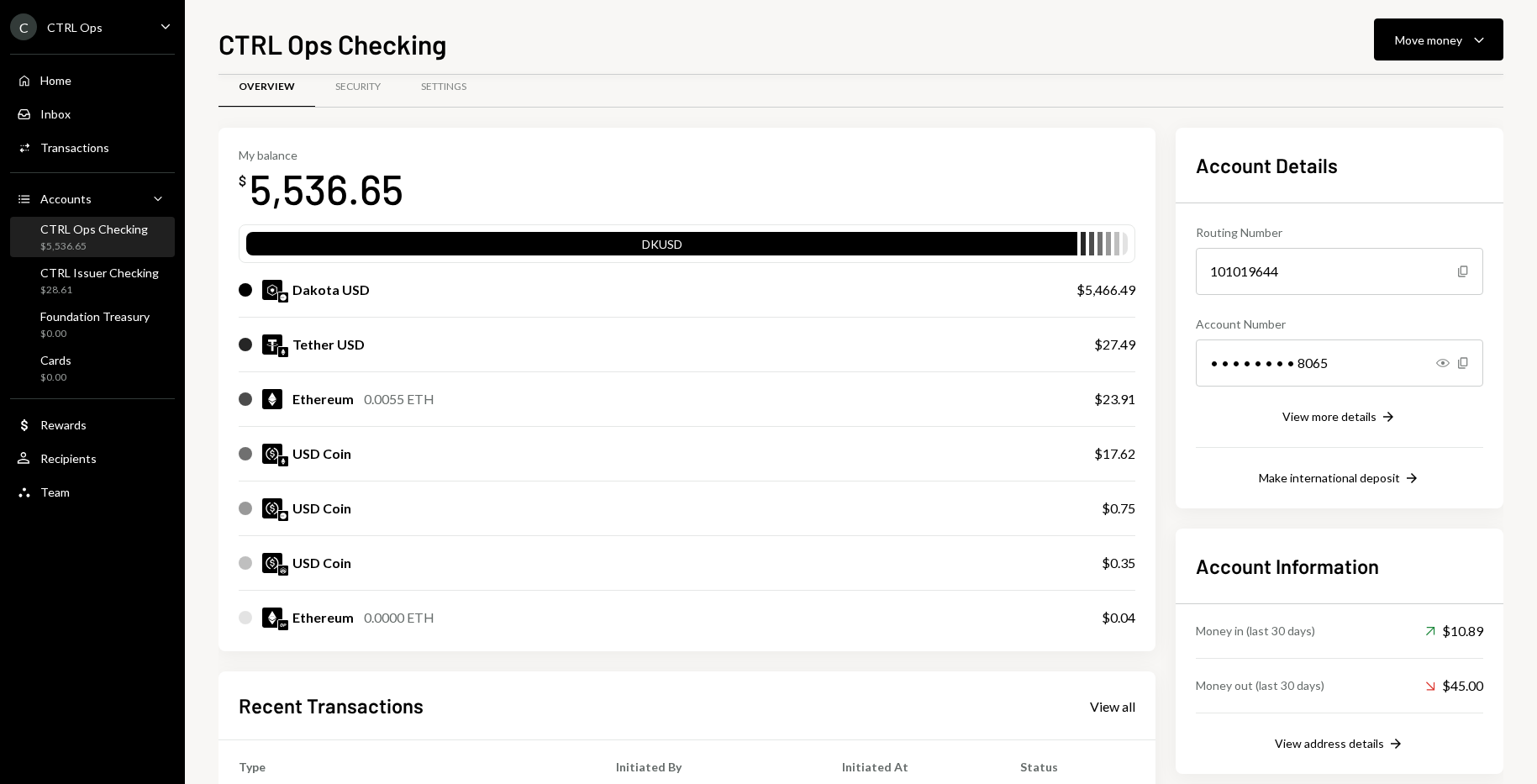
click at [315, 286] on div "Dakota USD" at bounding box center [331, 289] width 78 height 20
click at [314, 299] on div "Dakota USD" at bounding box center [331, 289] width 78 height 20
click at [1473, 49] on icon "Caret Down" at bounding box center [1479, 39] width 20 height 20
click at [1404, 217] on div "Swap stablecoins" at bounding box center [1426, 218] width 123 height 17
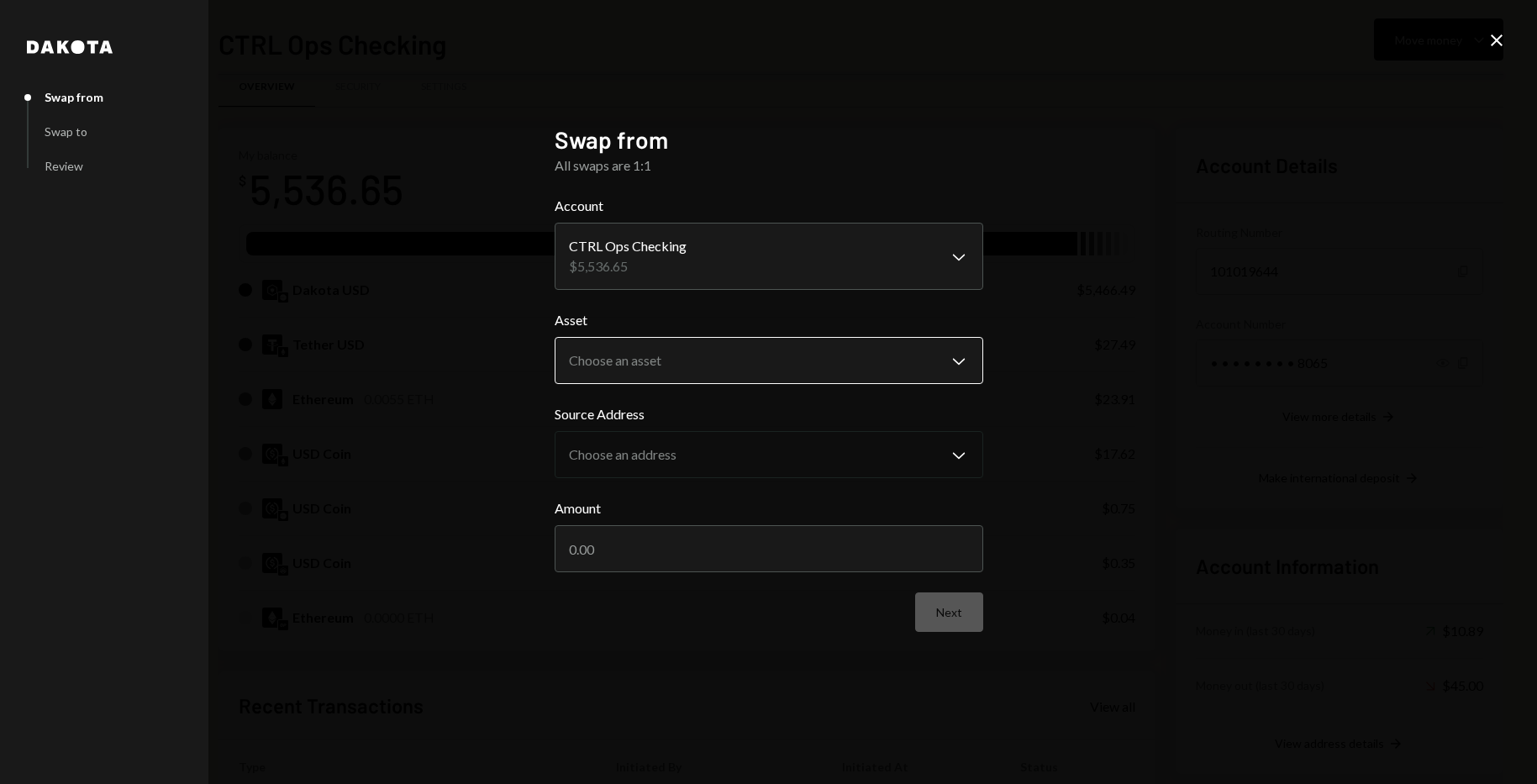
click at [639, 366] on body "C CTRL Ops Caret Down Home Home Inbox Inbox Activities Transactions Accounts Ac…" at bounding box center [768, 392] width 1537 height 784
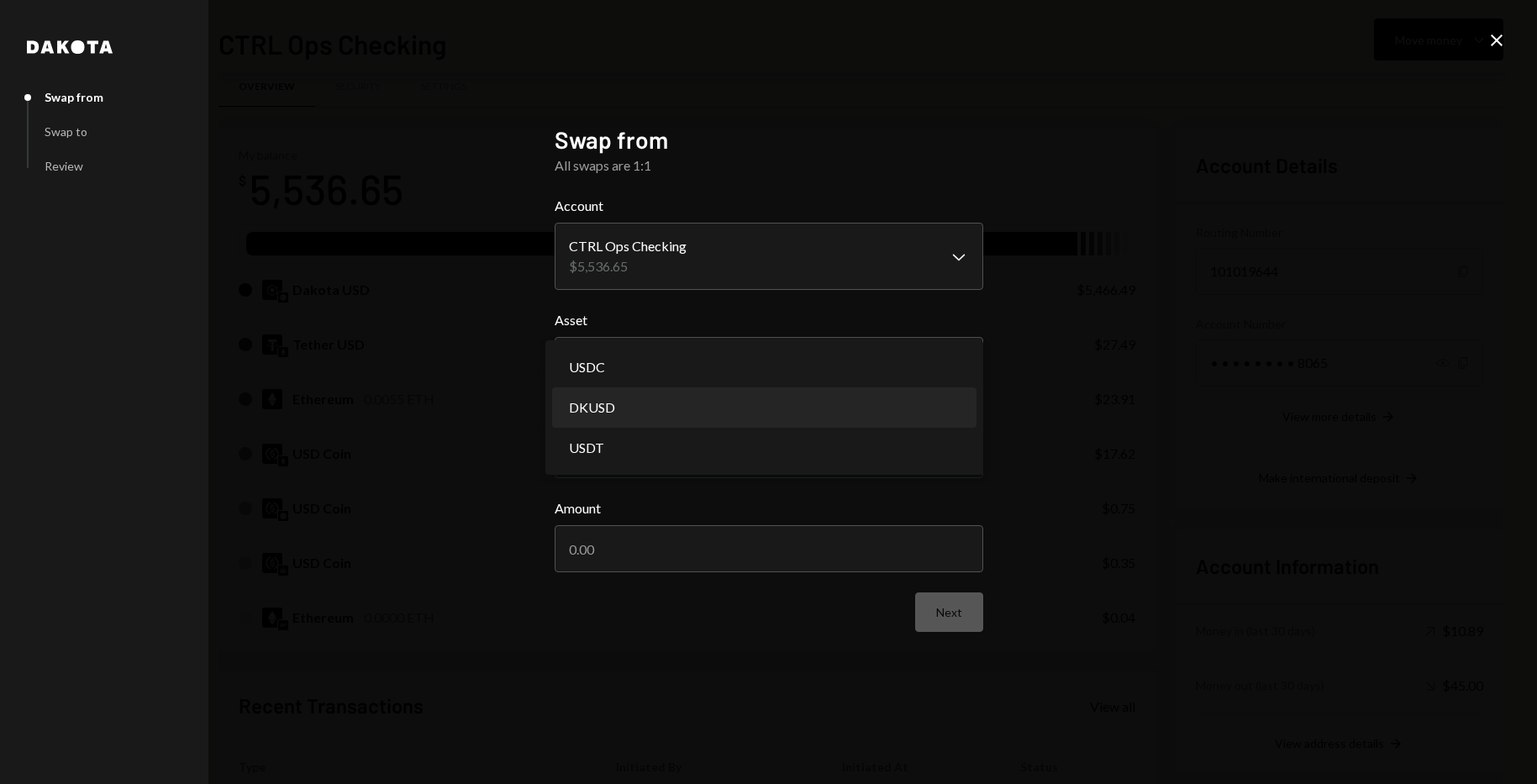
select select "*****"
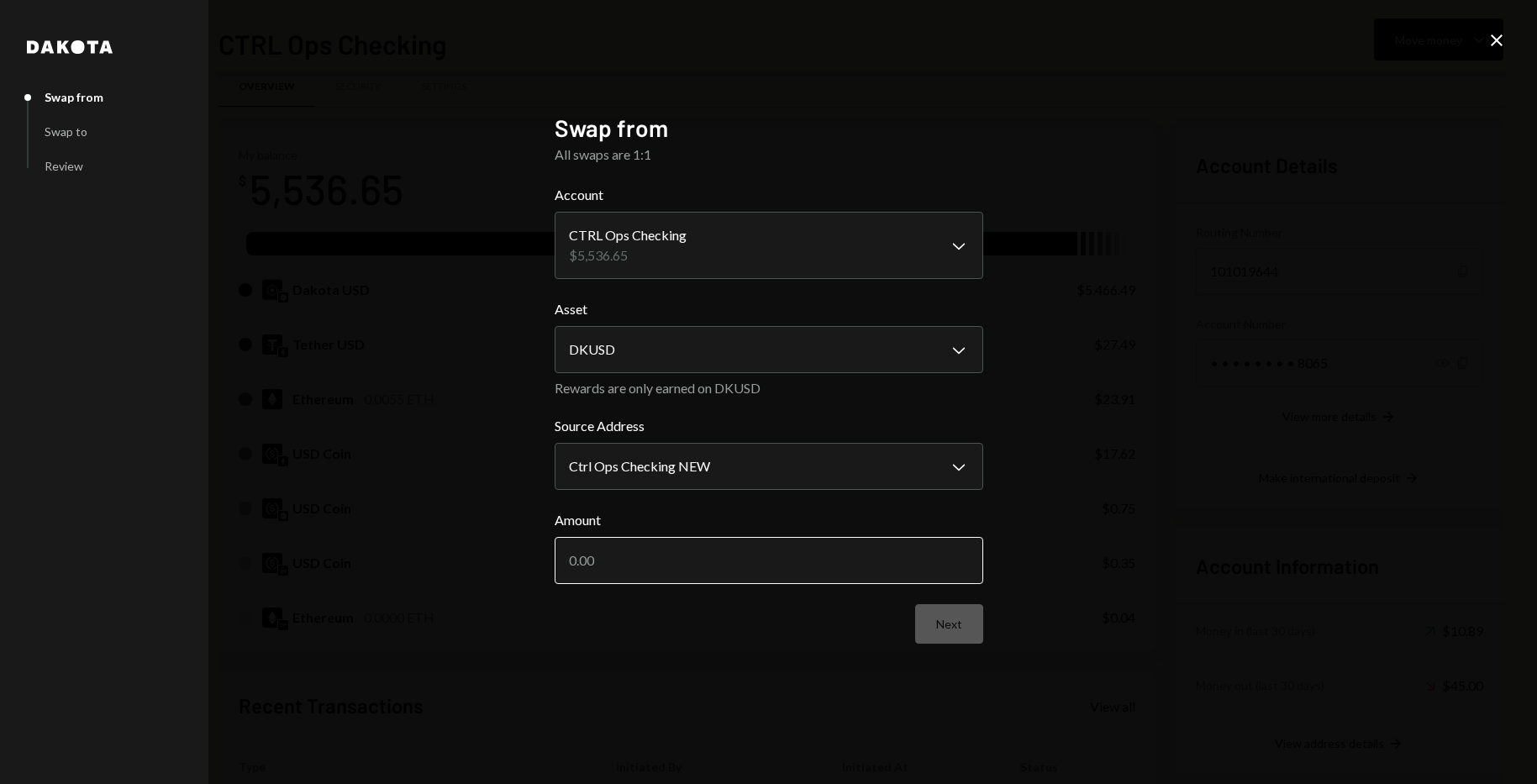
click at [644, 559] on input "Amount" at bounding box center [768, 560] width 429 height 47
type input "2500"
click at [965, 634] on button "Next" at bounding box center [949, 623] width 68 height 39
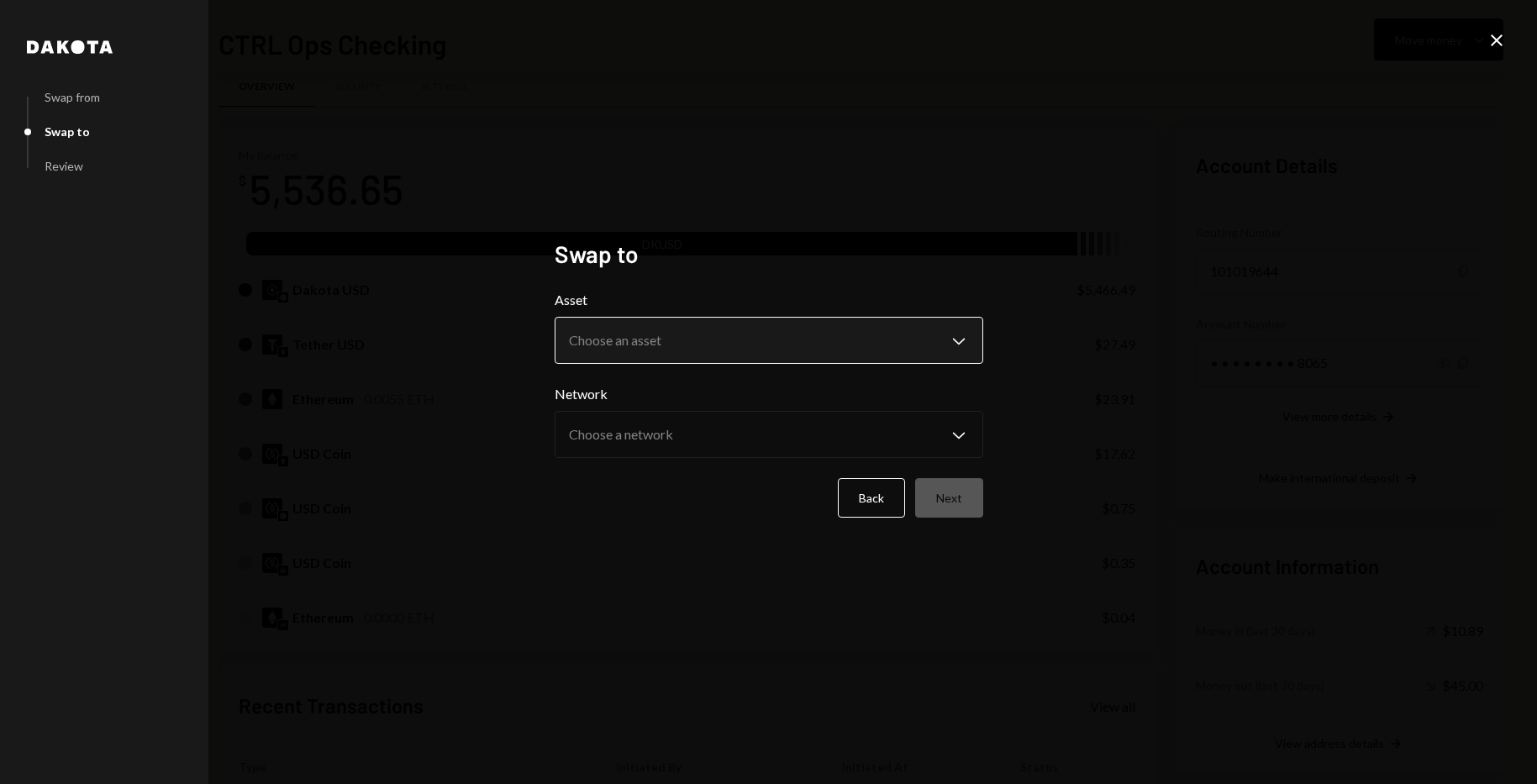
click at [799, 340] on body "C CTRL Ops Caret Down Home Home Inbox Inbox Activities Transactions Accounts Ac…" at bounding box center [768, 392] width 1537 height 784
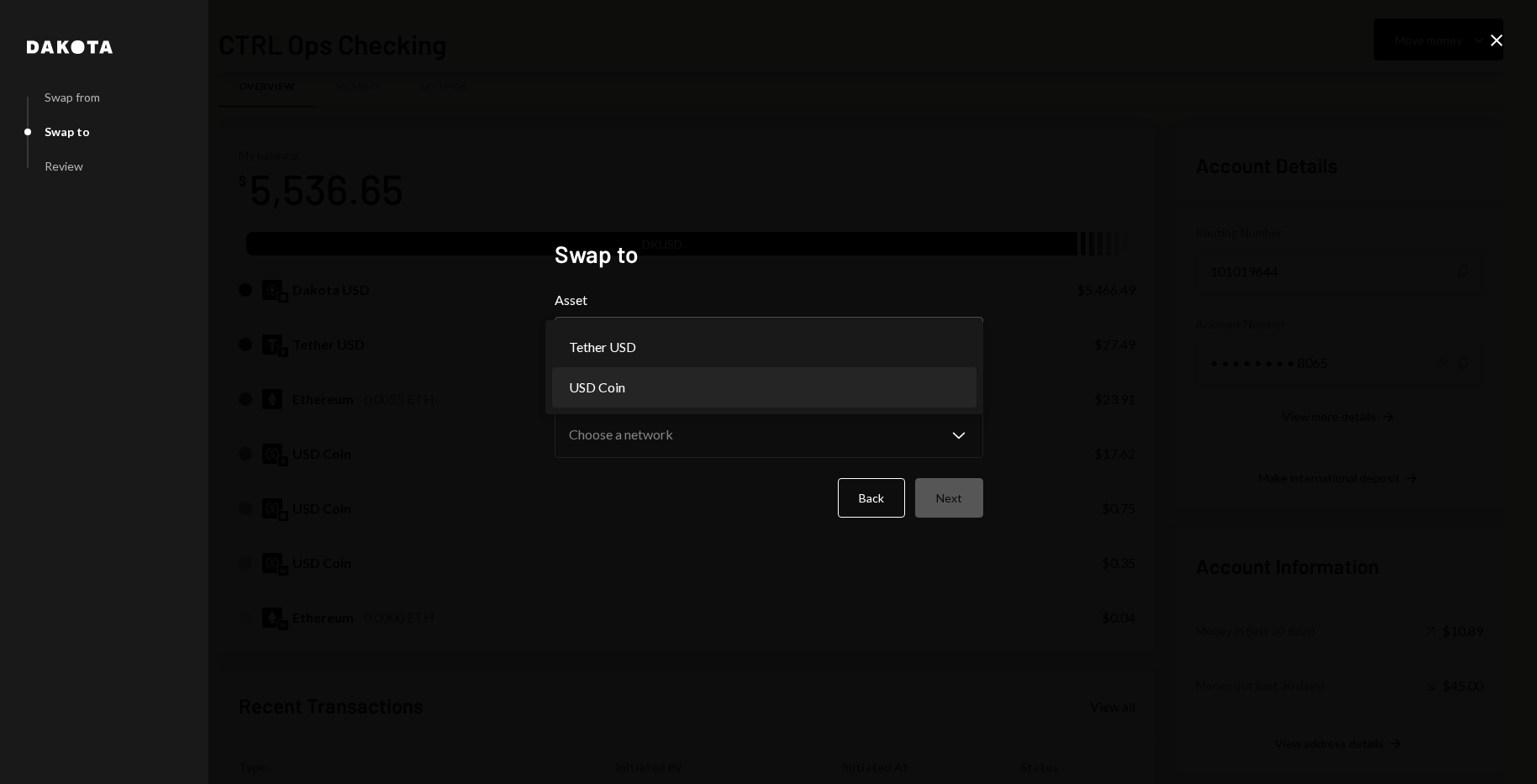
select select "****"
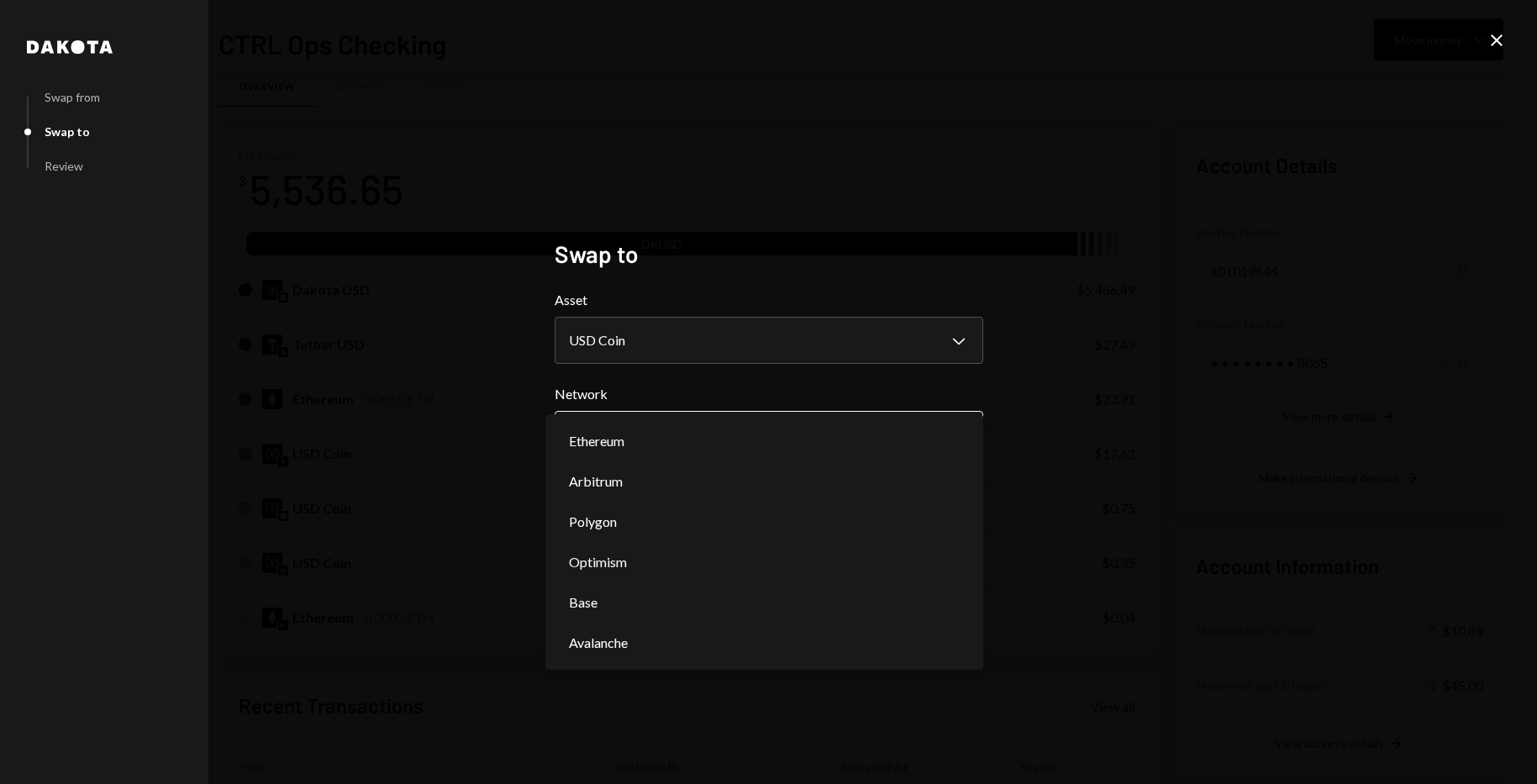
click at [732, 438] on body "C CTRL Ops Caret Down Home Home Inbox Inbox Activities Transactions Accounts Ac…" at bounding box center [768, 392] width 1537 height 784
select select "**********"
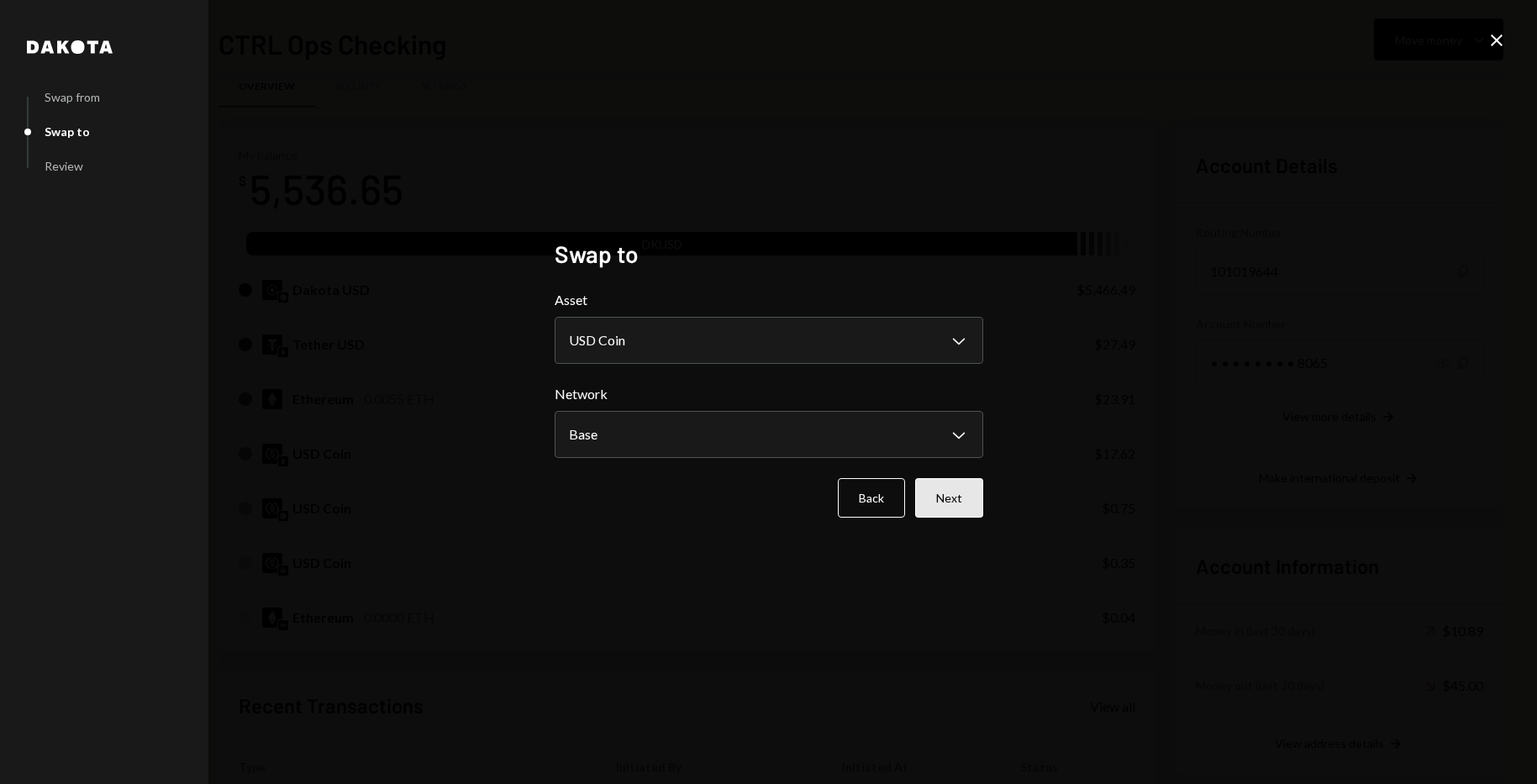
click at [968, 504] on button "Next" at bounding box center [949, 497] width 68 height 39
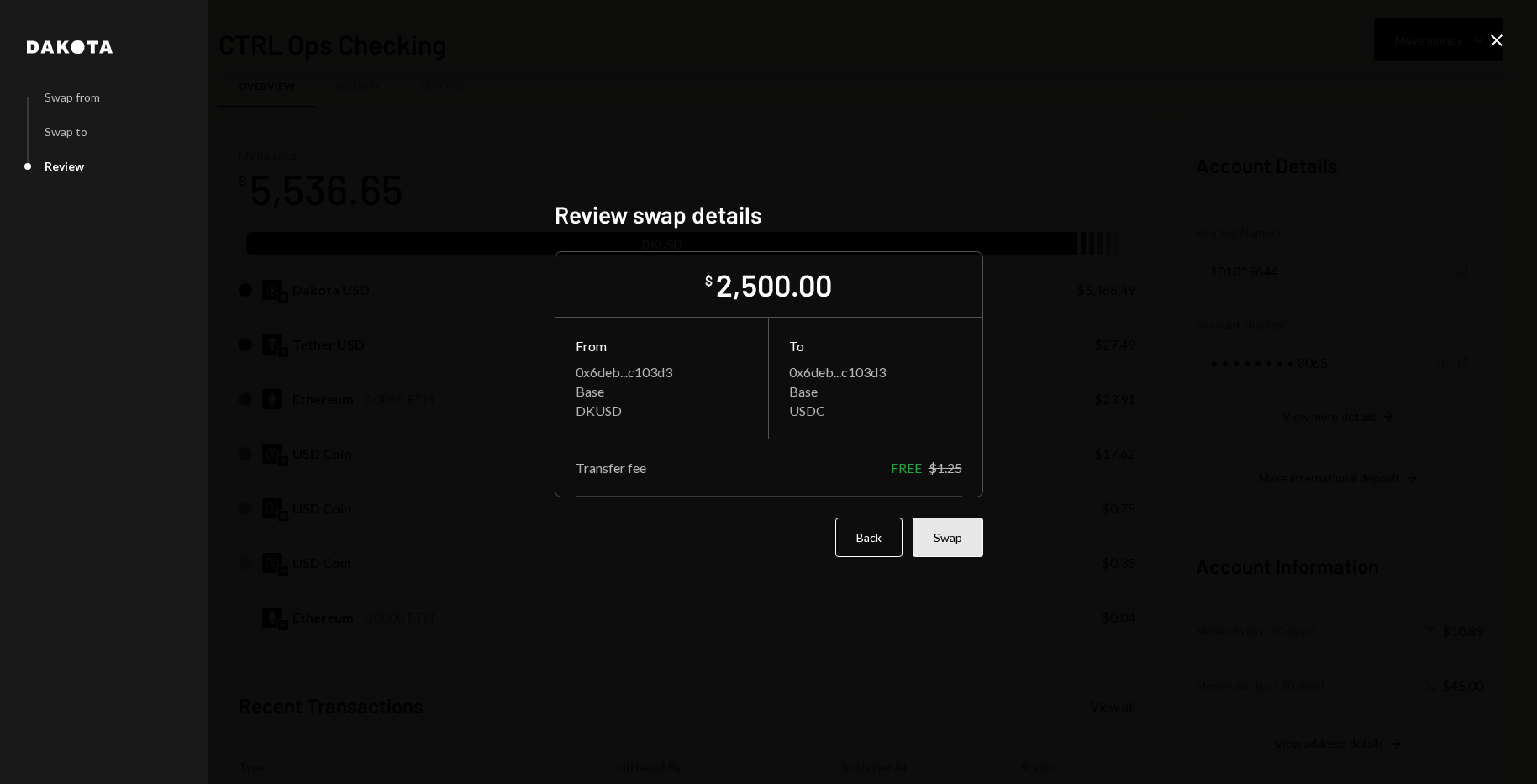
click at [951, 537] on button "Swap" at bounding box center [948, 537] width 71 height 39
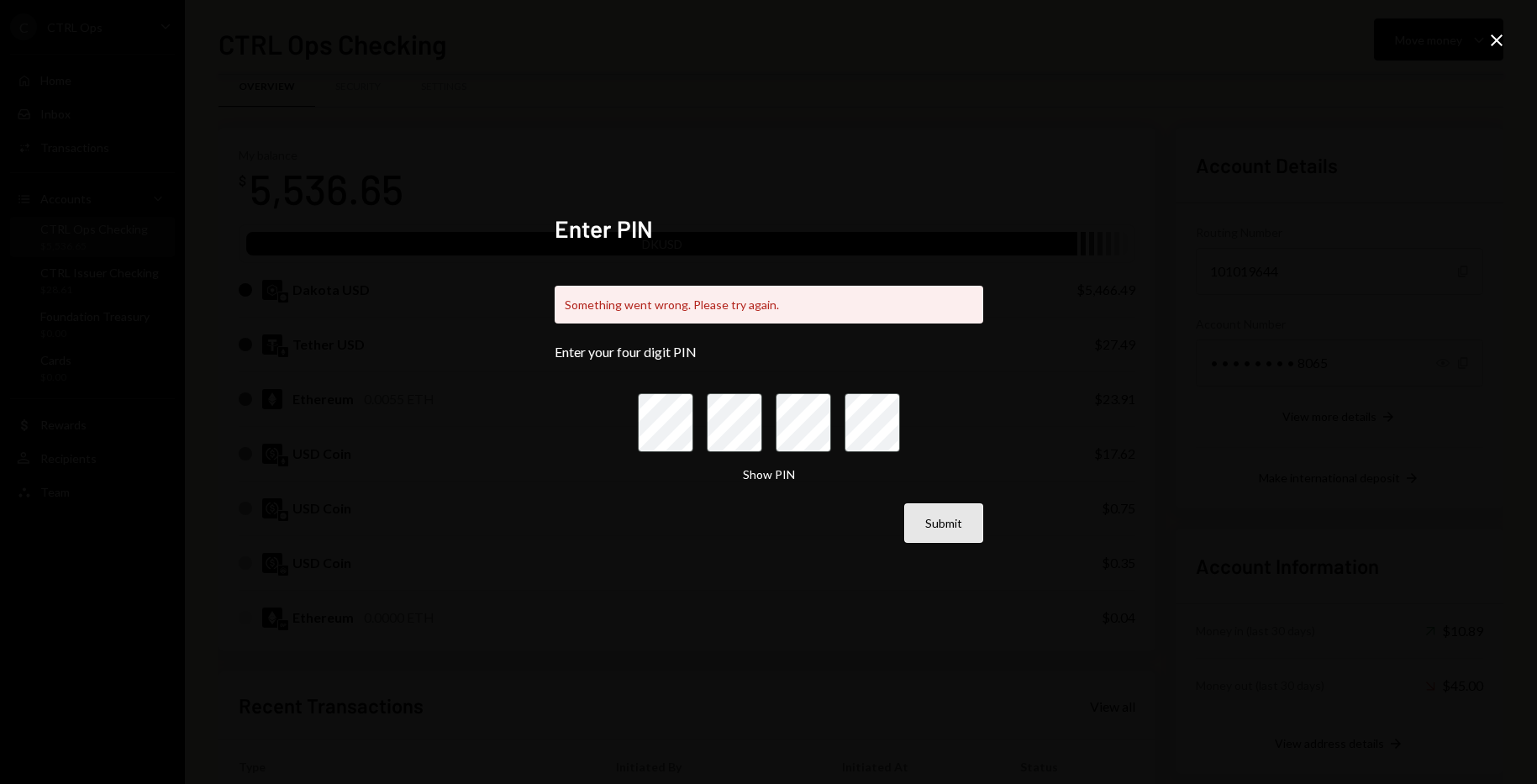
click at [956, 524] on button "Submit" at bounding box center [943, 522] width 79 height 39
click at [1499, 44] on icon "Close" at bounding box center [1497, 40] width 20 height 20
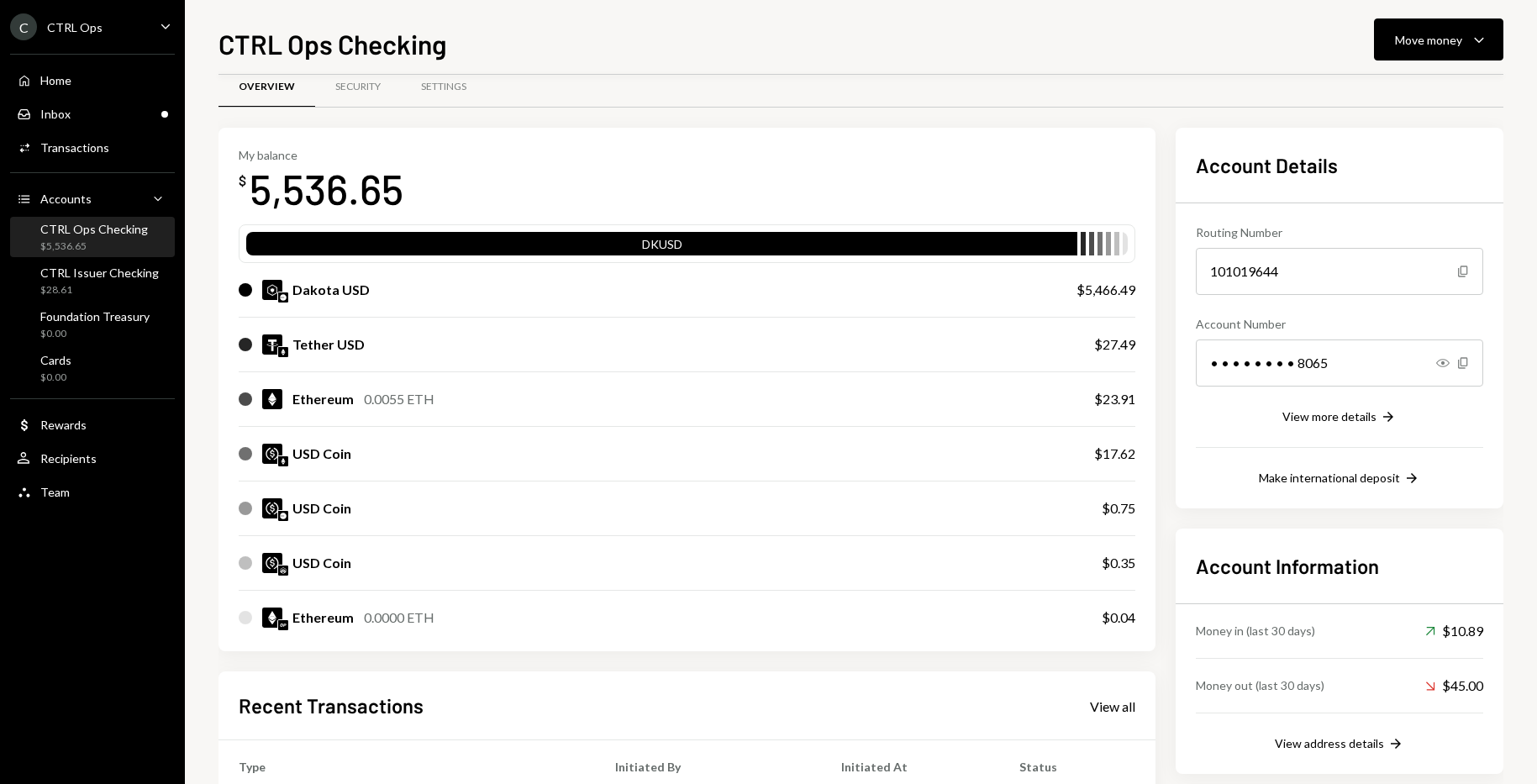
click at [87, 230] on div "CTRL Ops Checking" at bounding box center [94, 228] width 107 height 14
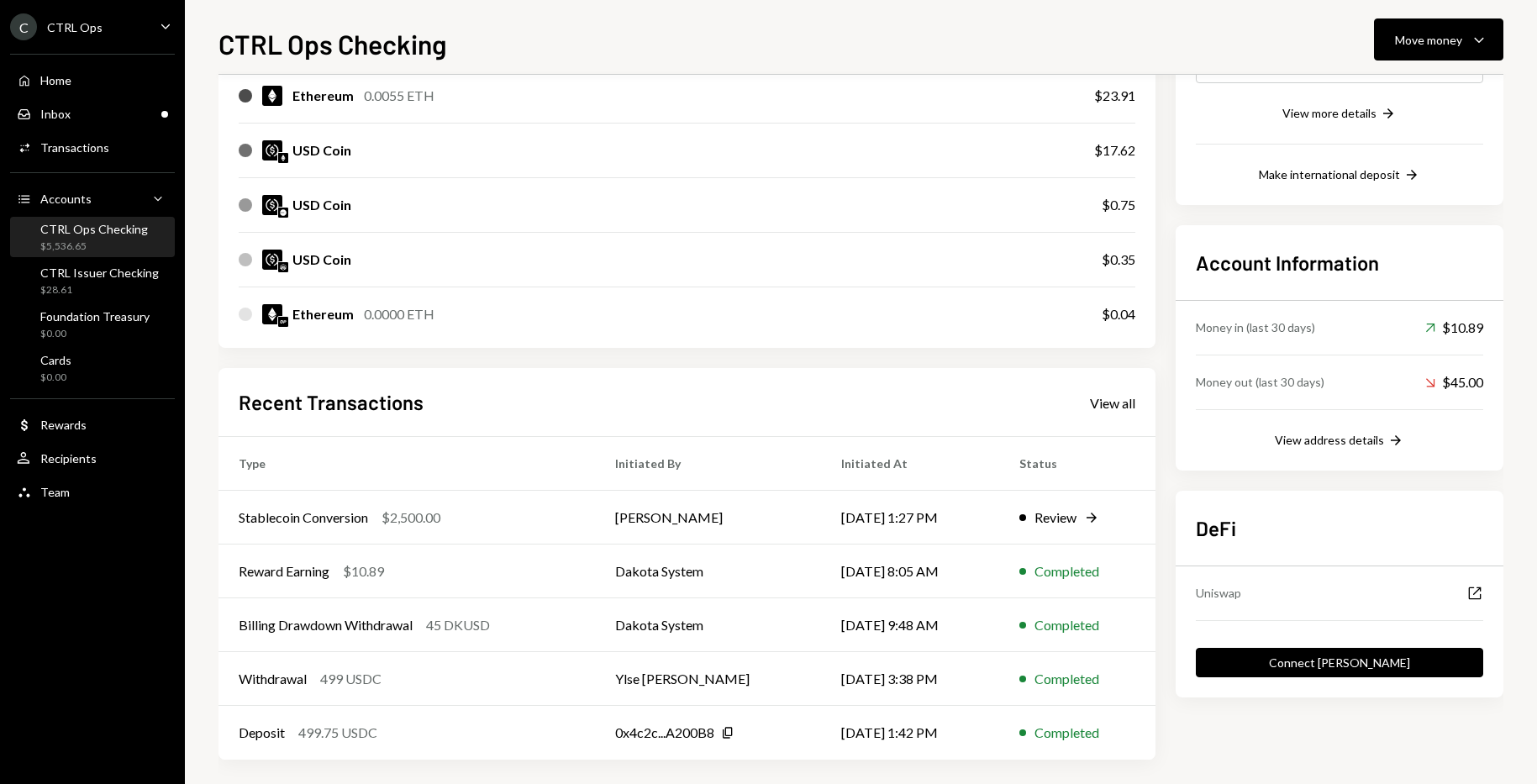
scroll to position [338, 0]
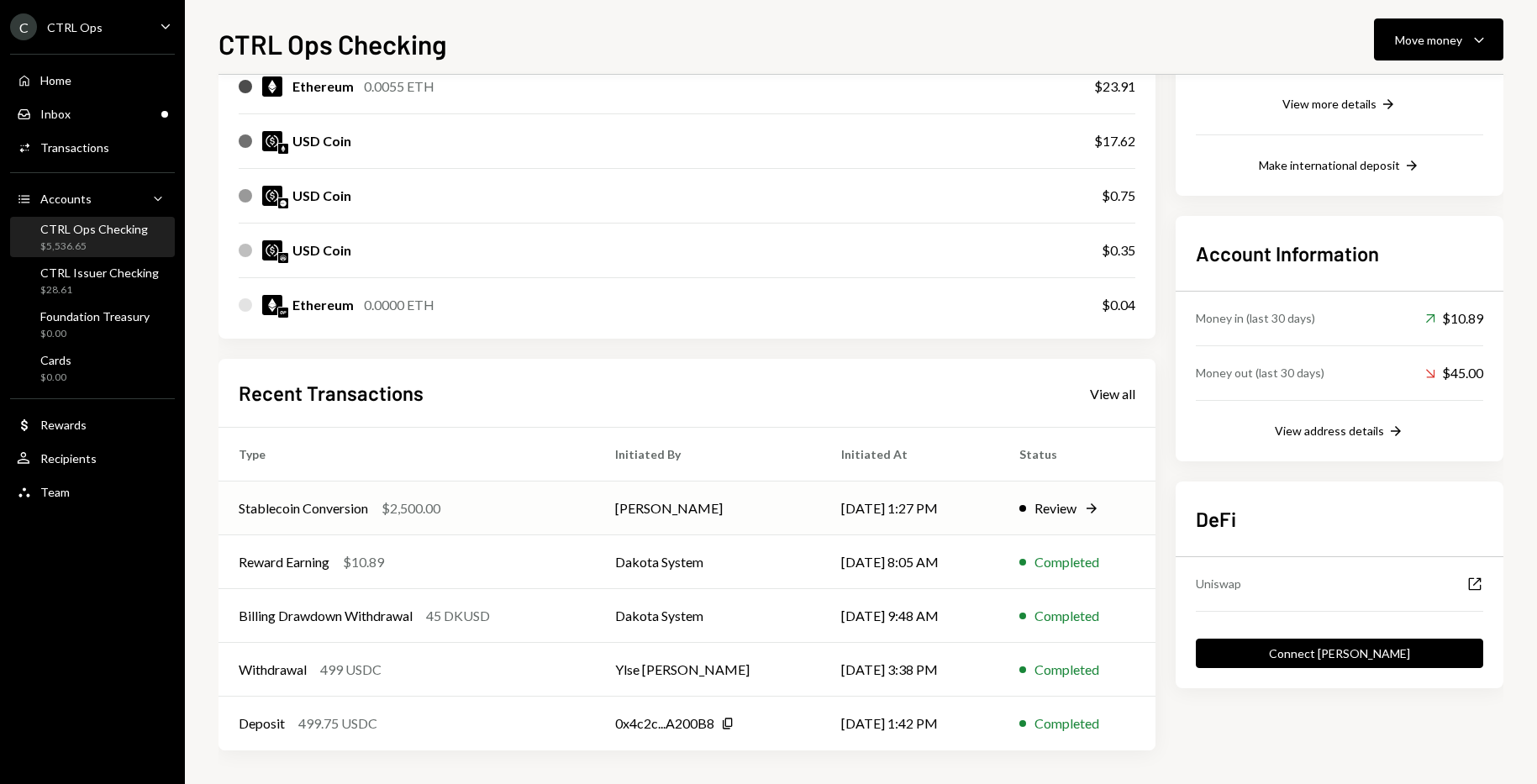
click at [1097, 508] on icon at bounding box center [1091, 508] width 11 height 11
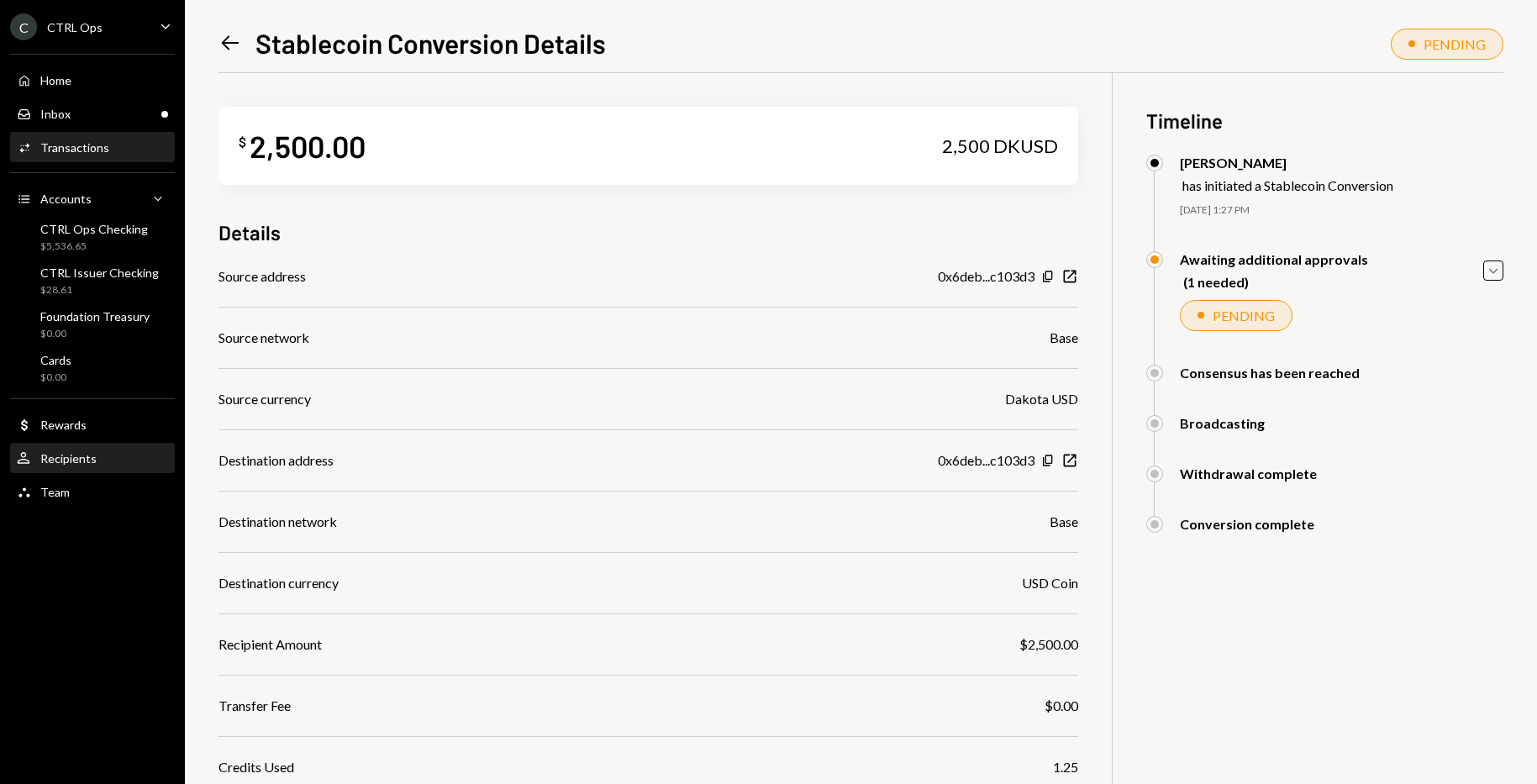
click at [79, 465] on div "Recipients" at bounding box center [68, 458] width 57 height 14
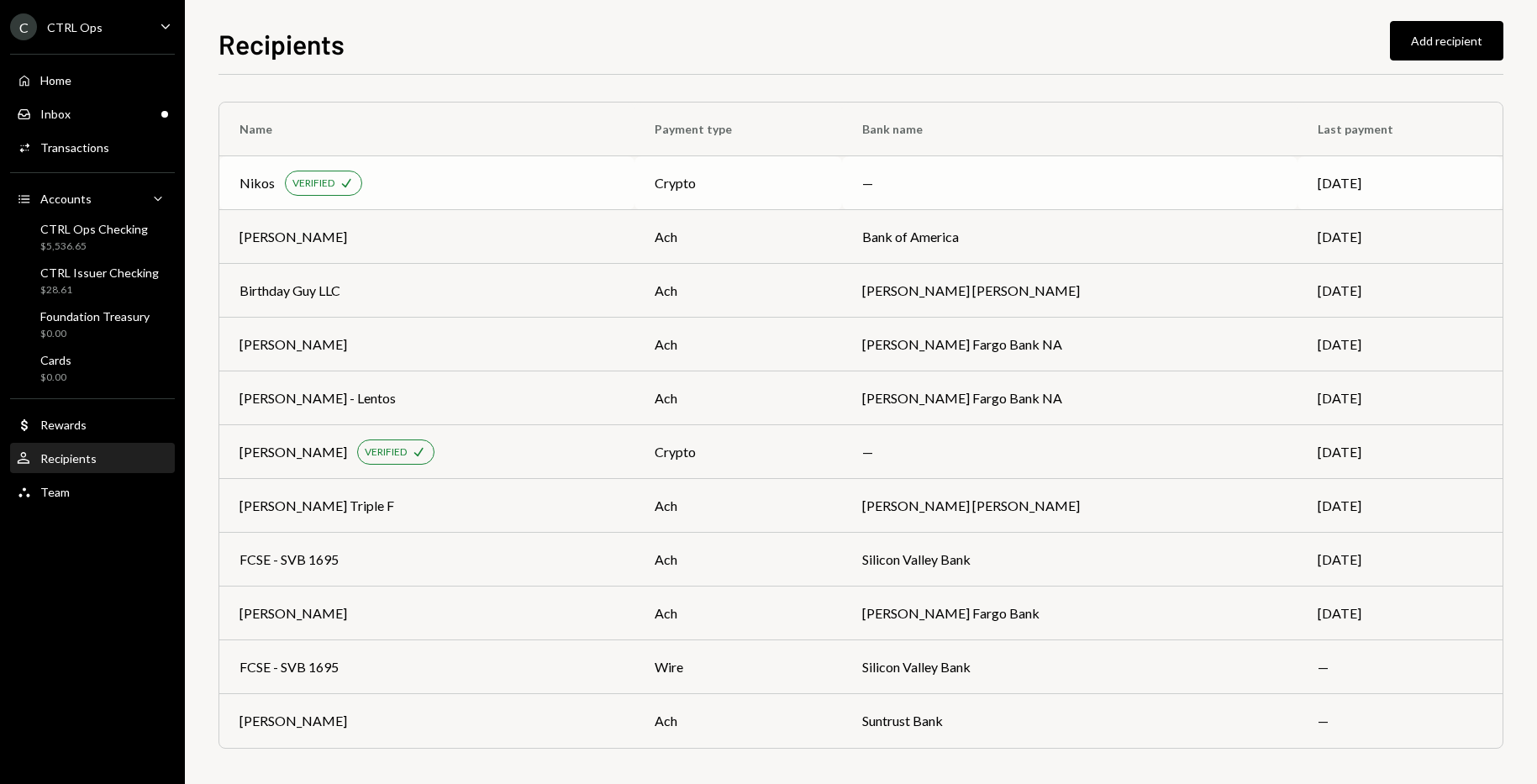
click at [256, 187] on div "Nikos" at bounding box center [257, 183] width 35 height 20
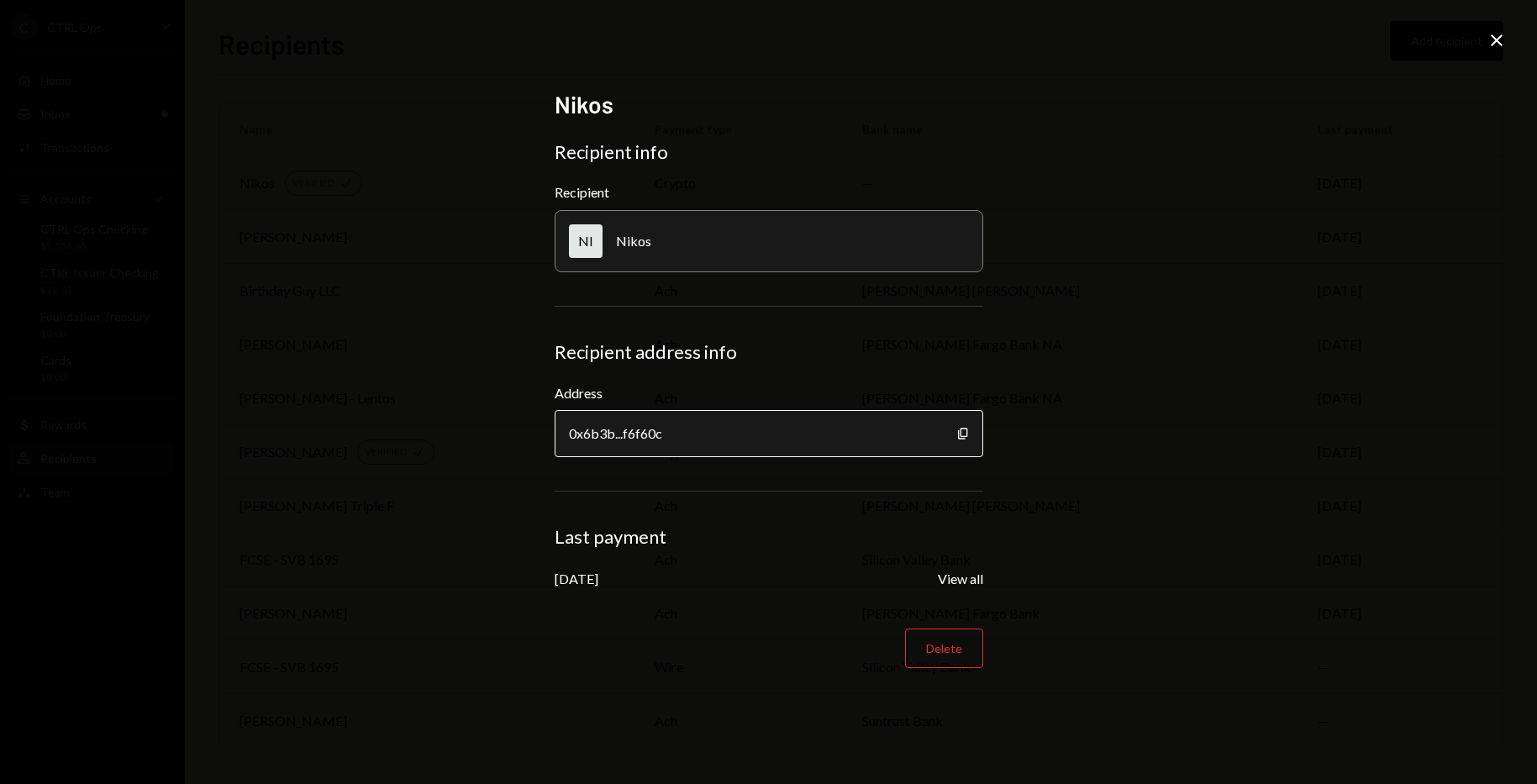
click at [825, 440] on div "0x6b3b...f6f60c" at bounding box center [768, 433] width 429 height 47
click at [1493, 37] on icon at bounding box center [1497, 40] width 12 height 12
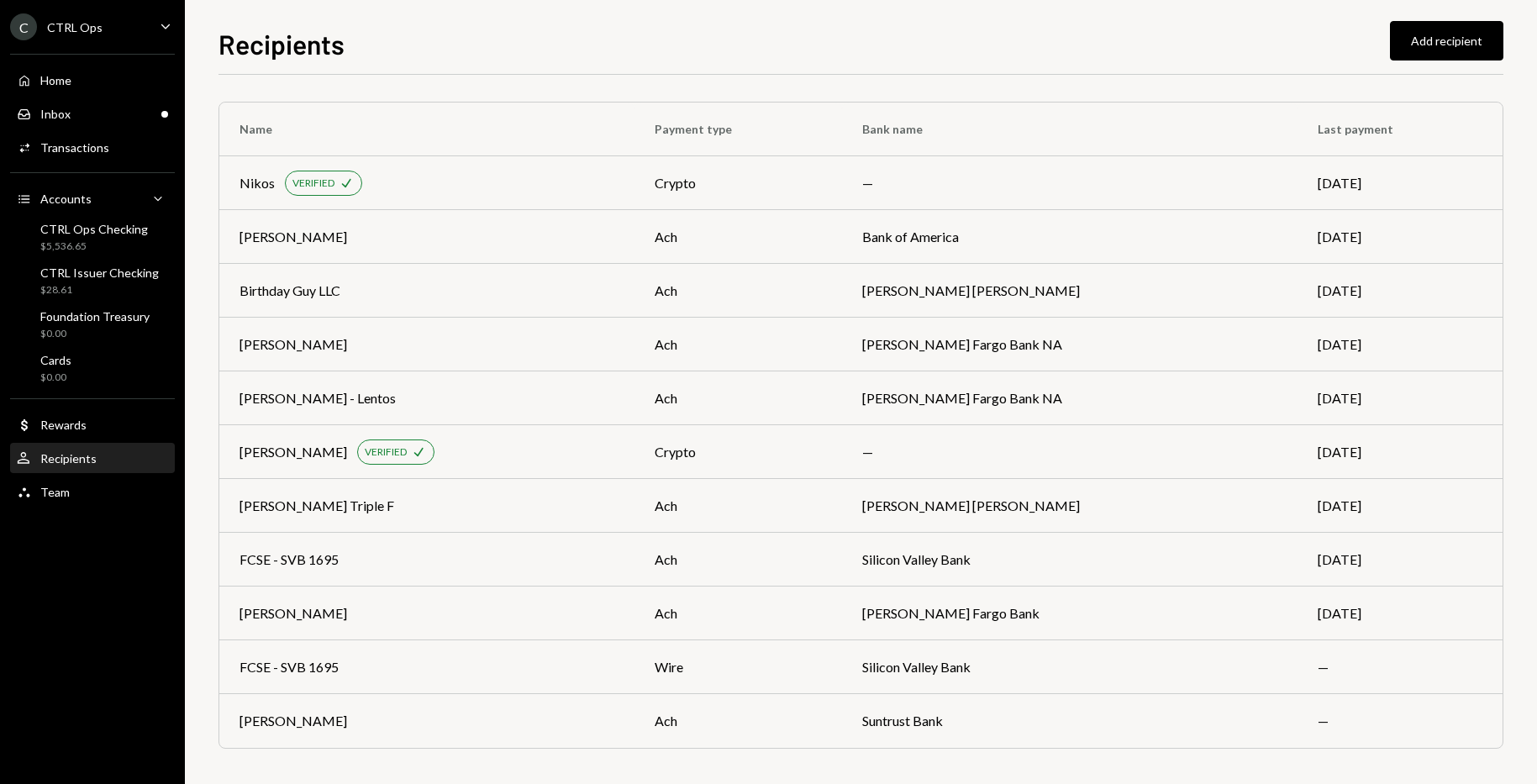
click at [1079, 80] on div "Name Payment type Bank name Last payment Nikos VERIFIED Check crypto — [DATE] S…" at bounding box center [861, 428] width 1285 height 707
click at [87, 115] on div "Inbox Inbox" at bounding box center [93, 114] width 151 height 15
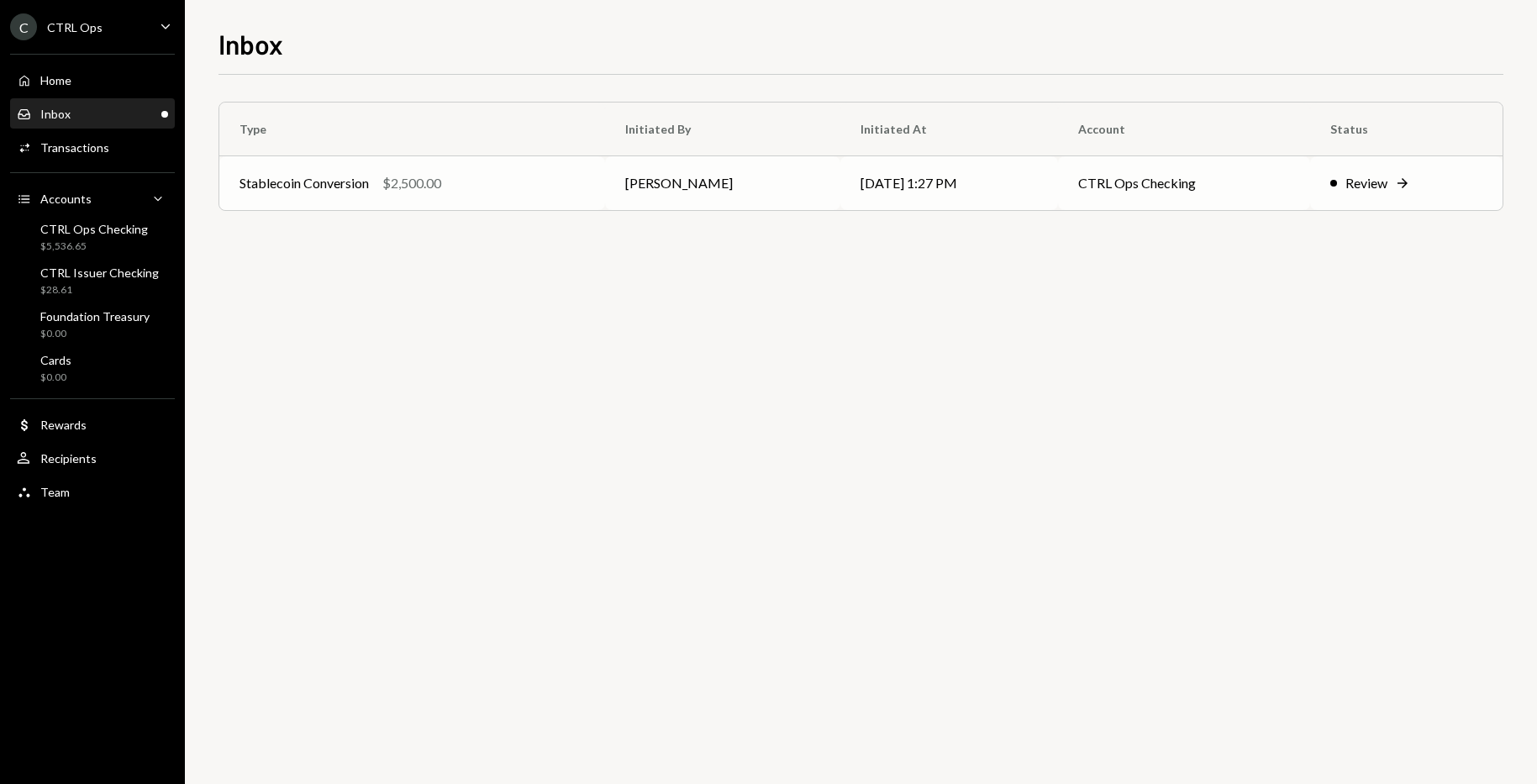
click at [1399, 186] on icon at bounding box center [1403, 183] width 11 height 11
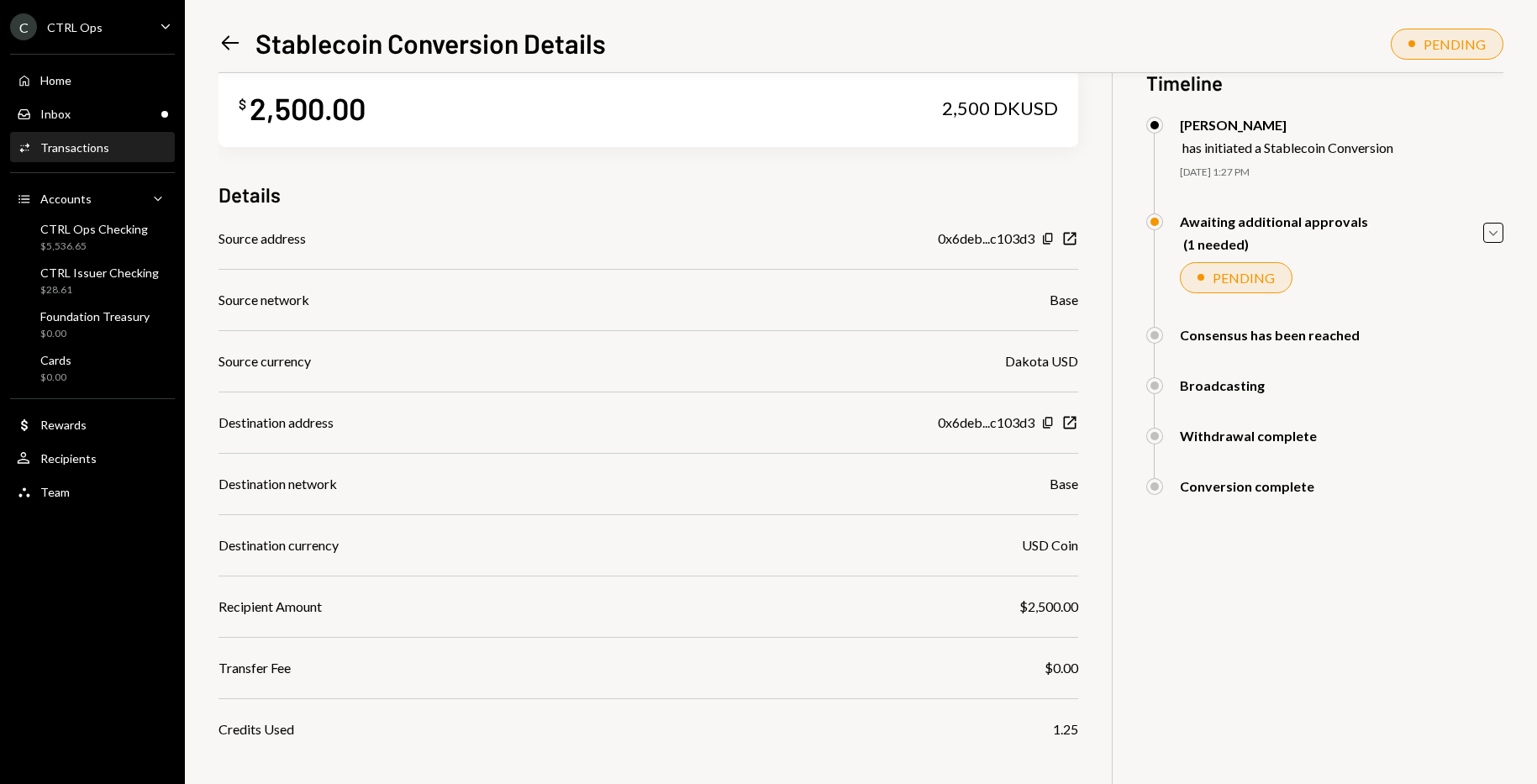
scroll to position [140, 0]
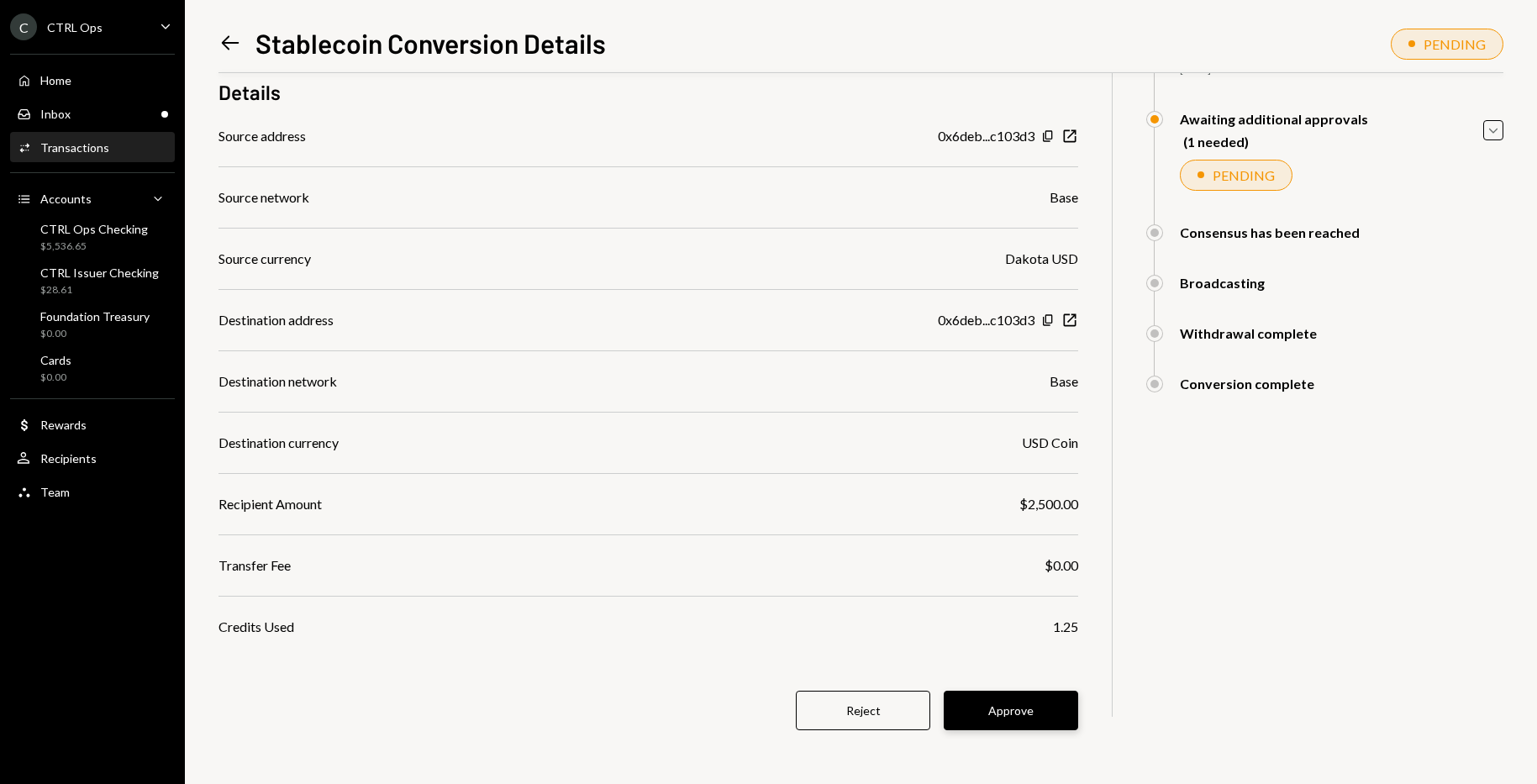
click at [1024, 712] on button "Approve" at bounding box center [1011, 709] width 134 height 39
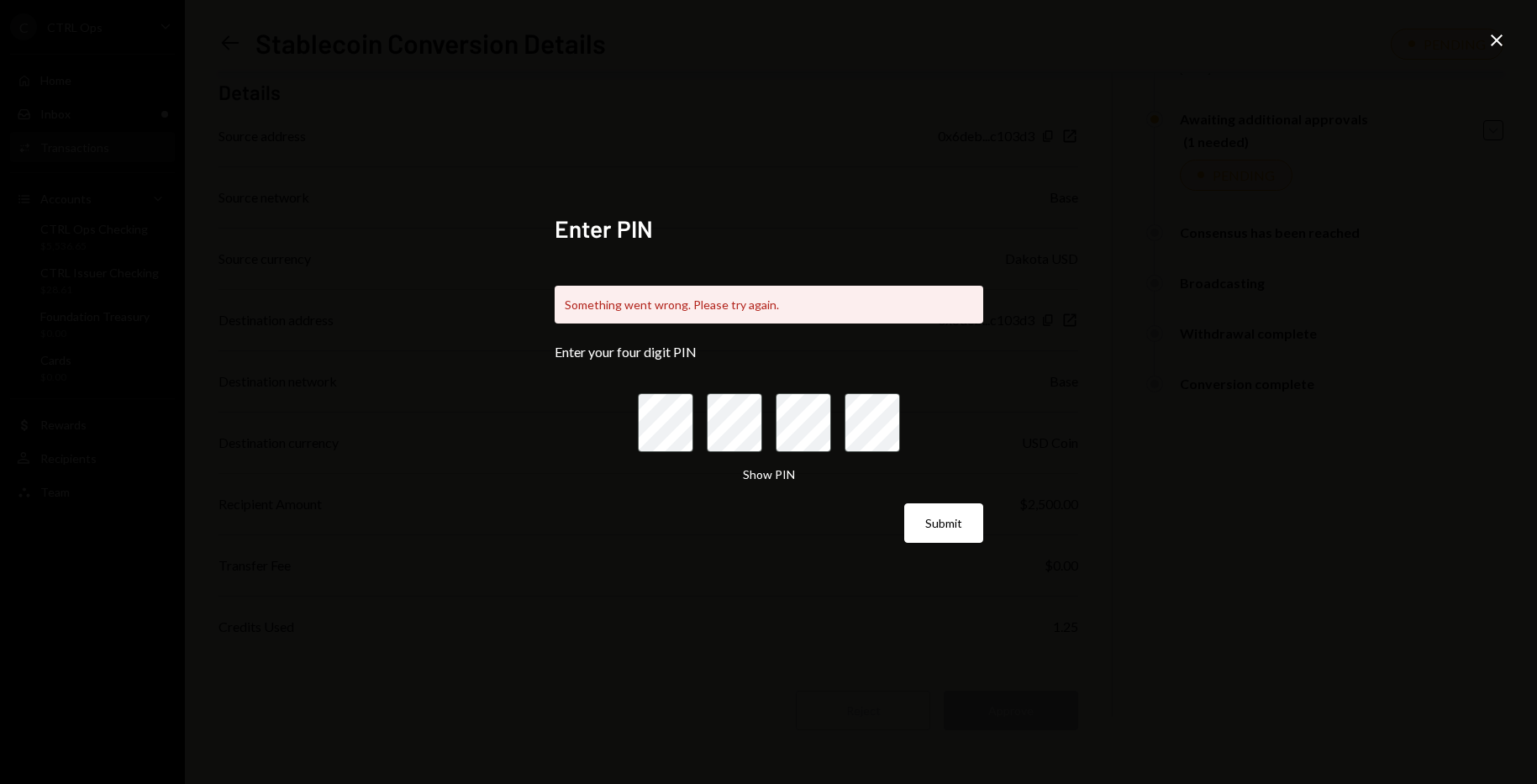
click at [1500, 45] on icon "Close" at bounding box center [1497, 40] width 20 height 20
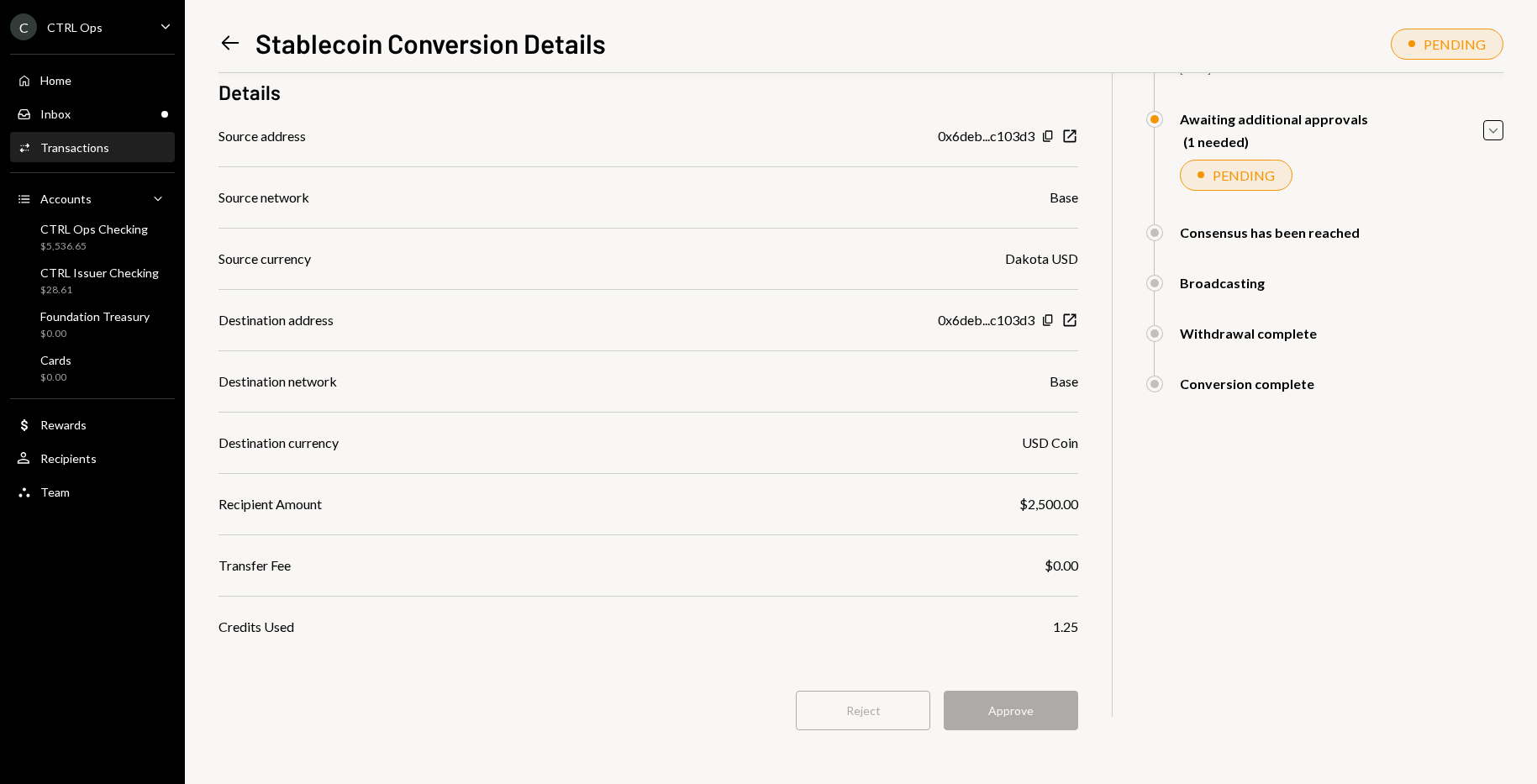
click at [1053, 58] on div "Left Arrow Stablecoin Conversion Details PENDING" at bounding box center [861, 42] width 1285 height 36
click at [775, 700] on div "Reject Approve" at bounding box center [648, 709] width 860 height 39
click at [53, 90] on div "Home Home" at bounding box center [93, 81] width 151 height 29
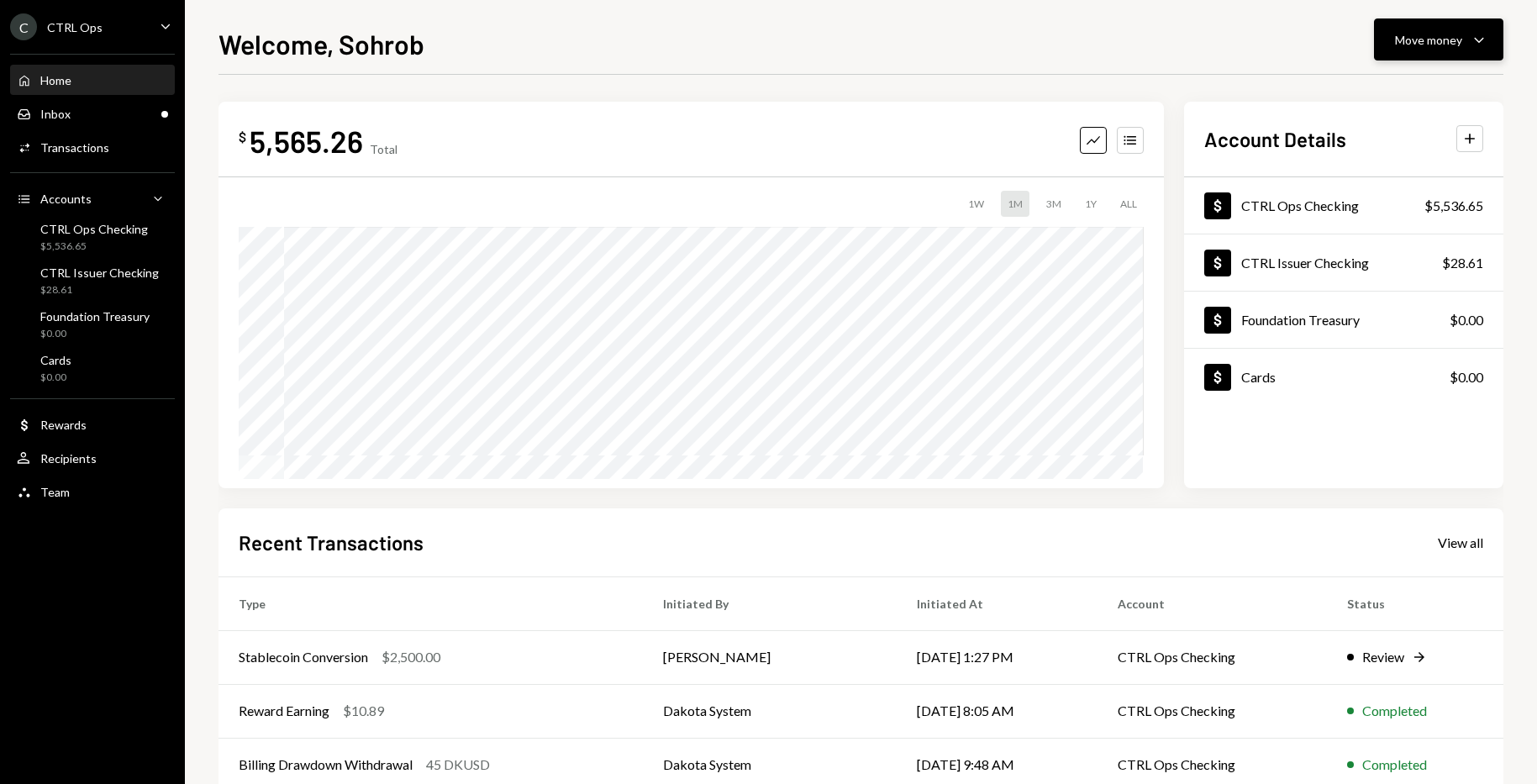
click at [1461, 48] on div "Move money Caret Down" at bounding box center [1438, 39] width 87 height 20
click at [1413, 219] on div "Swap stablecoins" at bounding box center [1426, 218] width 123 height 17
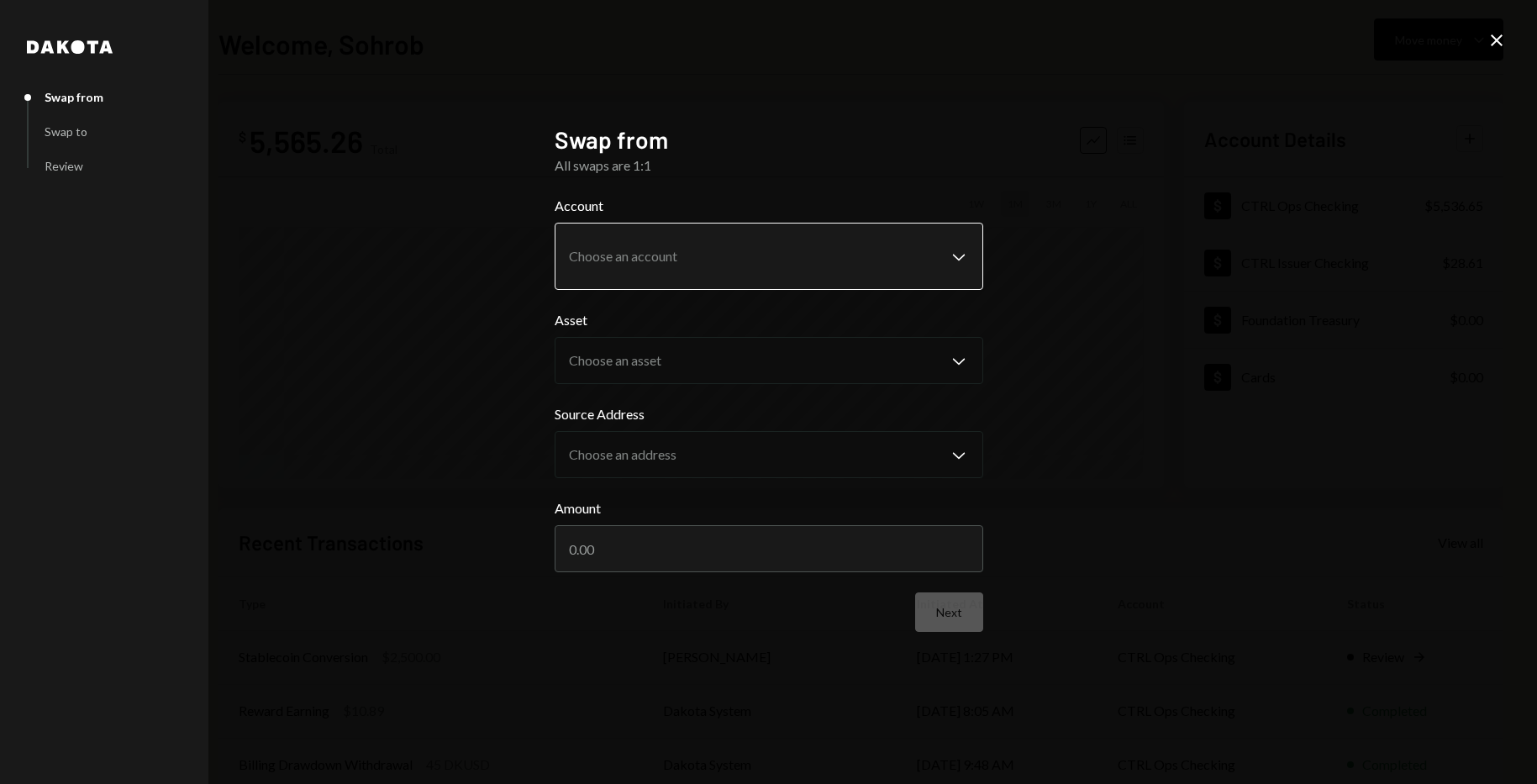
click at [757, 248] on body "C CTRL Ops Caret Down Home Home Inbox Inbox Activities Transactions Accounts Ac…" at bounding box center [768, 392] width 1537 height 784
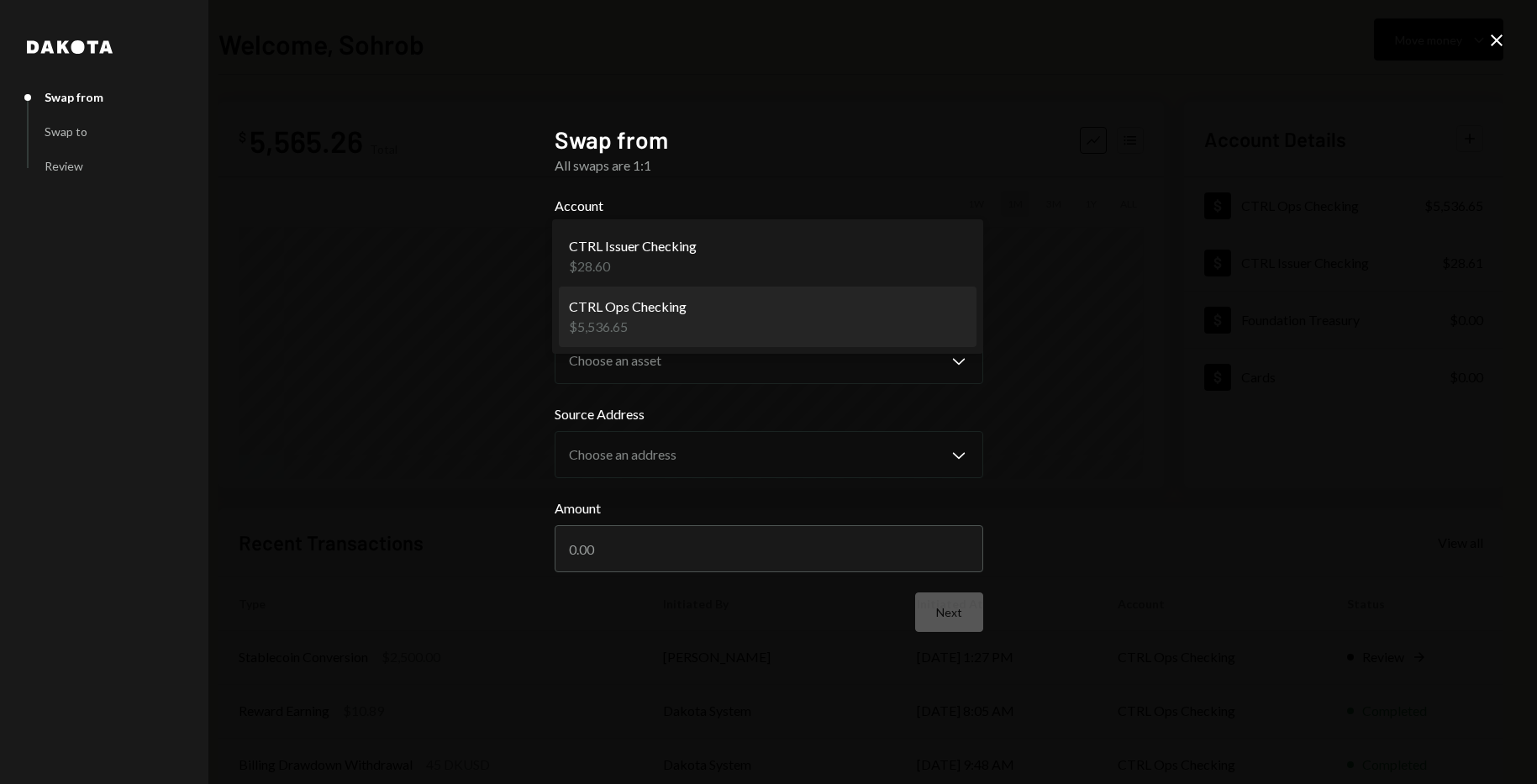
select select "**********"
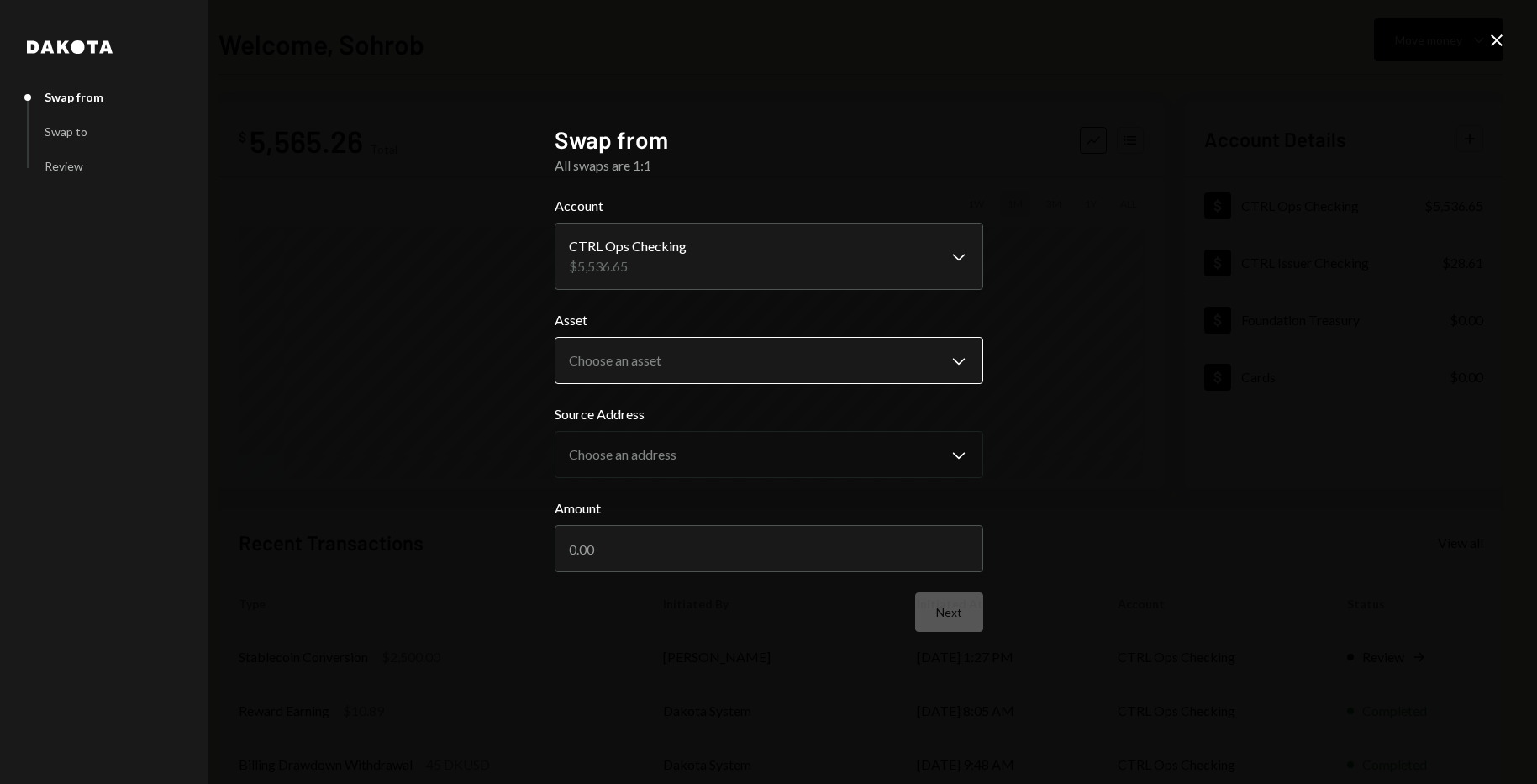
click at [689, 356] on body "C CTRL Ops Caret Down Home Home Inbox Inbox Activities Transactions Accounts Ac…" at bounding box center [768, 392] width 1537 height 784
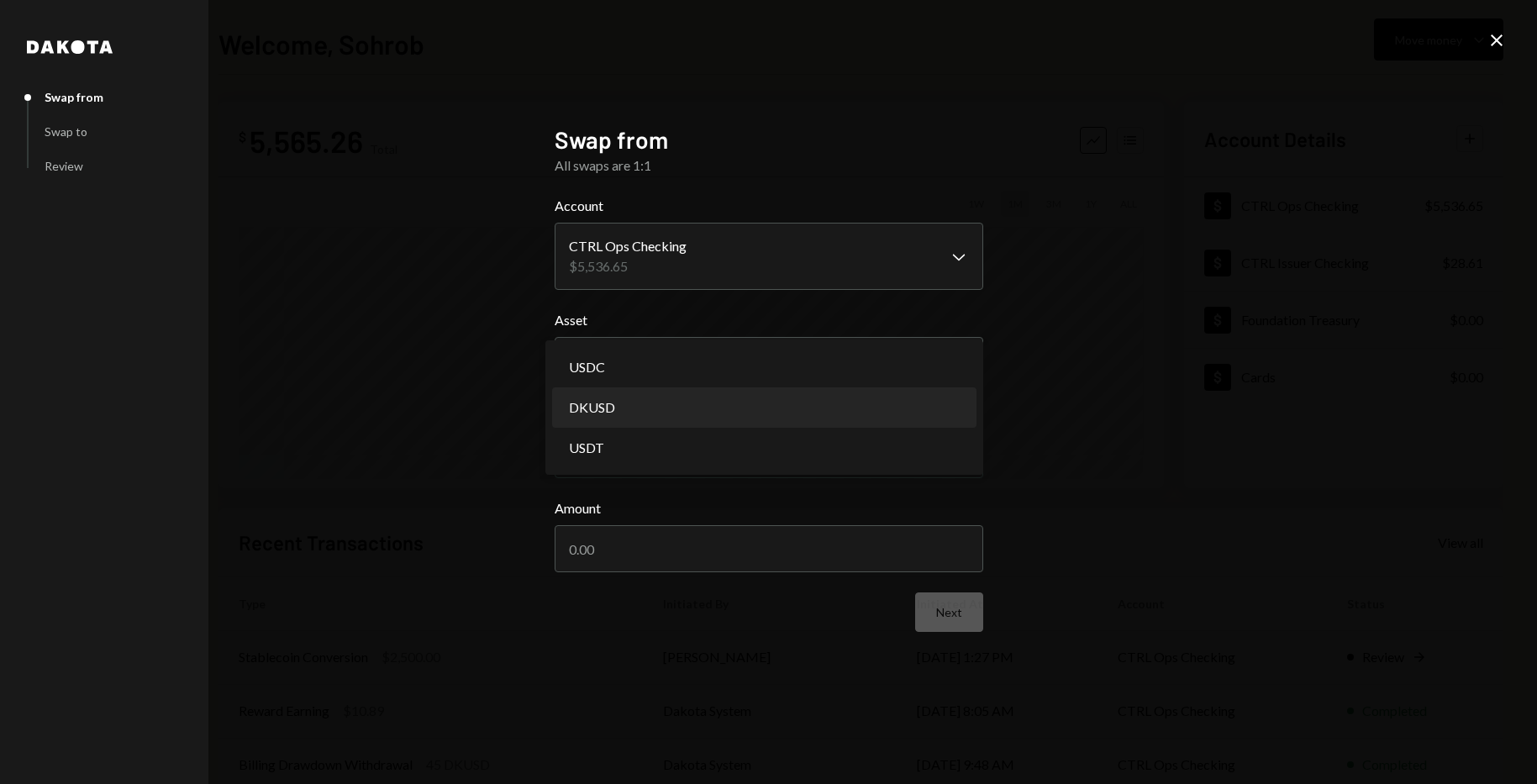
select select "*****"
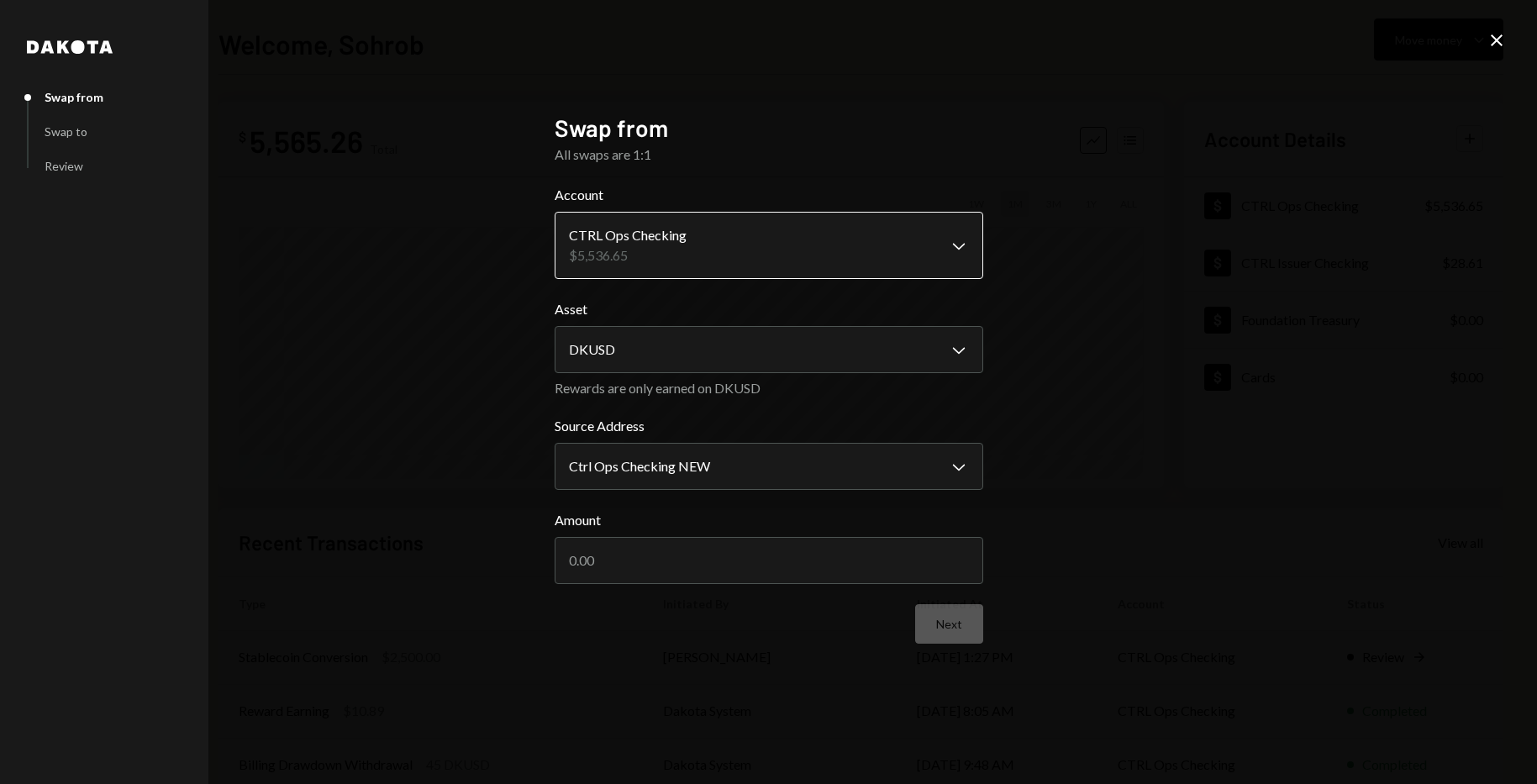
click at [708, 240] on body "C CTRL Ops Caret Down Home Home Inbox Inbox Activities Transactions Accounts Ac…" at bounding box center [768, 392] width 1537 height 784
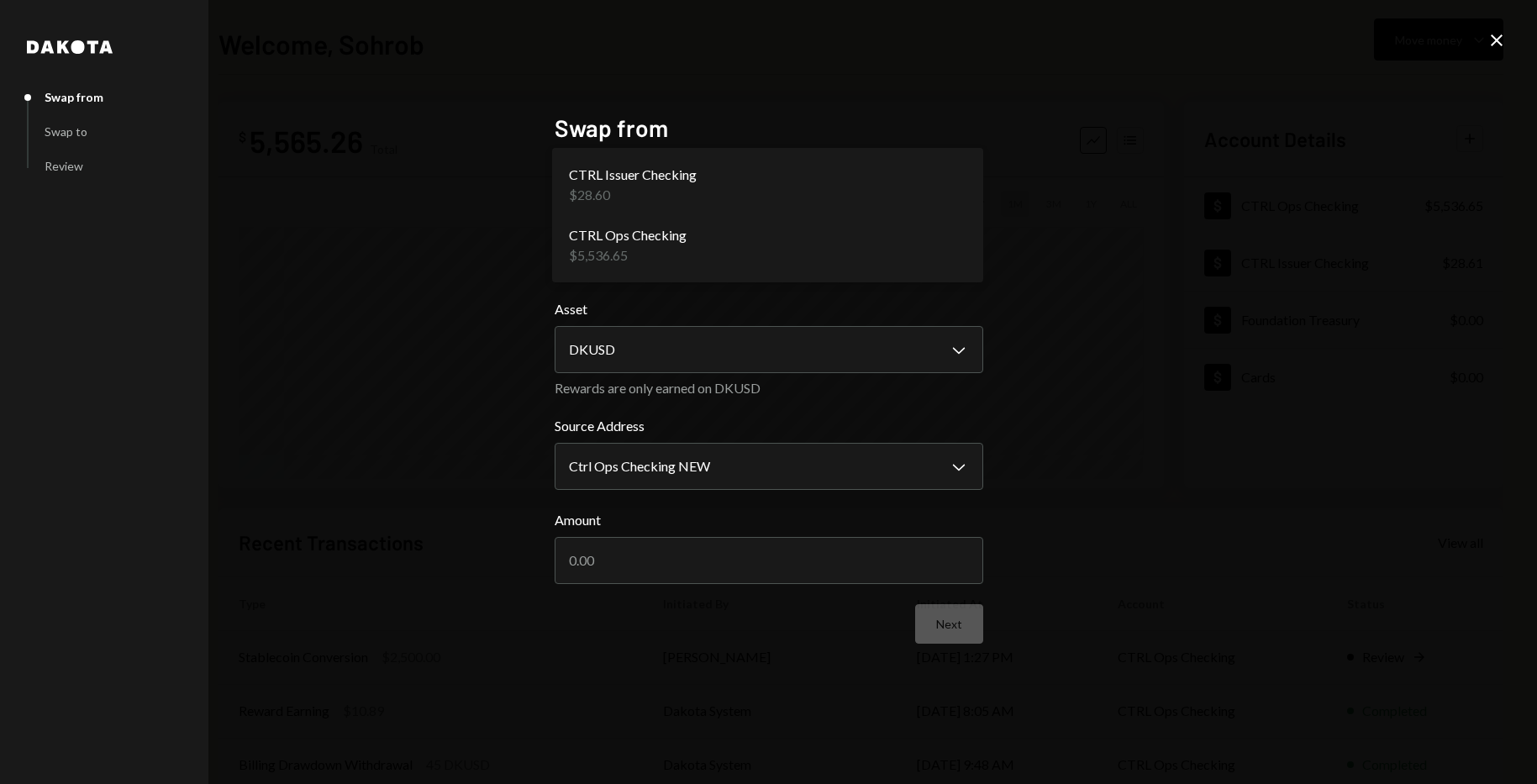
click at [458, 226] on div "**********" at bounding box center [768, 392] width 1537 height 784
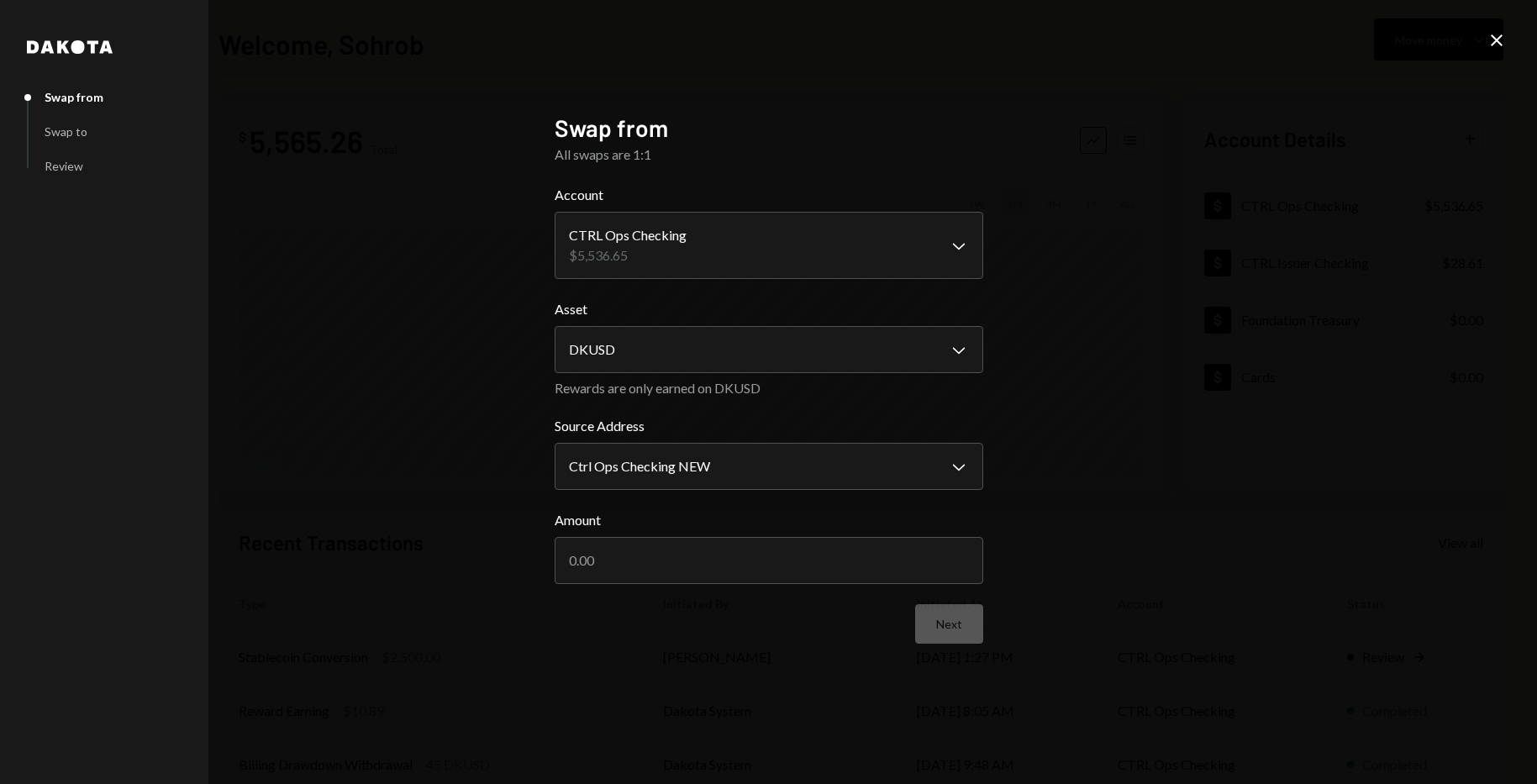
click at [443, 302] on div "**********" at bounding box center [768, 392] width 1537 height 784
click at [1496, 42] on icon "Close" at bounding box center [1497, 40] width 20 height 20
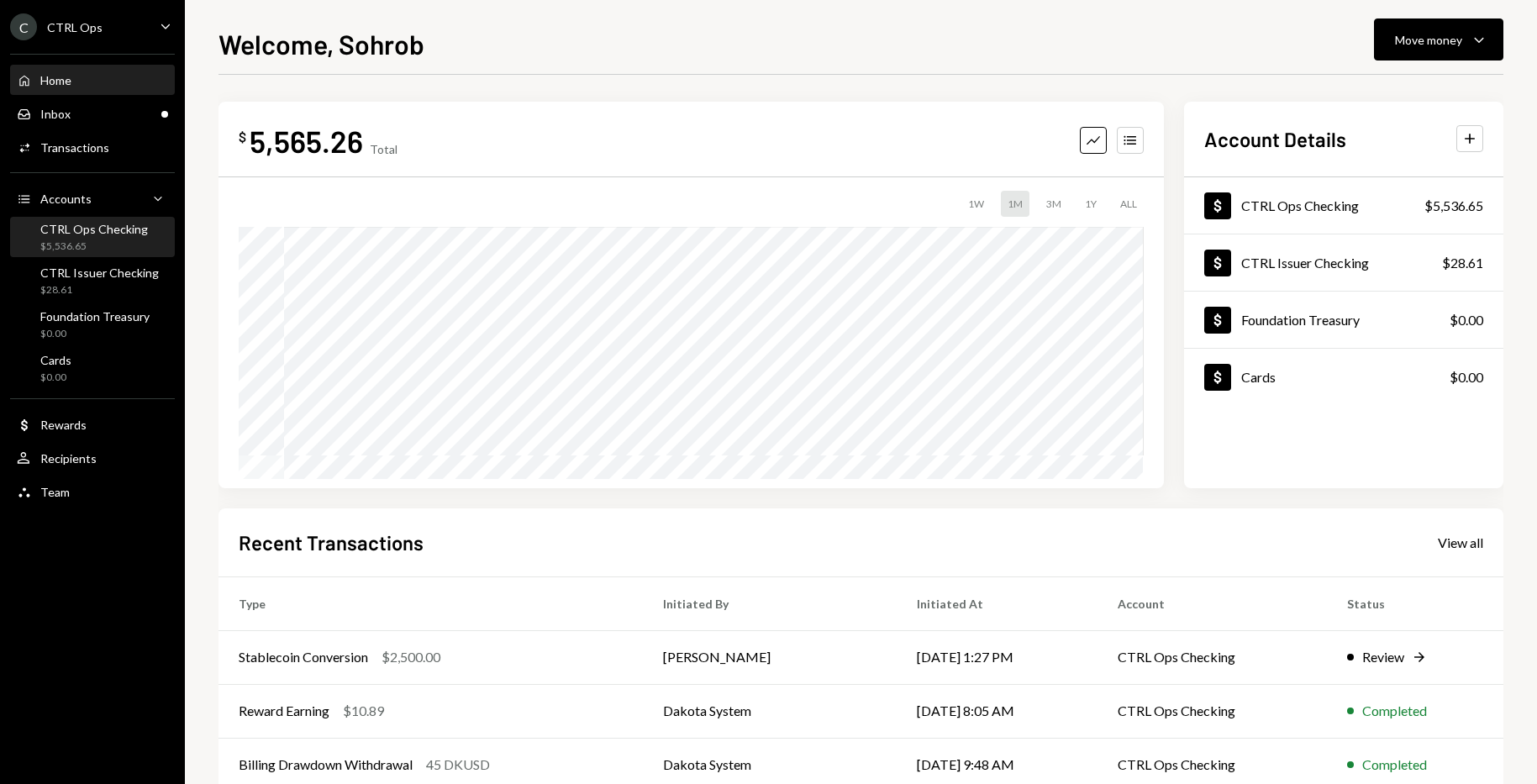
click at [105, 229] on div "CTRL Ops Checking" at bounding box center [94, 228] width 107 height 14
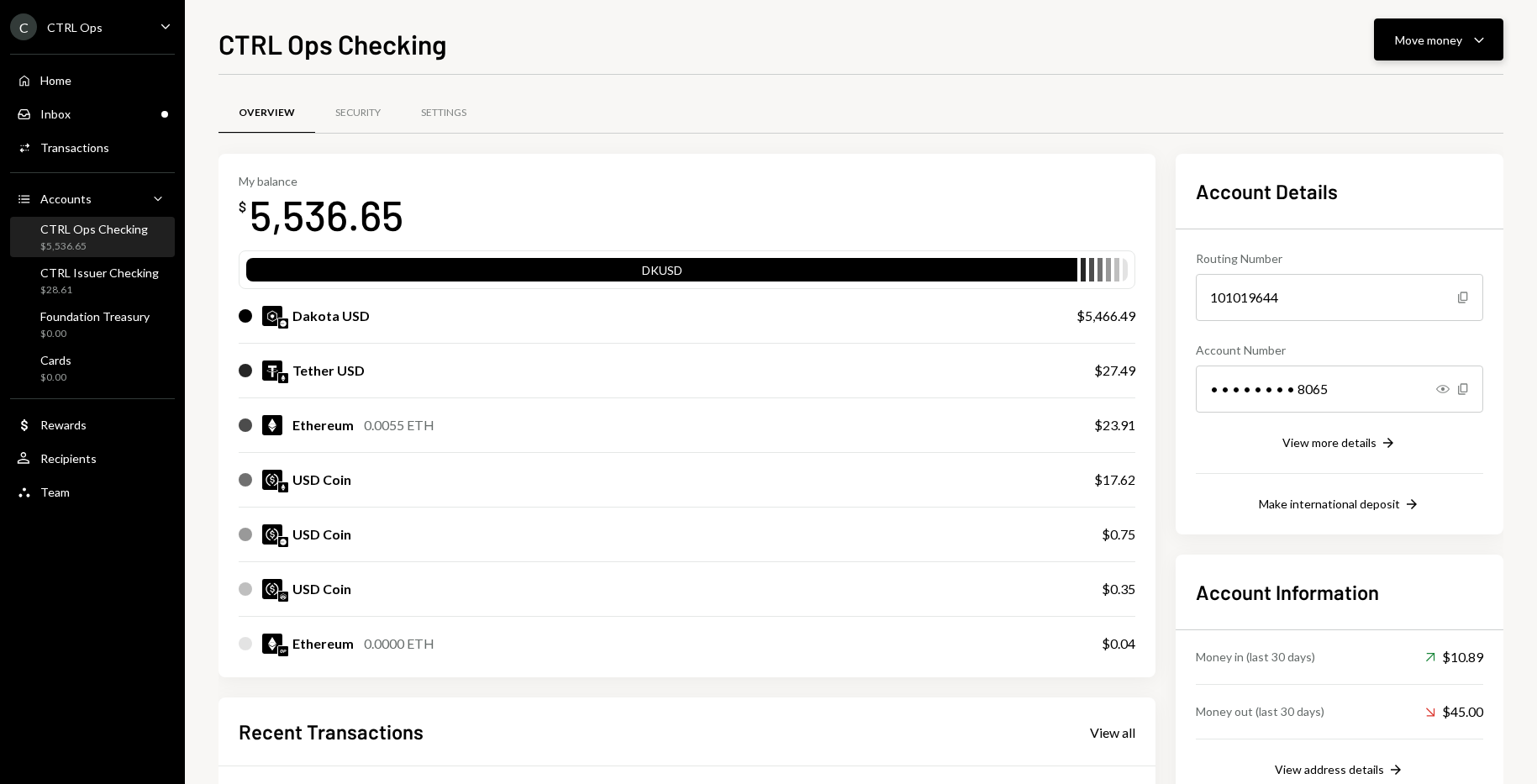
click at [1426, 33] on div "Move money" at bounding box center [1429, 39] width 67 height 17
click at [1413, 221] on div "Swap stablecoins" at bounding box center [1426, 218] width 123 height 17
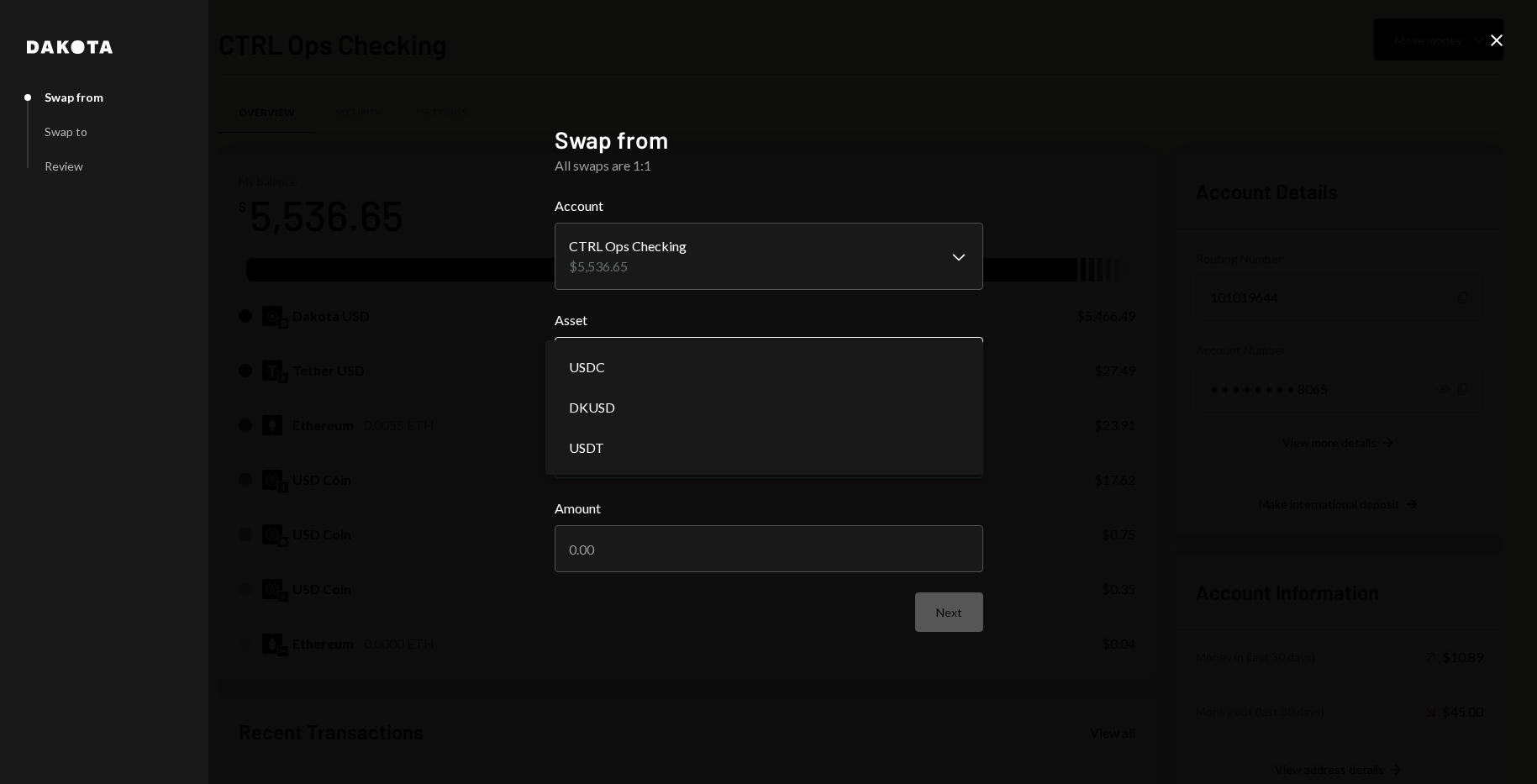
click at [722, 357] on body "C CTRL Ops Caret Down Home Home Inbox Inbox Activities Transactions Accounts Ac…" at bounding box center [768, 392] width 1537 height 784
select select "*****"
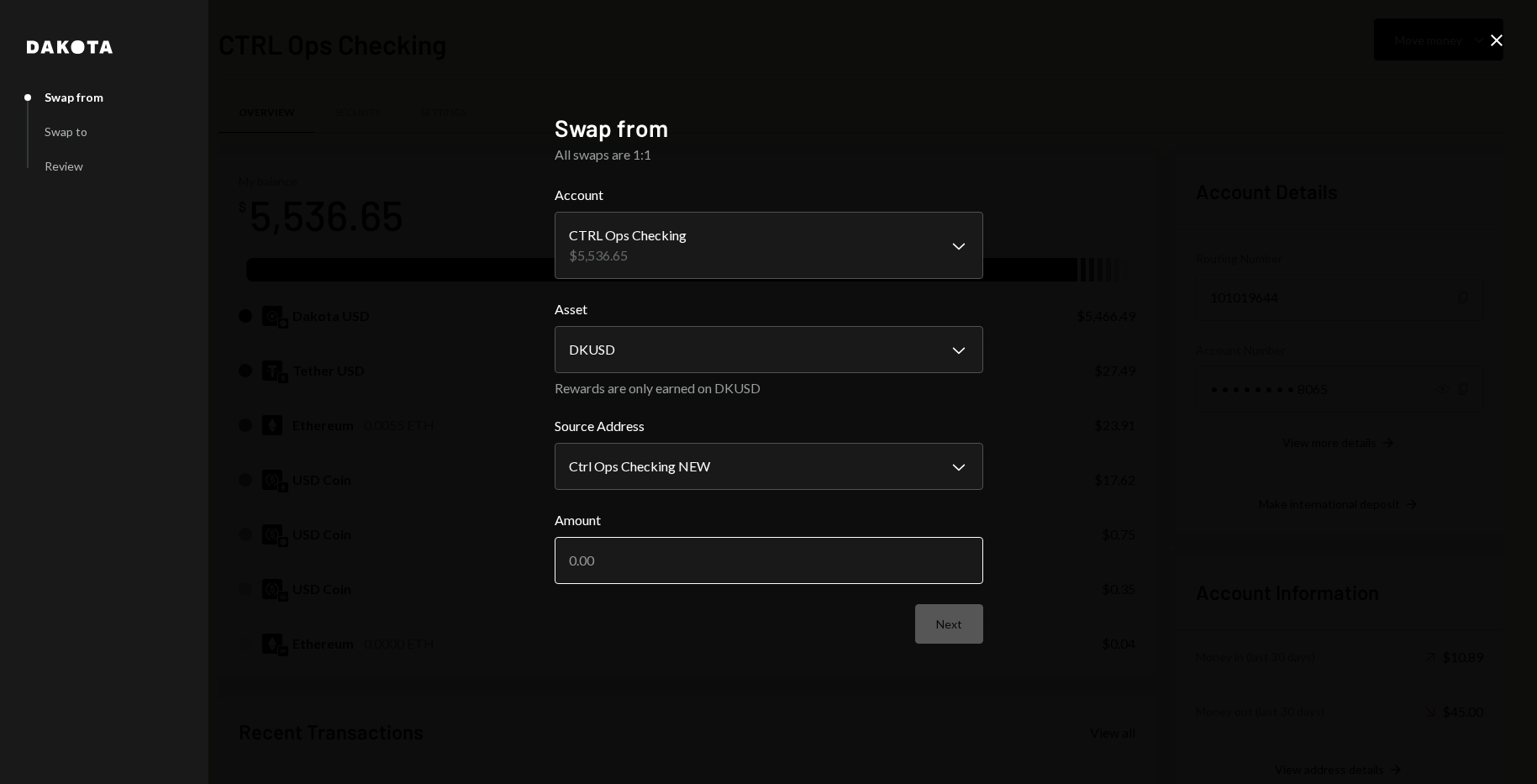
click at [698, 566] on input "Amount" at bounding box center [768, 560] width 429 height 47
type input "2966.49"
click at [969, 620] on button "Next" at bounding box center [949, 623] width 68 height 39
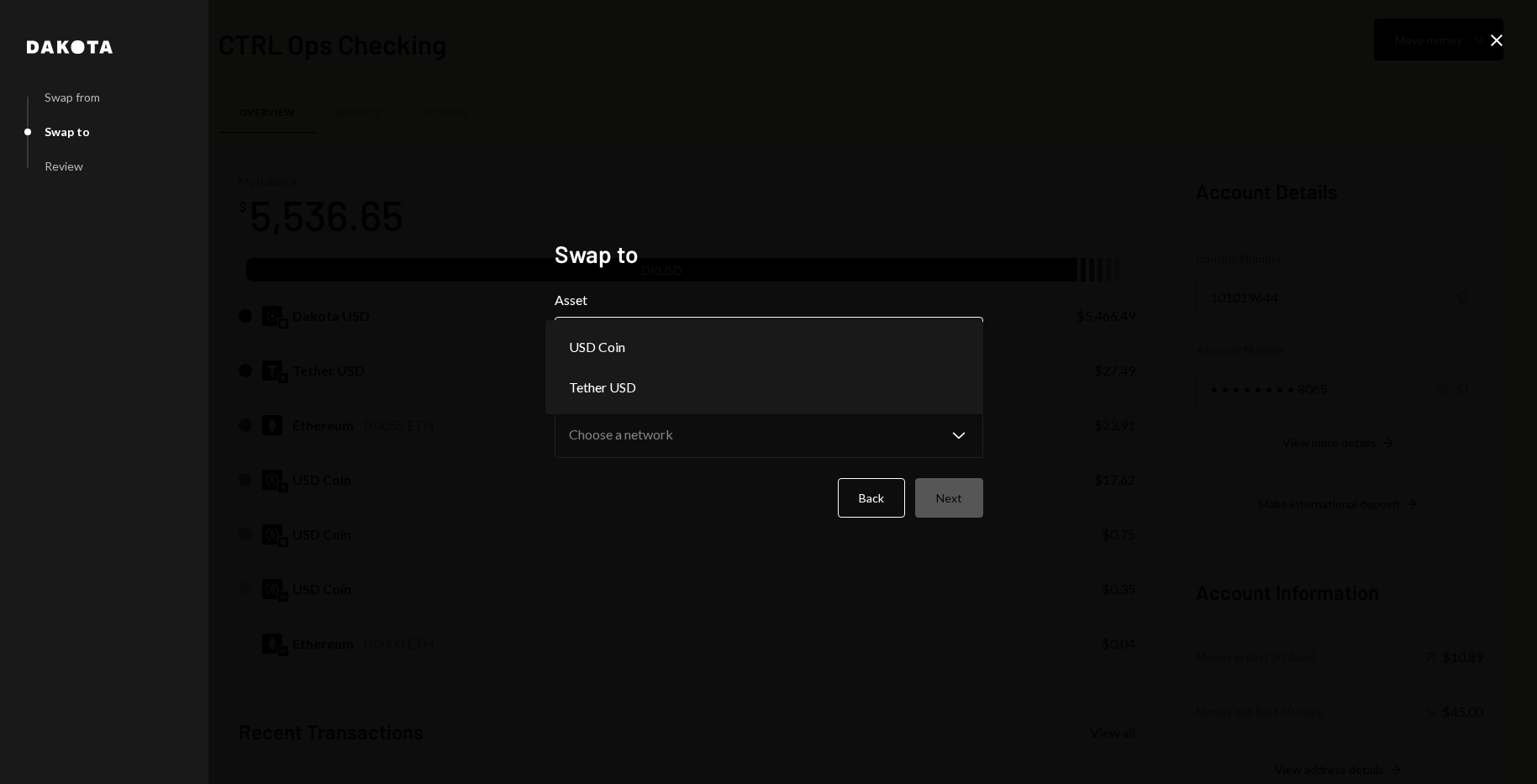
click at [744, 341] on body "C CTRL Ops Caret Down Home Home Inbox Inbox Activities Transactions Accounts Ac…" at bounding box center [768, 392] width 1537 height 784
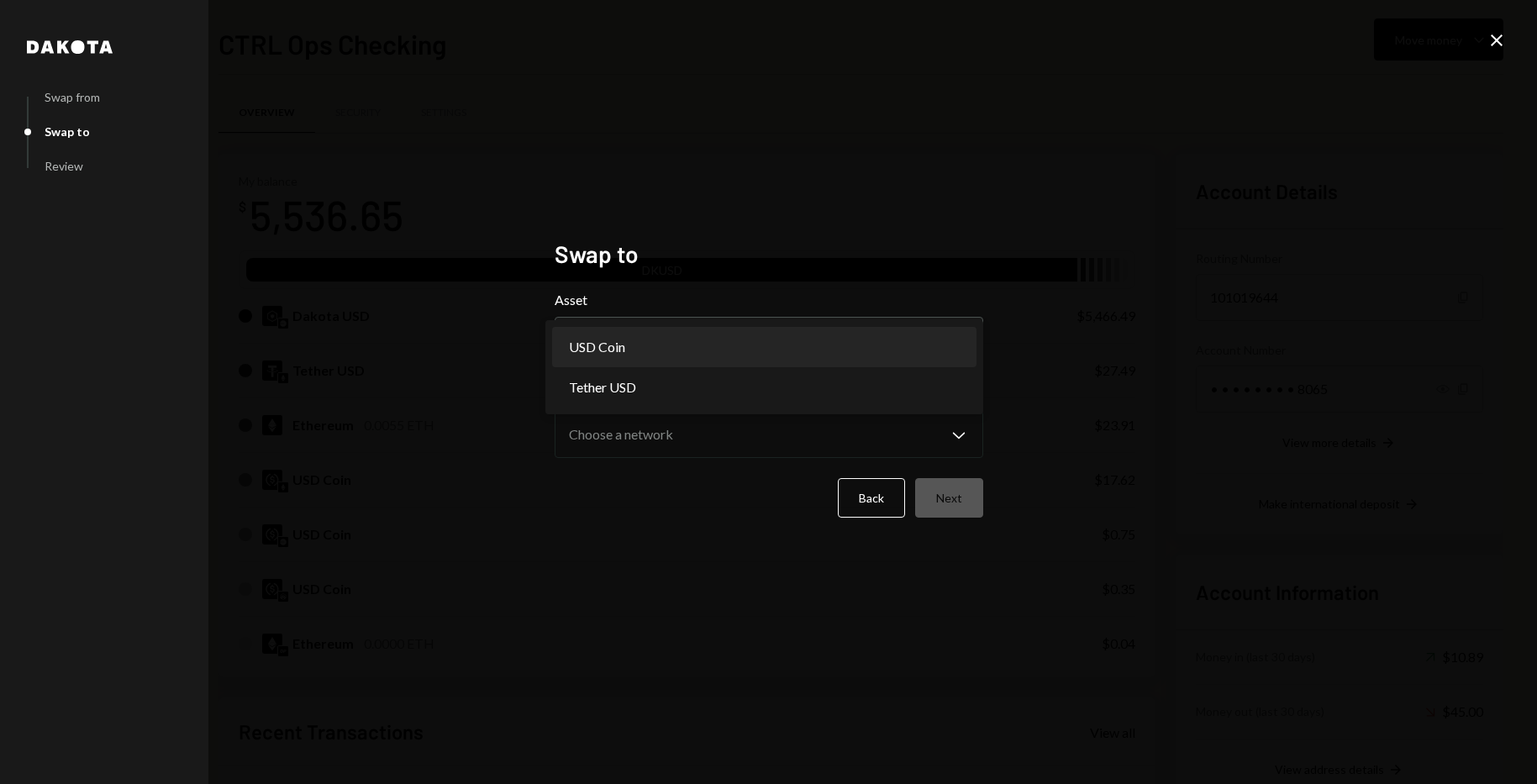
select select "****"
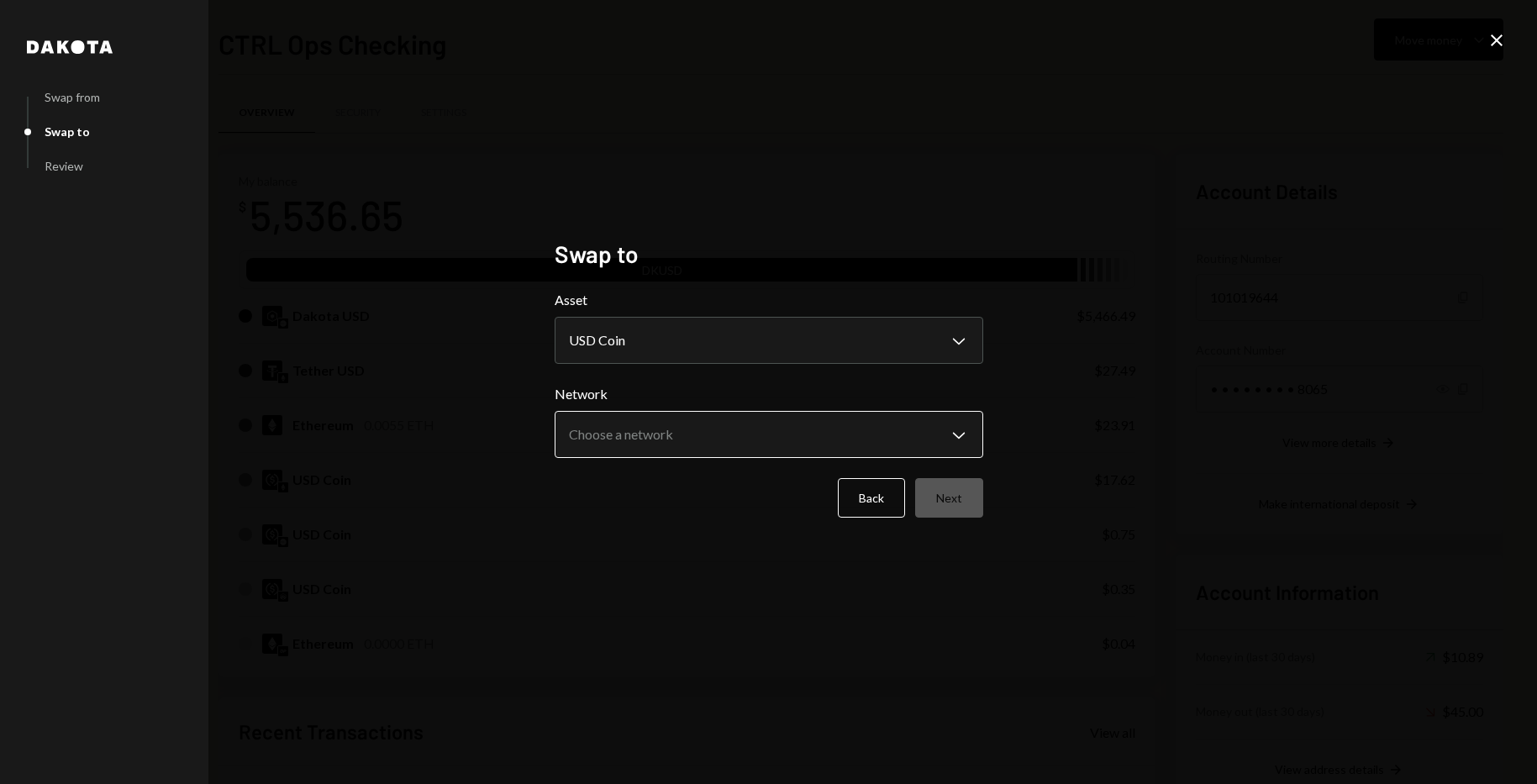
click at [762, 429] on body "C CTRL Ops Caret Down Home Home Inbox Inbox Activities Transactions Accounts Ac…" at bounding box center [768, 392] width 1537 height 784
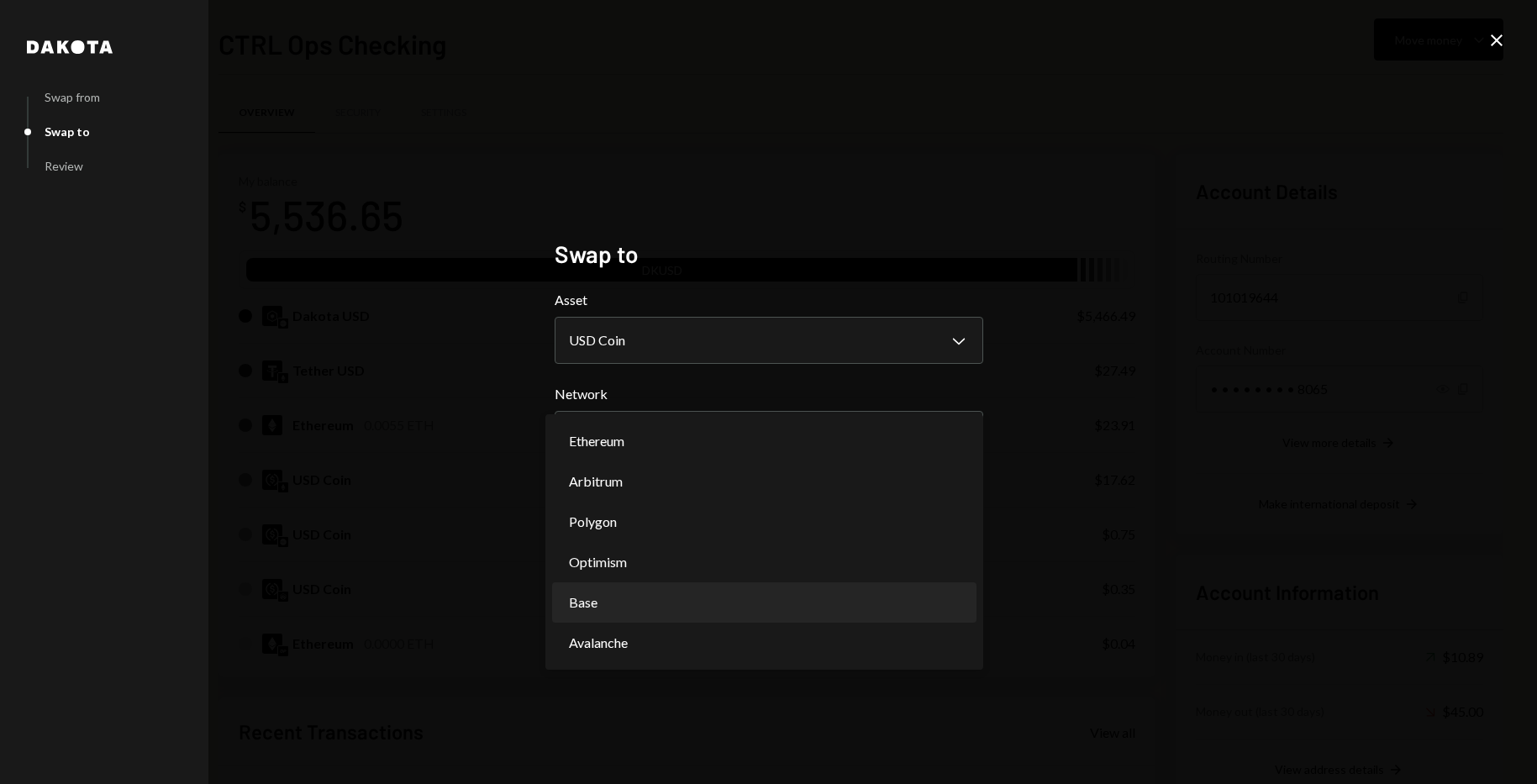
select select "**********"
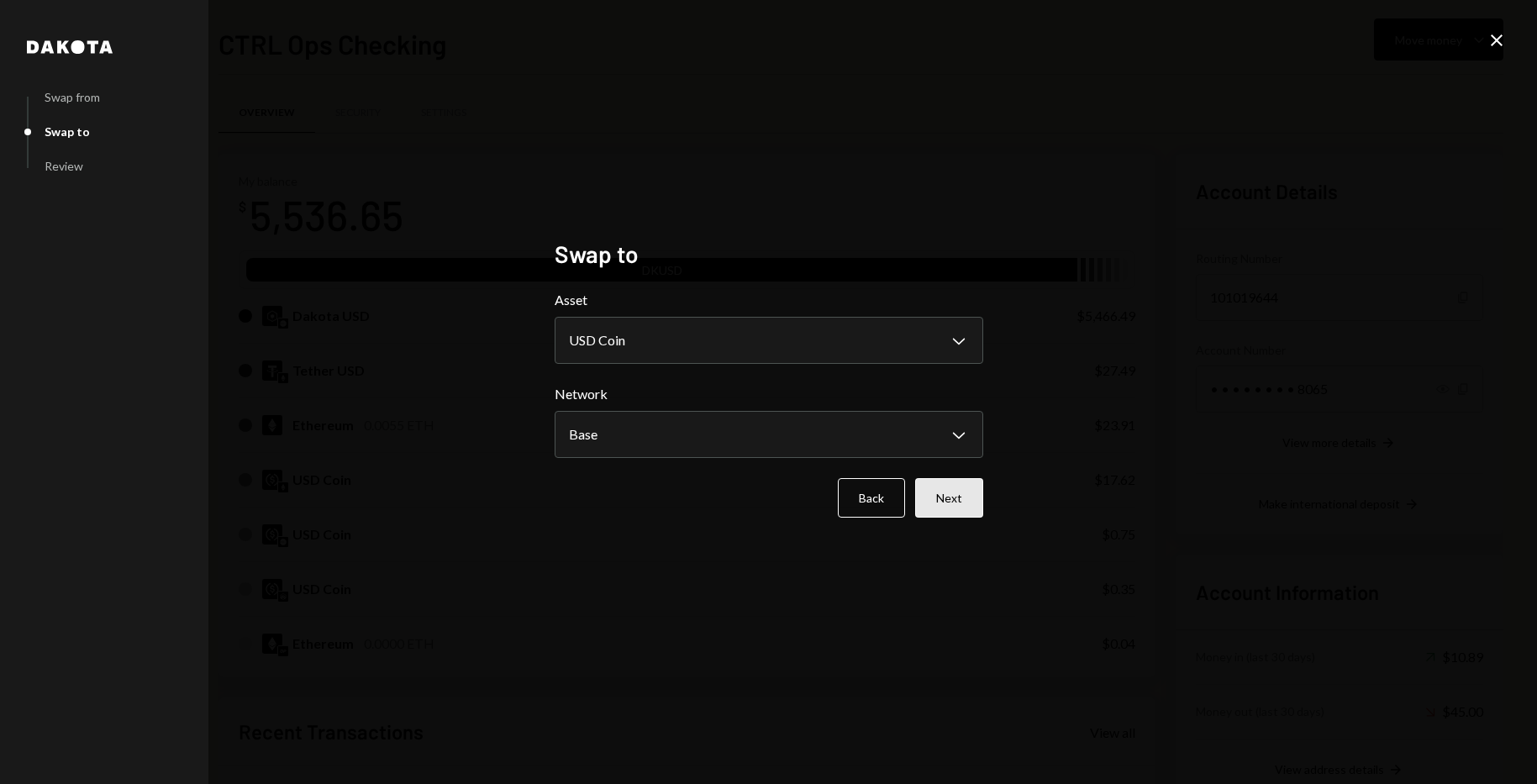
click at [950, 493] on button "Next" at bounding box center [949, 497] width 68 height 39
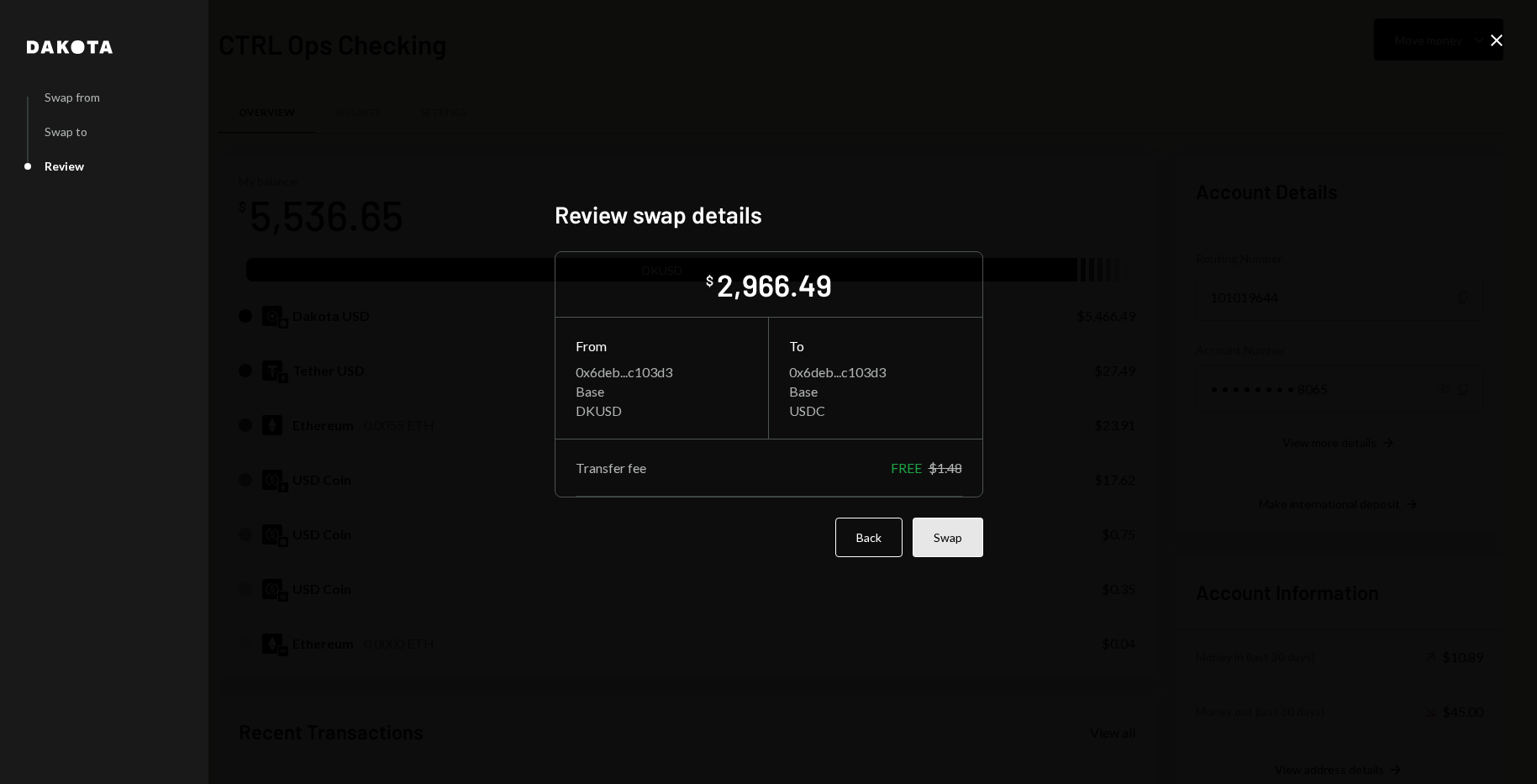
click at [949, 534] on button "Swap" at bounding box center [948, 537] width 71 height 39
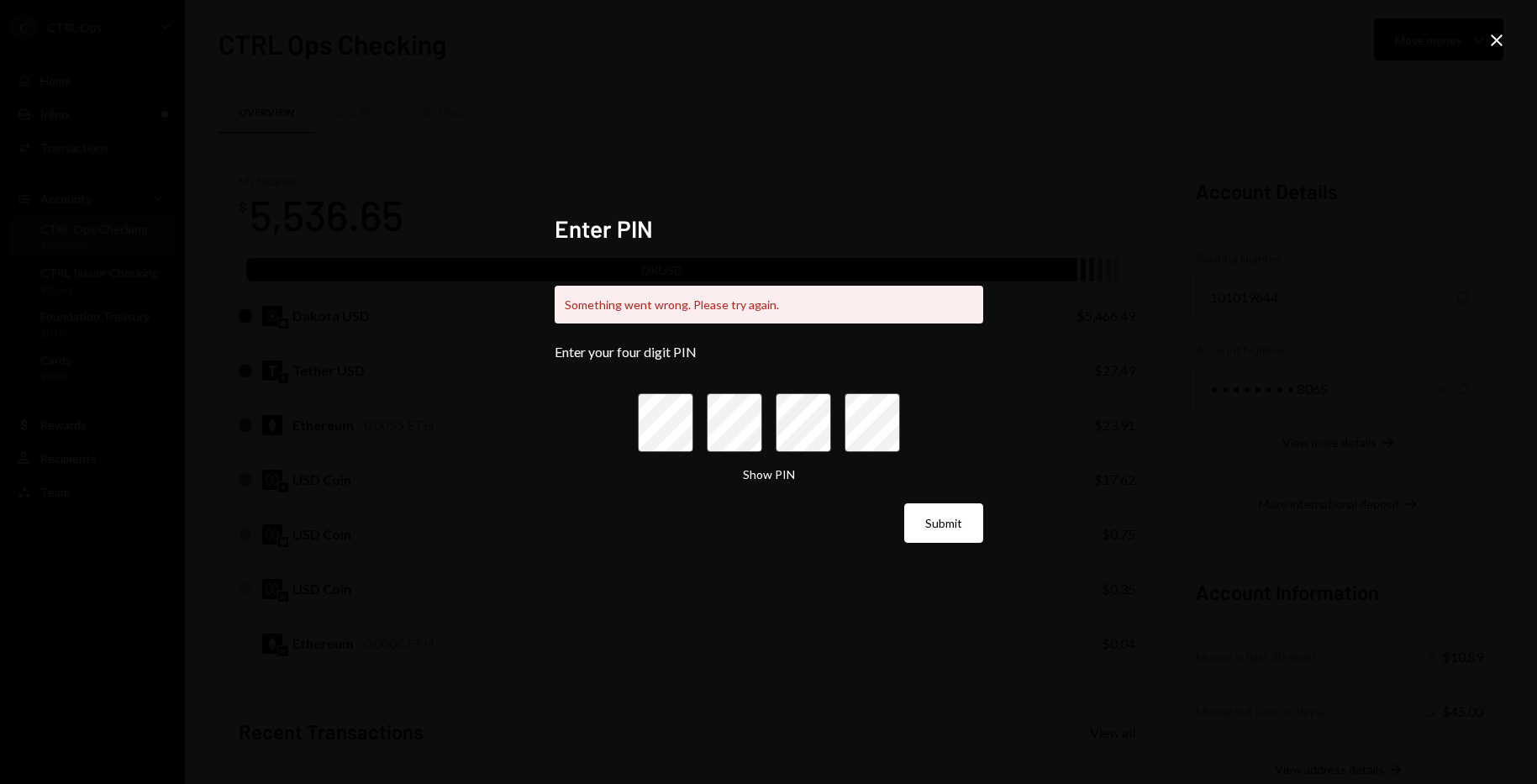
click at [1502, 41] on icon "Close" at bounding box center [1497, 40] width 20 height 20
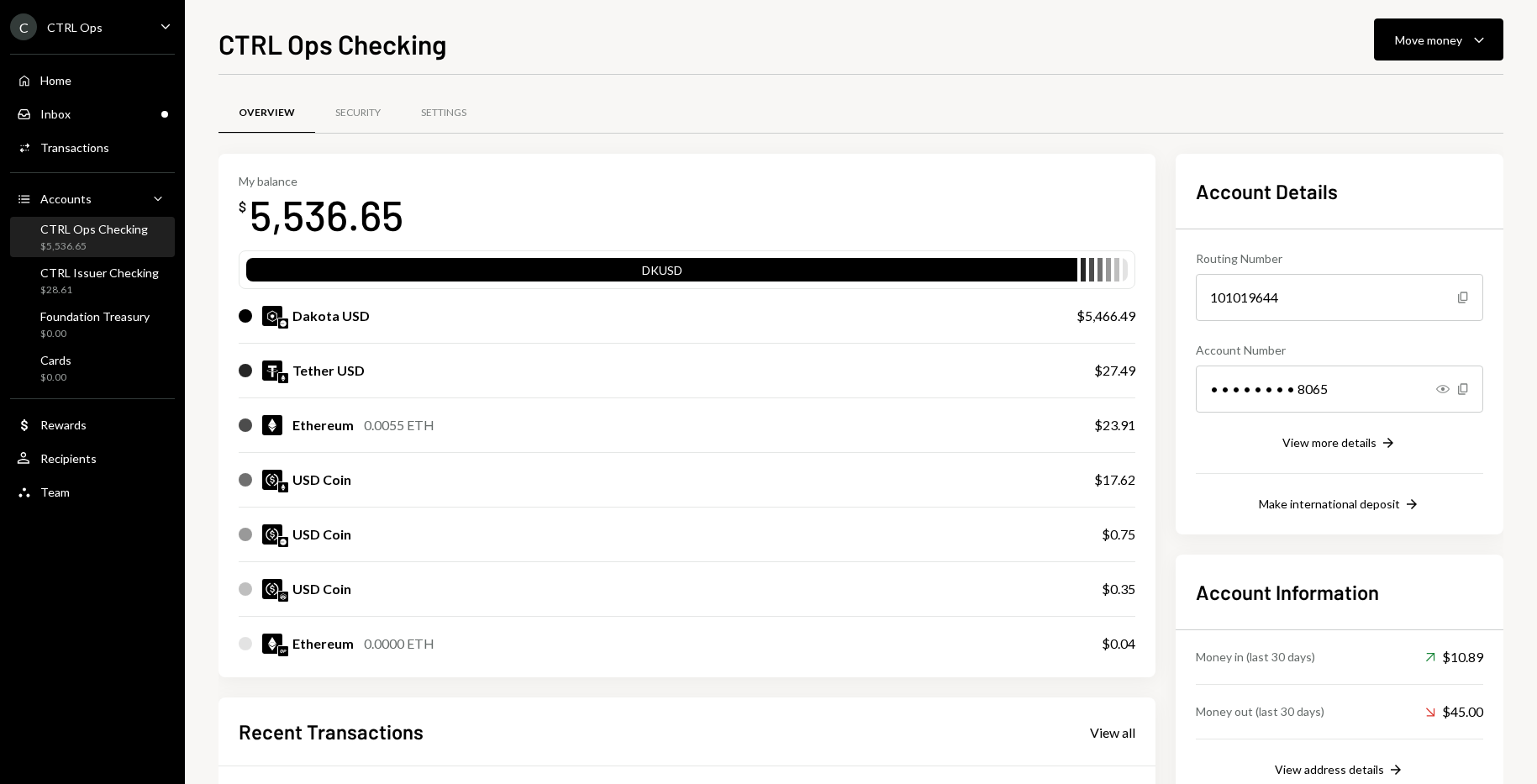
click at [840, 120] on div "Overview Security Settings" at bounding box center [861, 113] width 1285 height 43
